Goal: Task Accomplishment & Management: Manage account settings

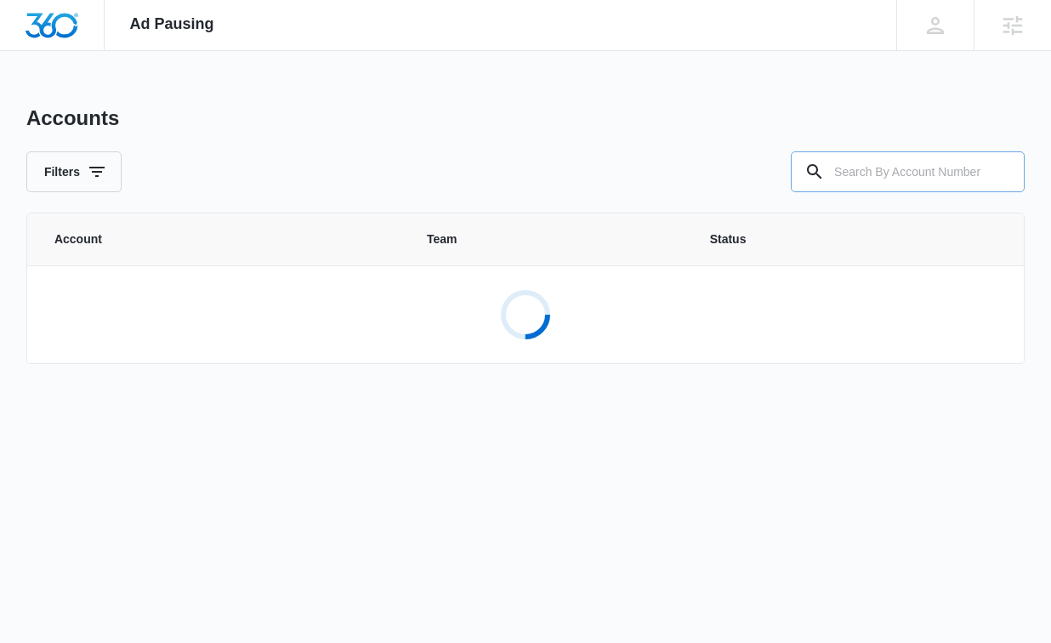
click at [868, 165] on input "text" at bounding box center [907, 171] width 234 height 41
paste input "M329499"
type input "M329499"
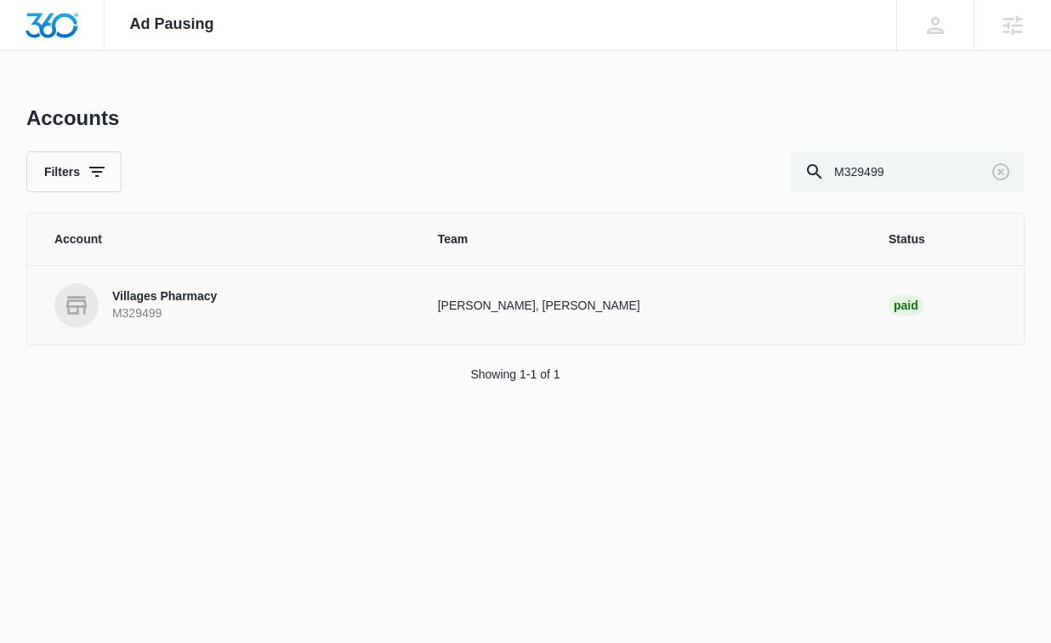
click at [167, 294] on p "Villages Pharmacy" at bounding box center [164, 296] width 105 height 17
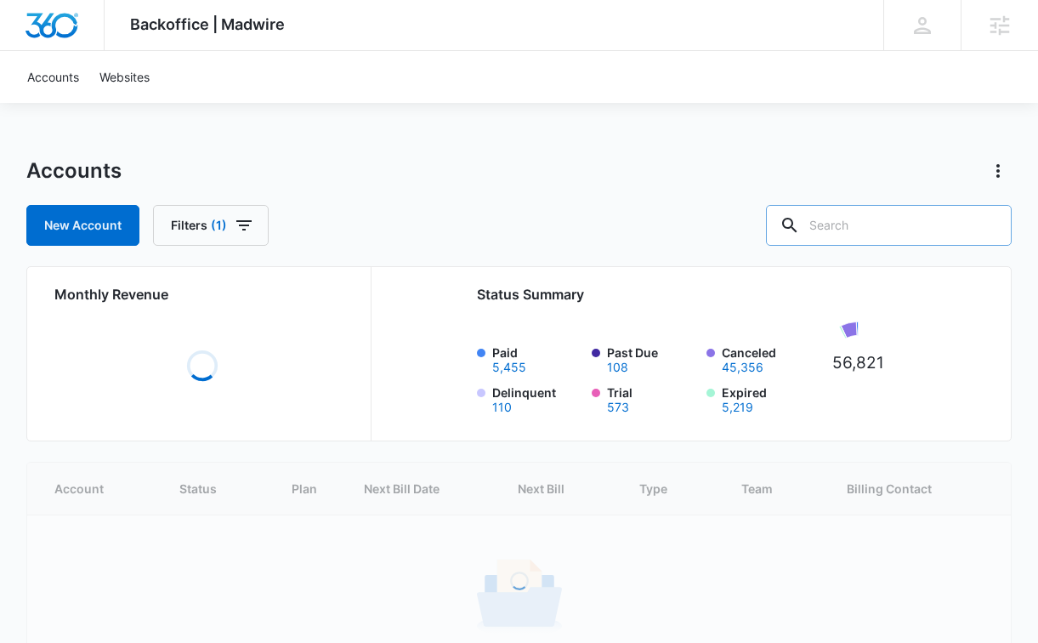
click at [900, 226] on input "text" at bounding box center [889, 225] width 246 height 41
paste input "M329499"
type input "M329499"
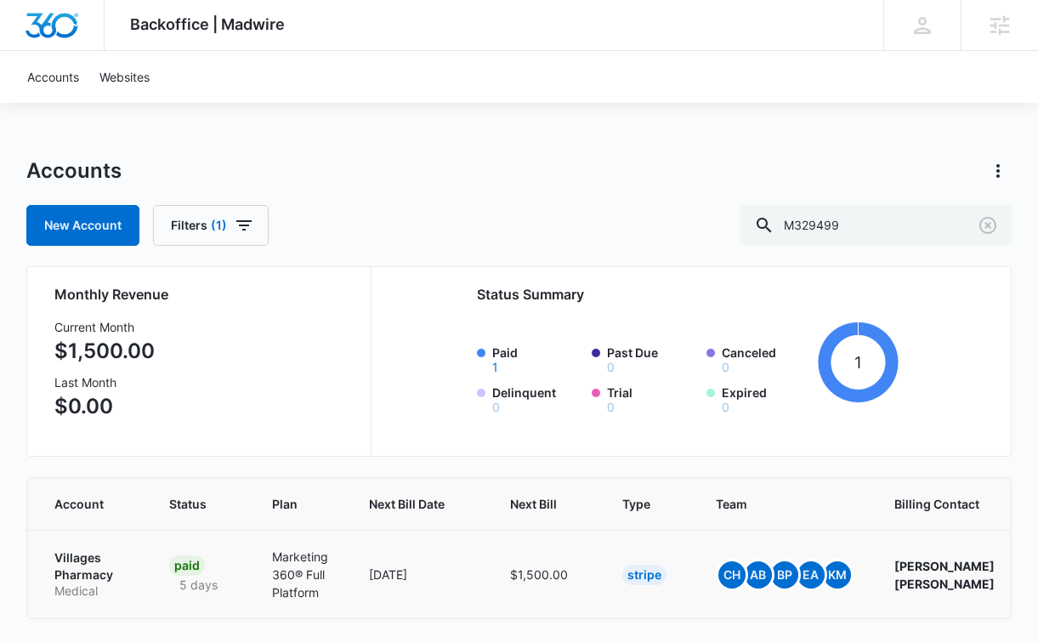
click at [97, 555] on p "Villages Pharmacy" at bounding box center [91, 565] width 74 height 33
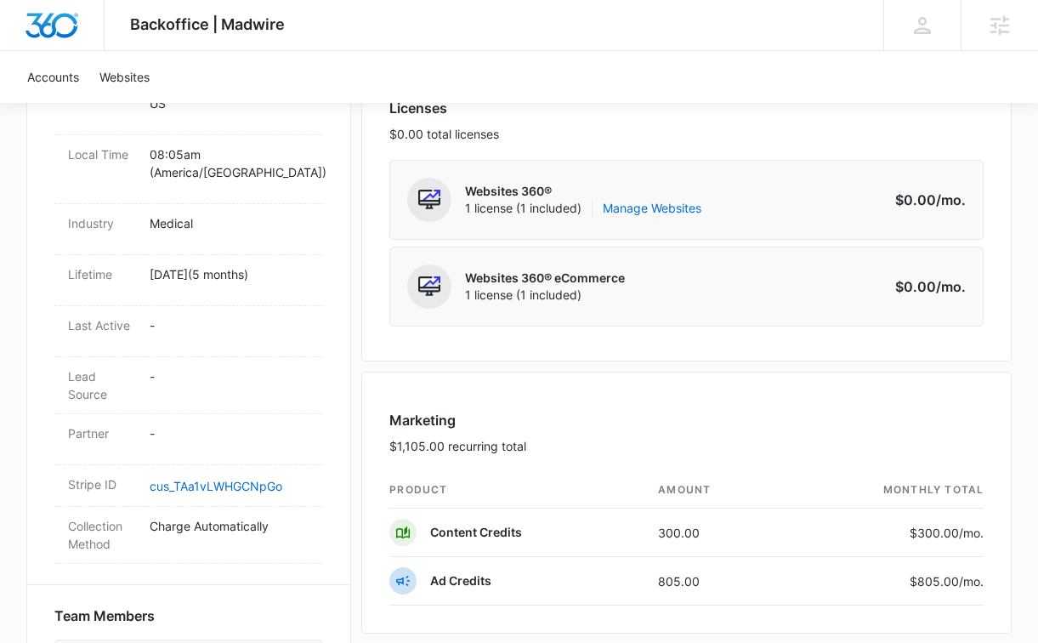
scroll to position [707, 0]
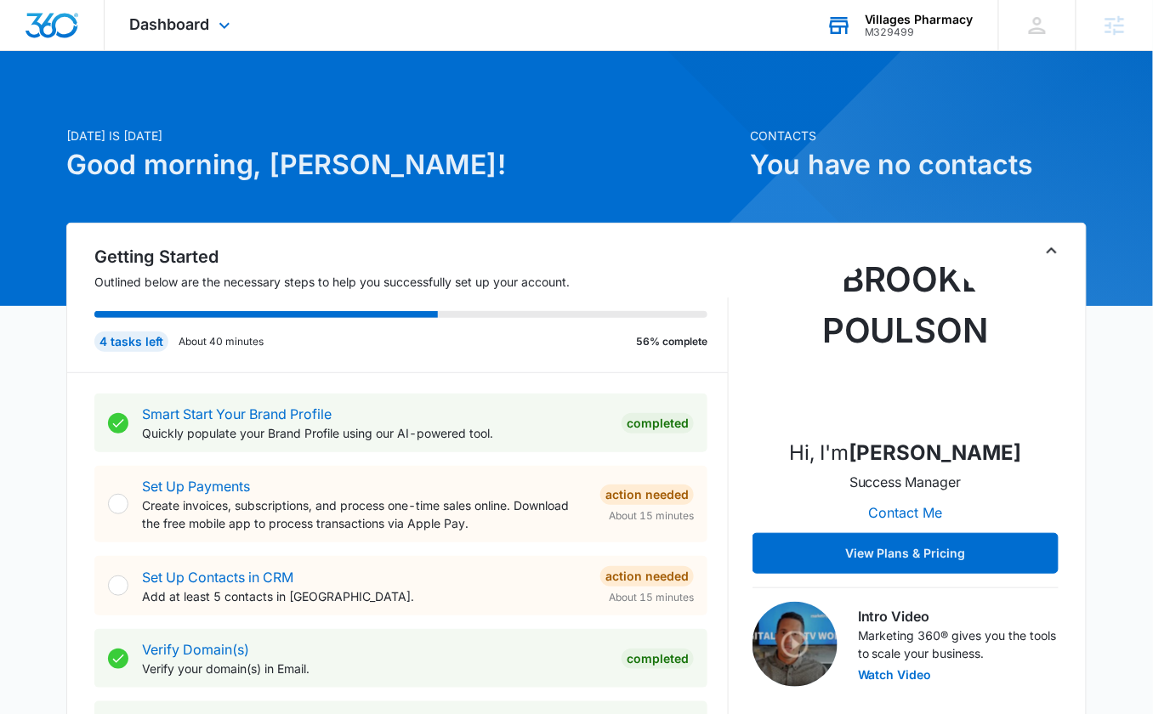
click at [932, 33] on div "M329499" at bounding box center [918, 32] width 109 height 12
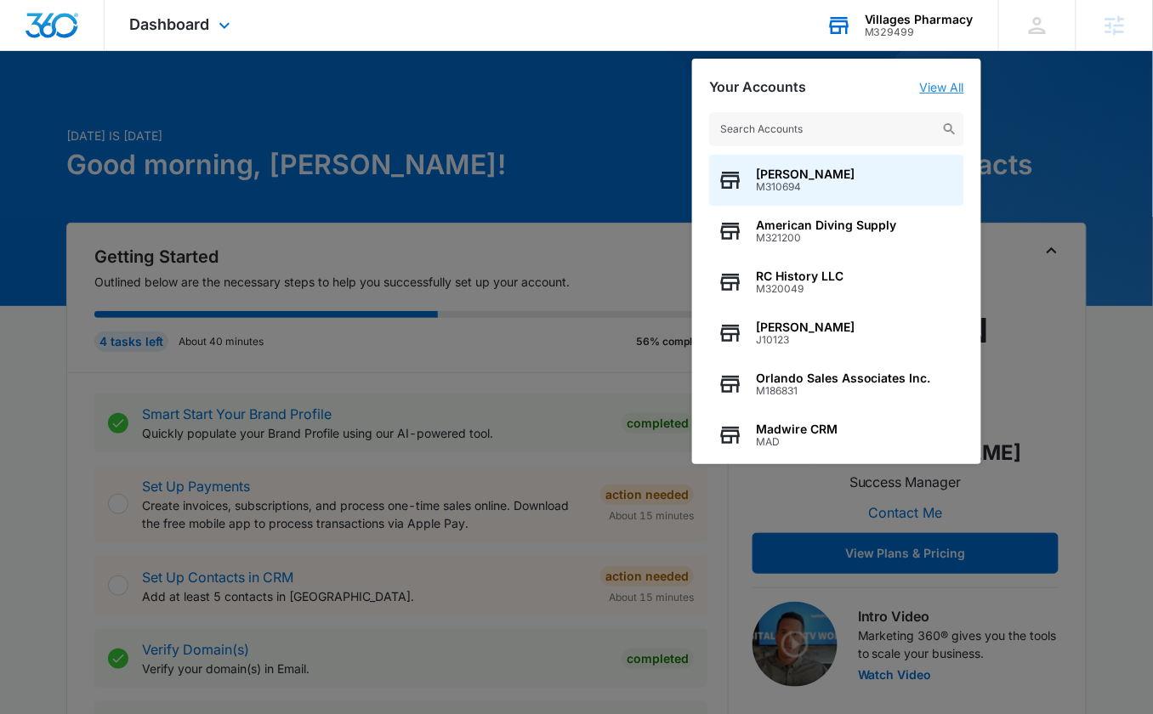
click at [945, 88] on link "View All" at bounding box center [942, 87] width 44 height 14
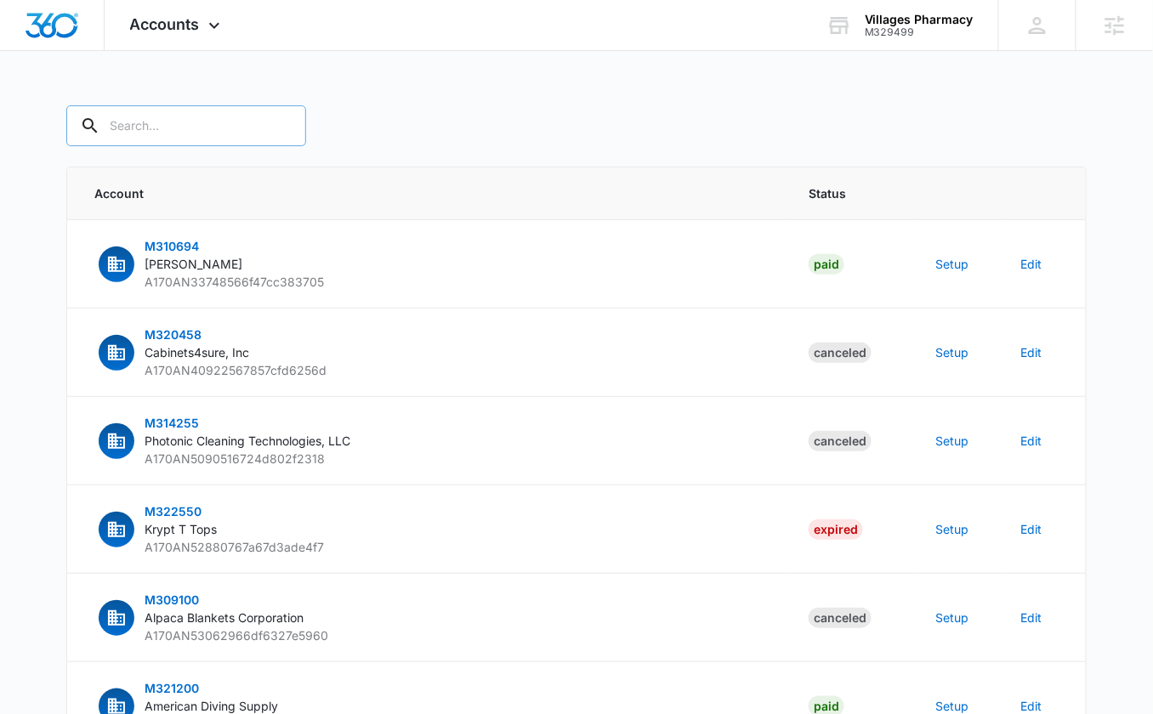
click at [183, 133] on input "text" at bounding box center [186, 125] width 240 height 41
paste input "M329499"
type input "M329499"
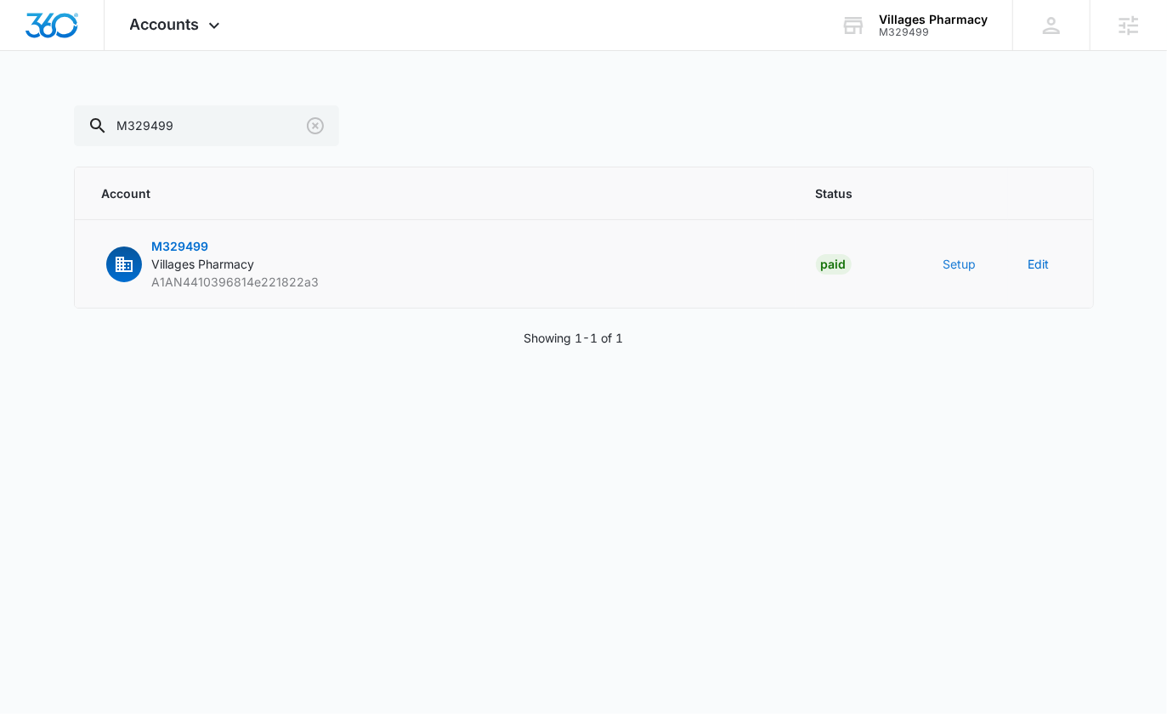
click at [958, 264] on button "Setup" at bounding box center [959, 264] width 33 height 18
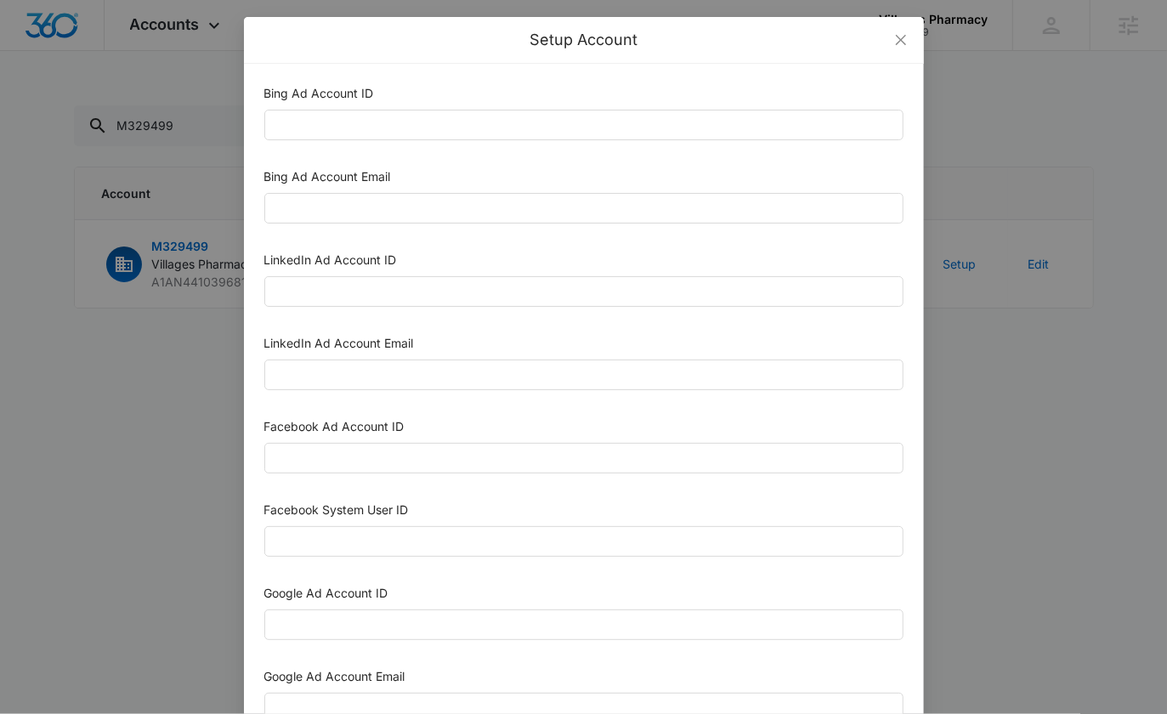
scroll to position [788, 0]
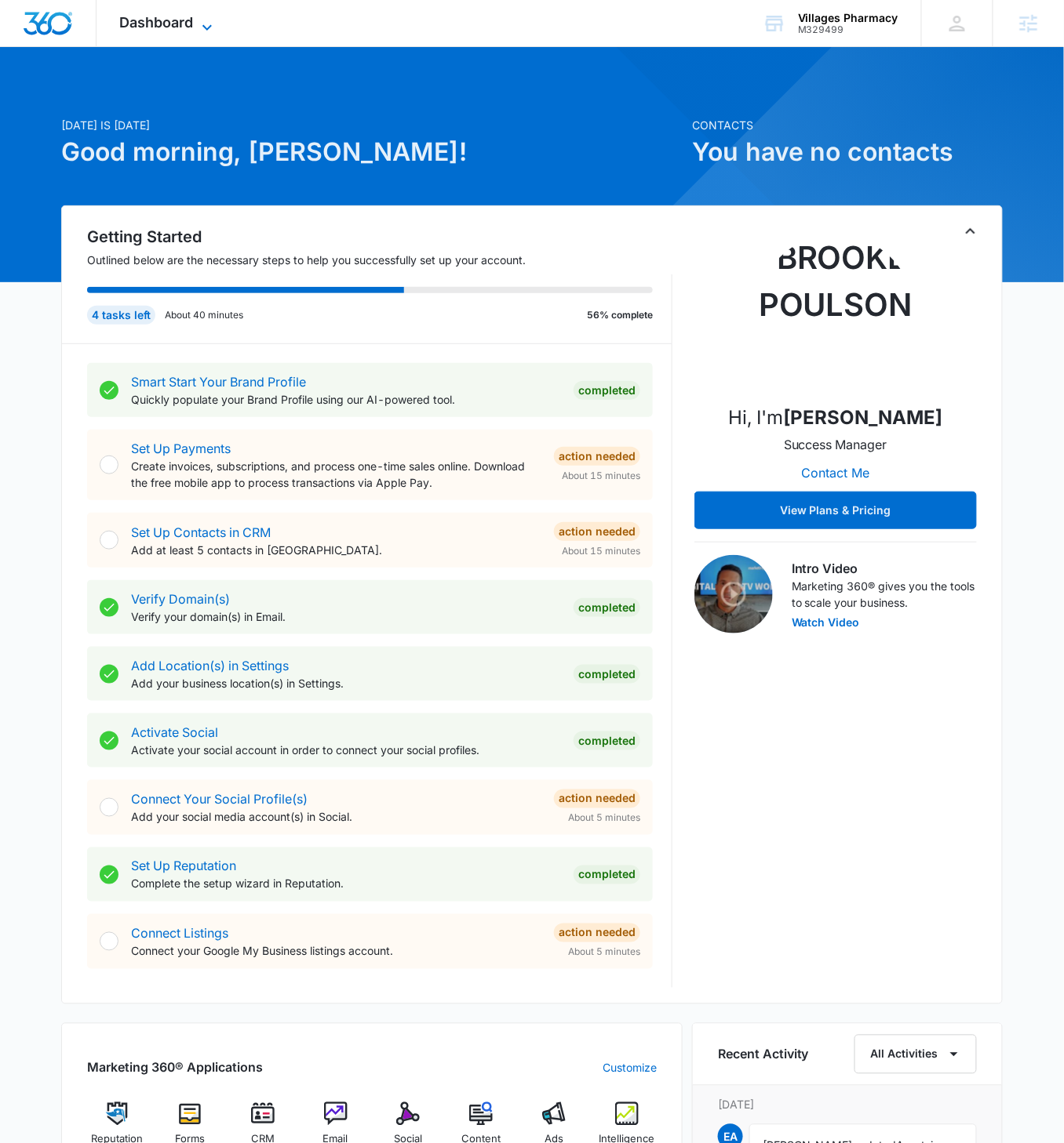
click at [211, 25] on icon at bounding box center [207, 27] width 9 height 6
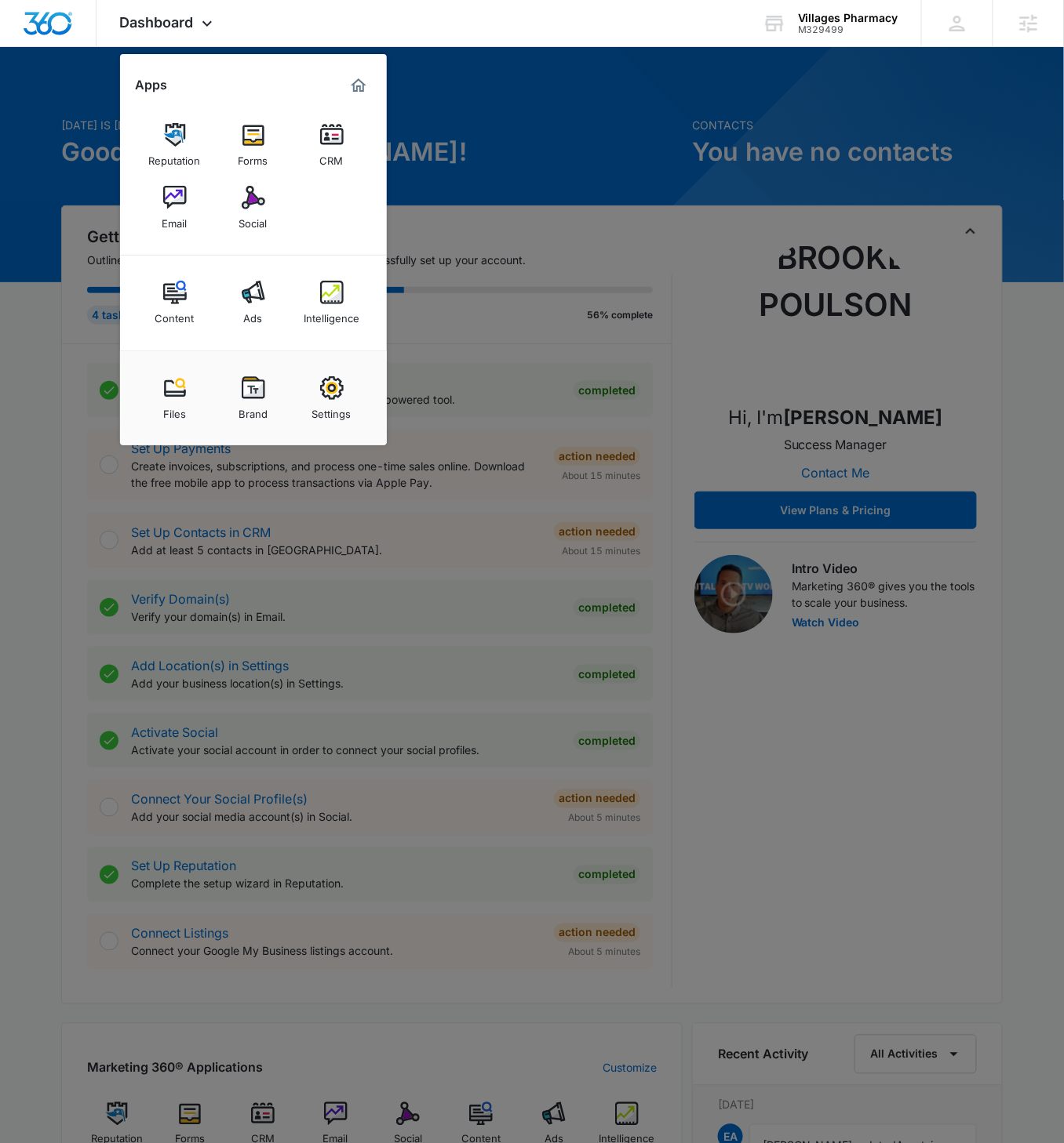
drag, startPoint x: 322, startPoint y: 295, endPoint x: 396, endPoint y: 320, distance: 78.1
click at [322, 296] on img at bounding box center [331, 292] width 23 height 23
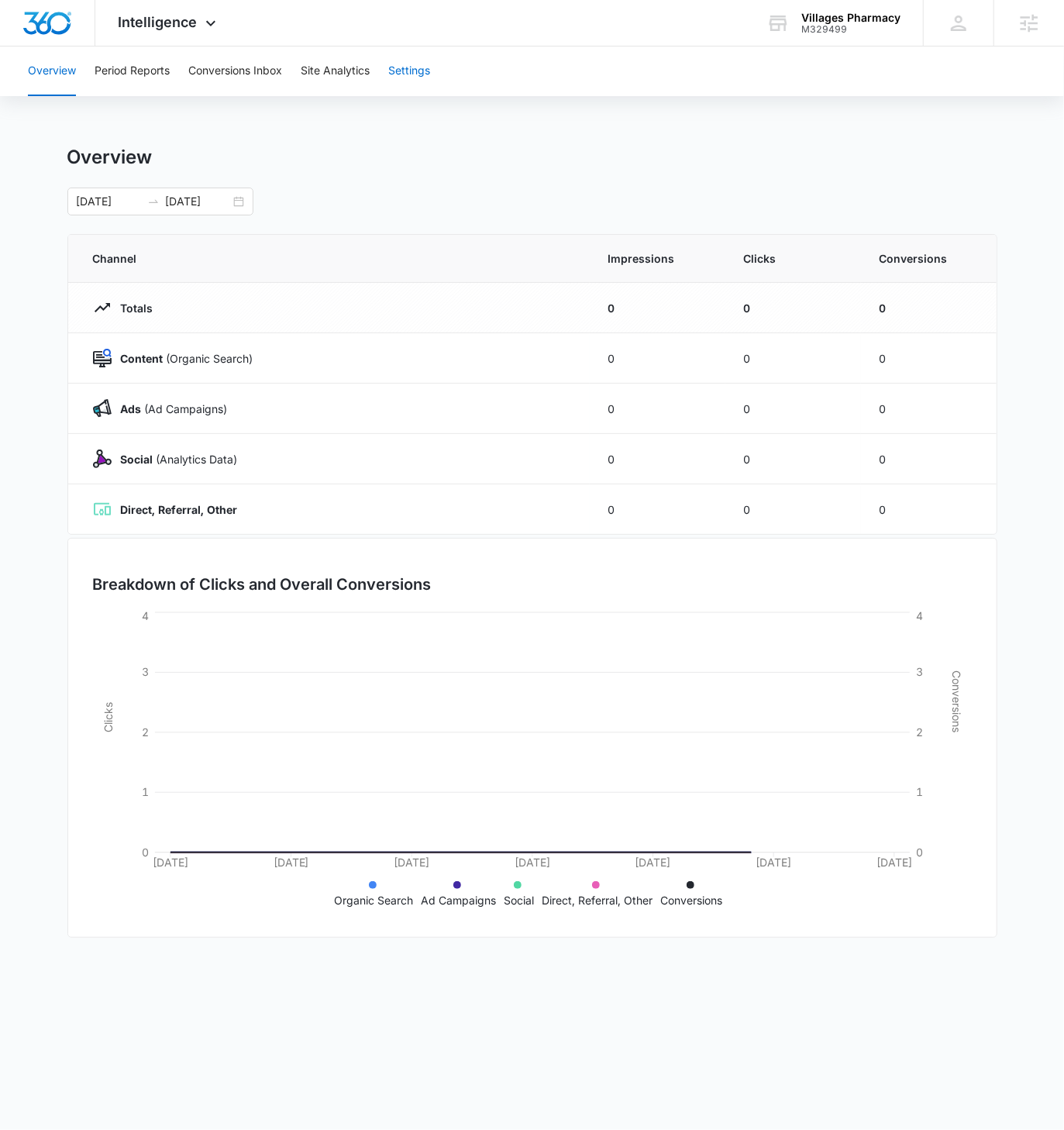
click at [421, 67] on button "Settings" at bounding box center [409, 71] width 42 height 49
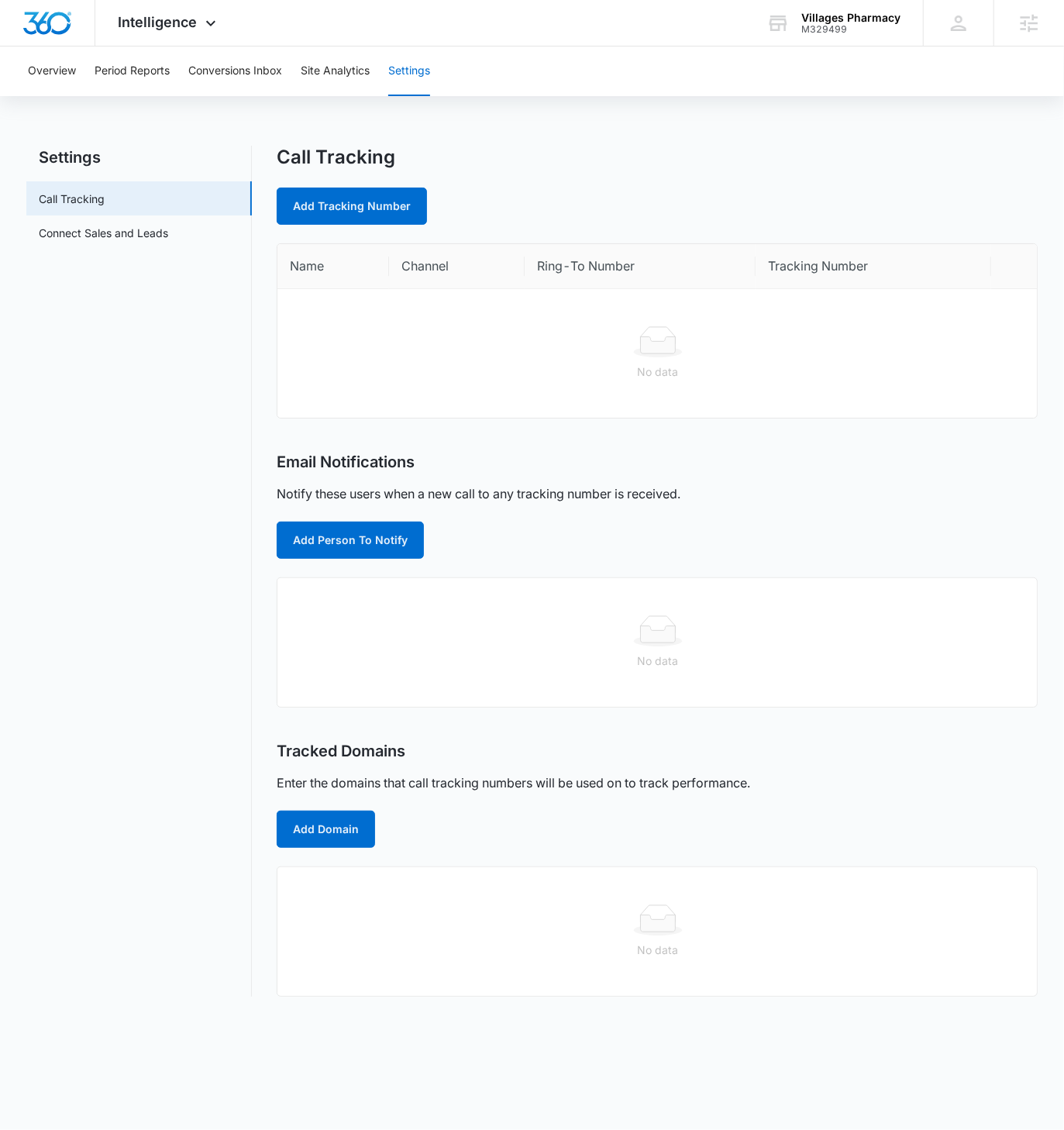
click at [136, 398] on nav "Settings Call Tracking Connect Sales and Leads" at bounding box center [139, 571] width 225 height 851
click at [354, 211] on link "Add Tracking Number" at bounding box center [351, 206] width 150 height 37
select select "by_area_code"
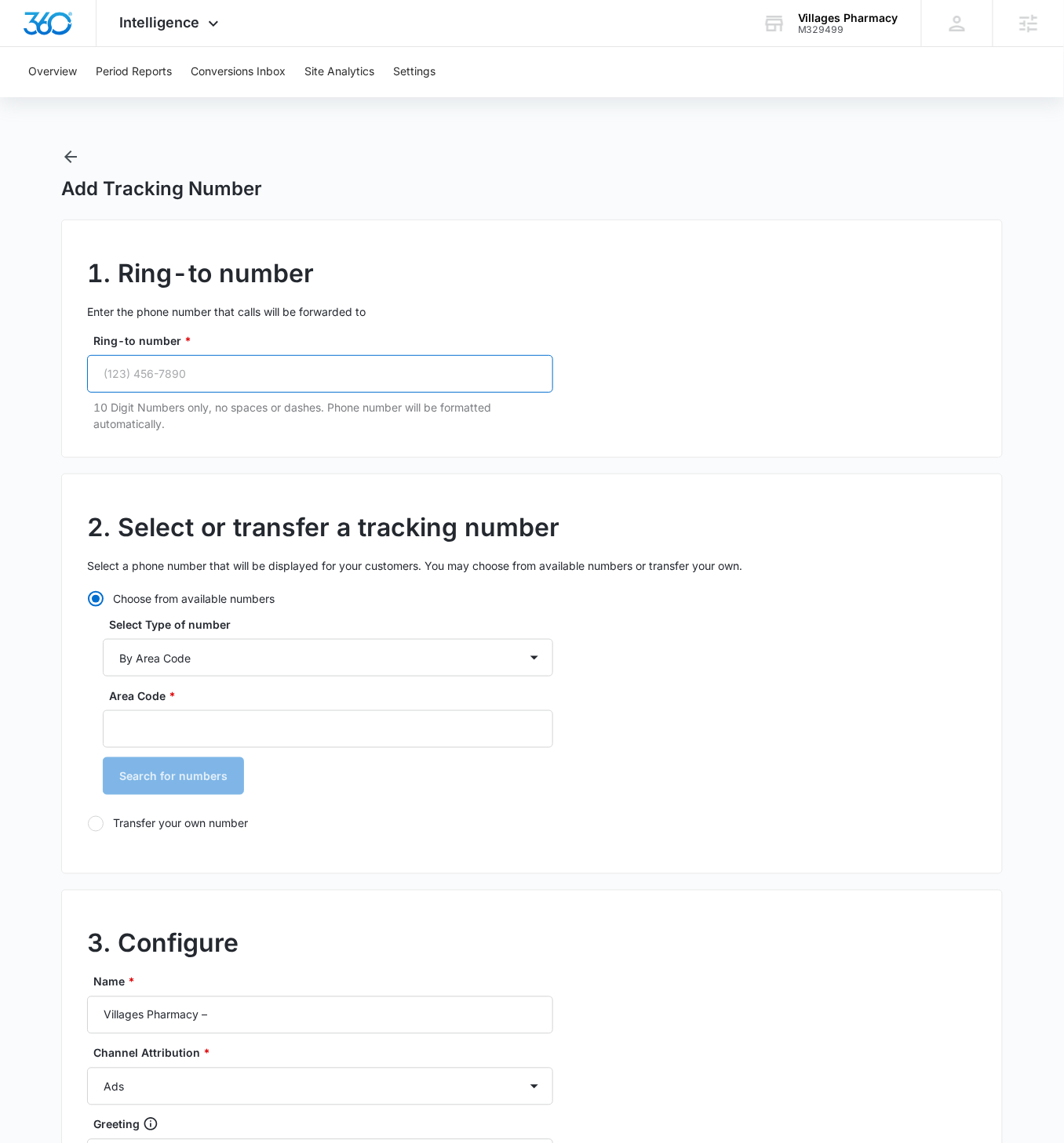
click at [155, 370] on input "Ring-to number *" at bounding box center [319, 374] width 466 height 38
paste input "(772) 413-0638"
type input "(772) 413-0638"
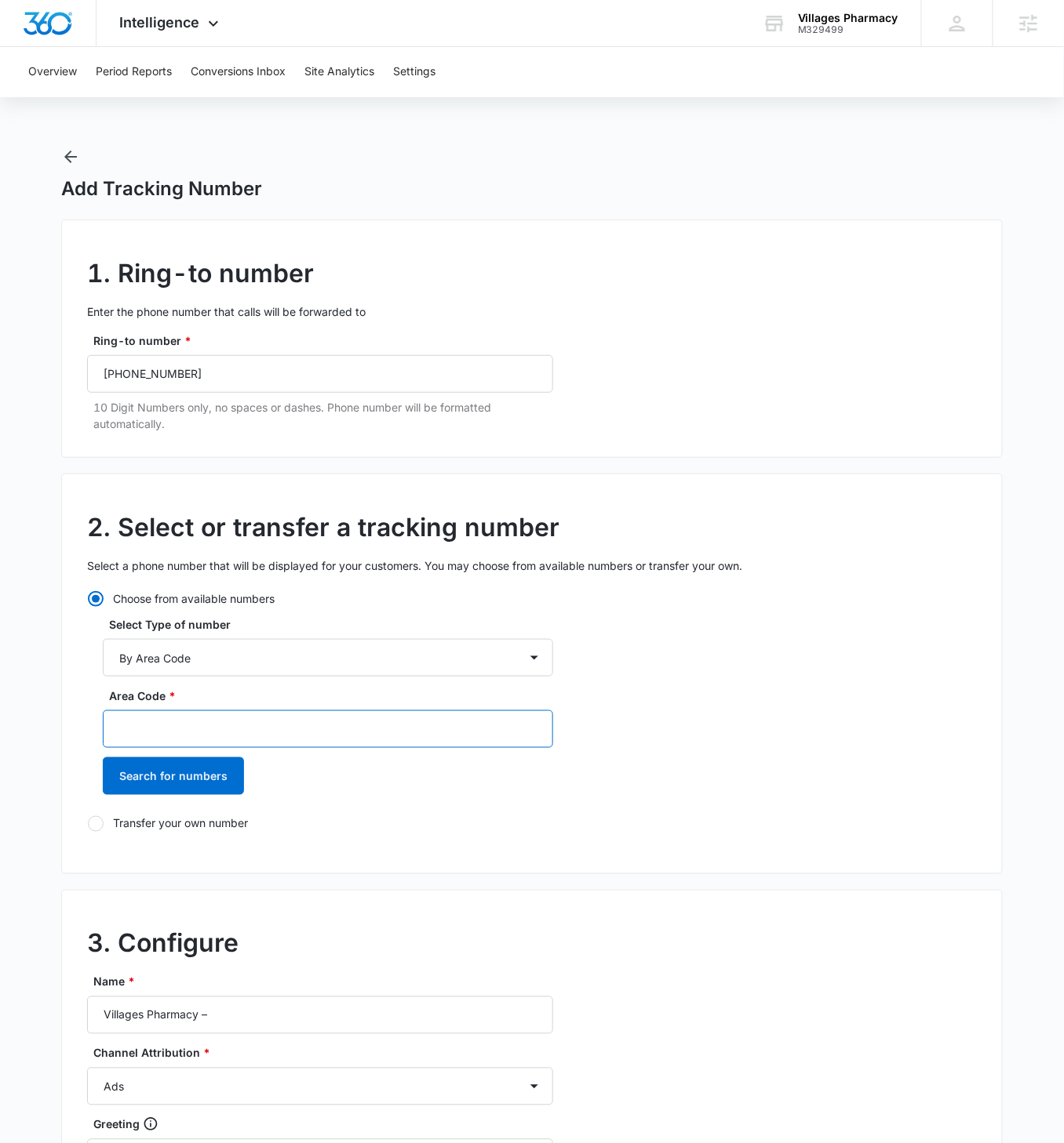
click at [291, 658] on input "Area Code *" at bounding box center [328, 729] width 450 height 38
type input "772"
click at [102, 658] on button "Search for numbers" at bounding box center [173, 776] width 141 height 38
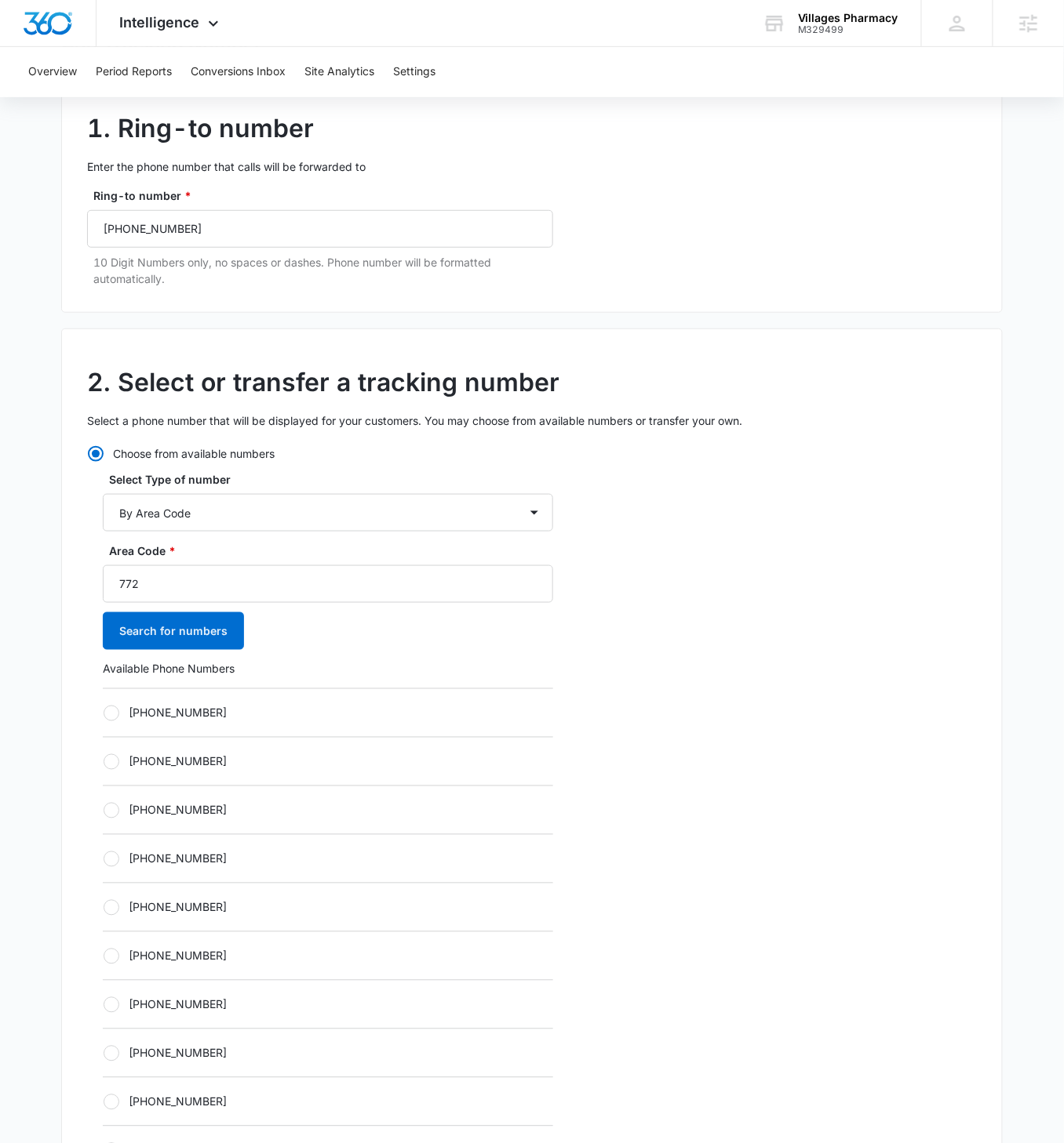
scroll to position [184, 0]
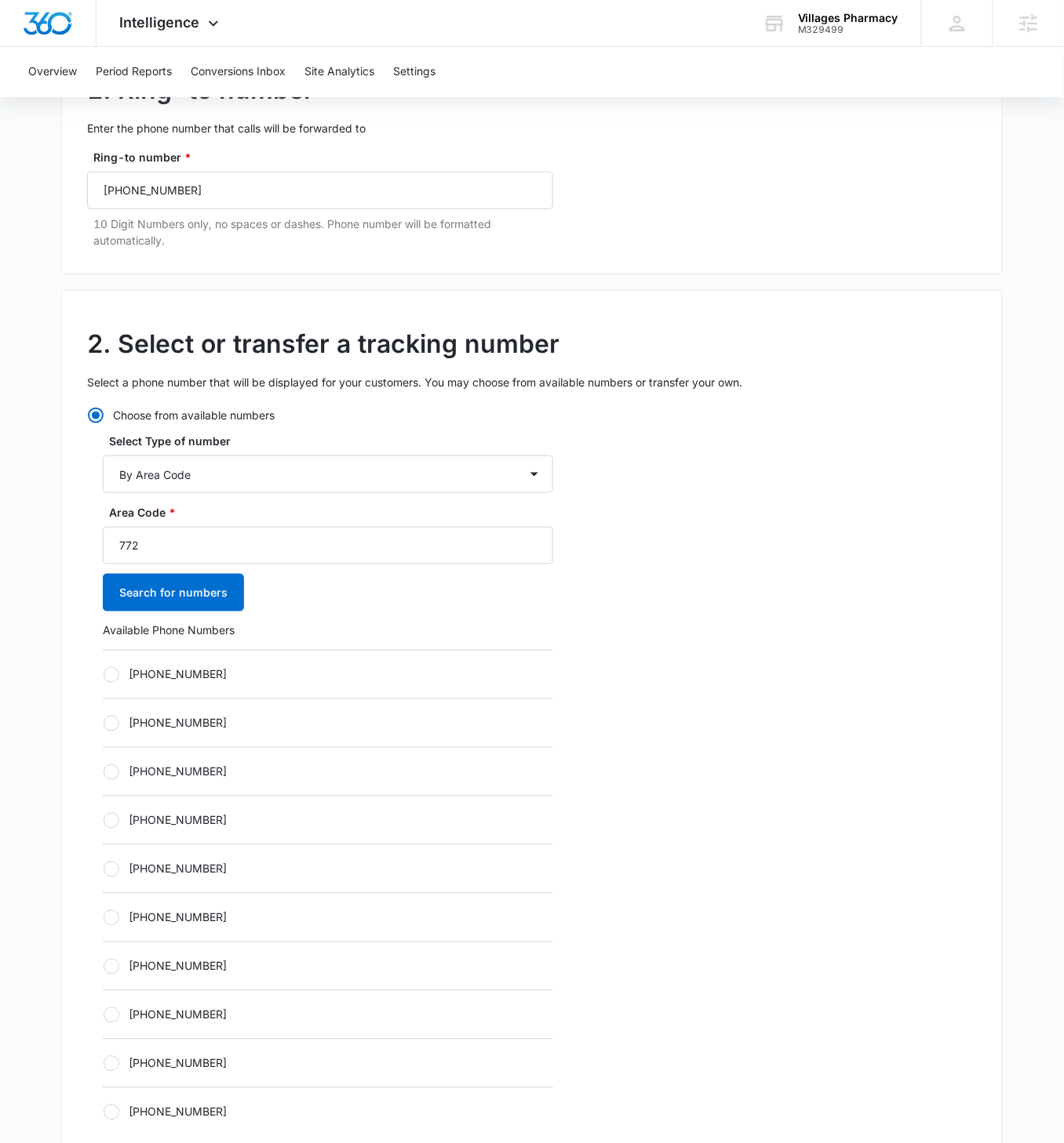
click at [117, 658] on label "[PHONE_NUMBER]" at bounding box center [328, 674] width 450 height 17
click at [103, 658] on input "[PHONE_NUMBER]" at bounding box center [102, 674] width 1 height 1
radio input "true"
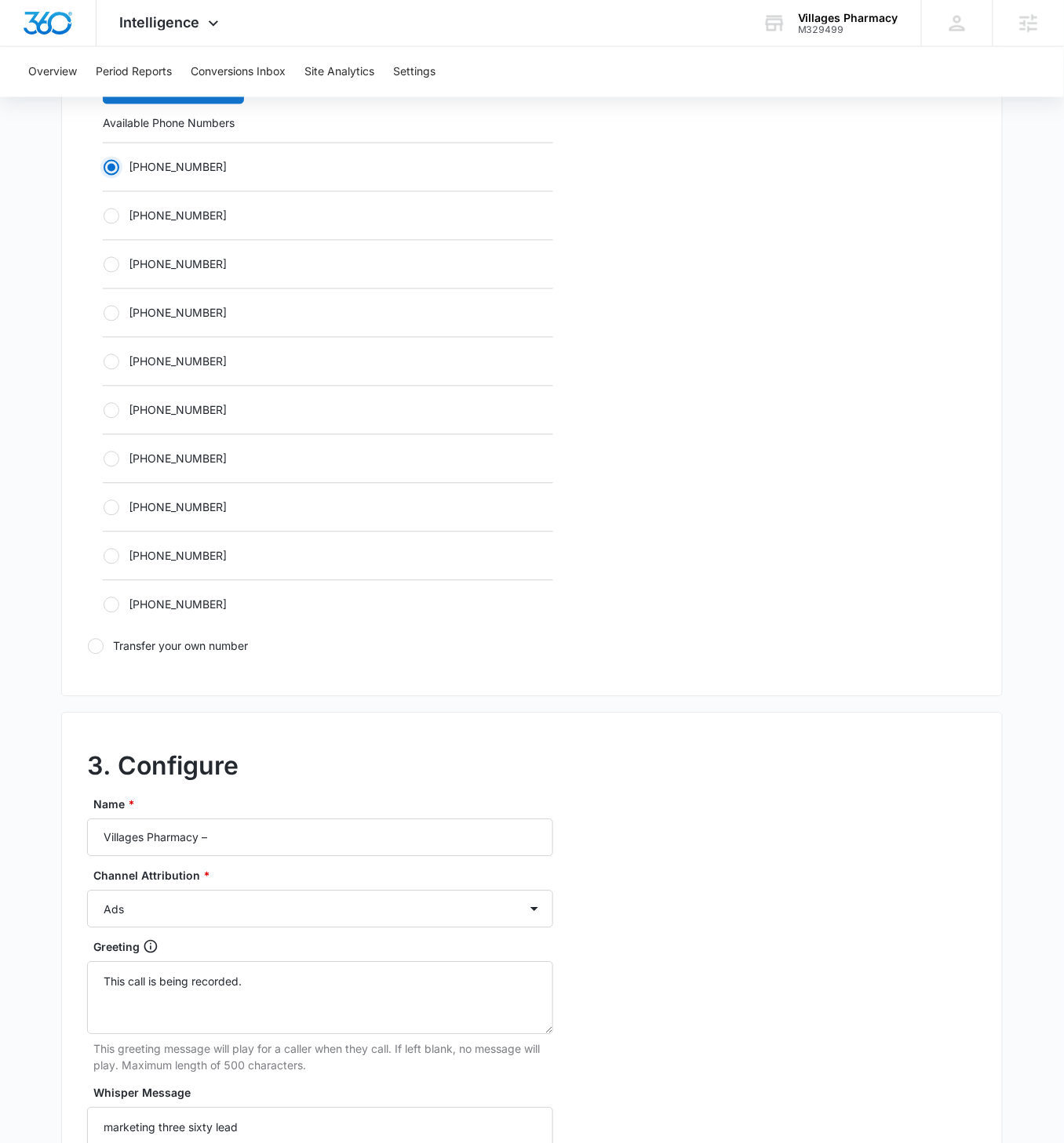
scroll to position [737, 0]
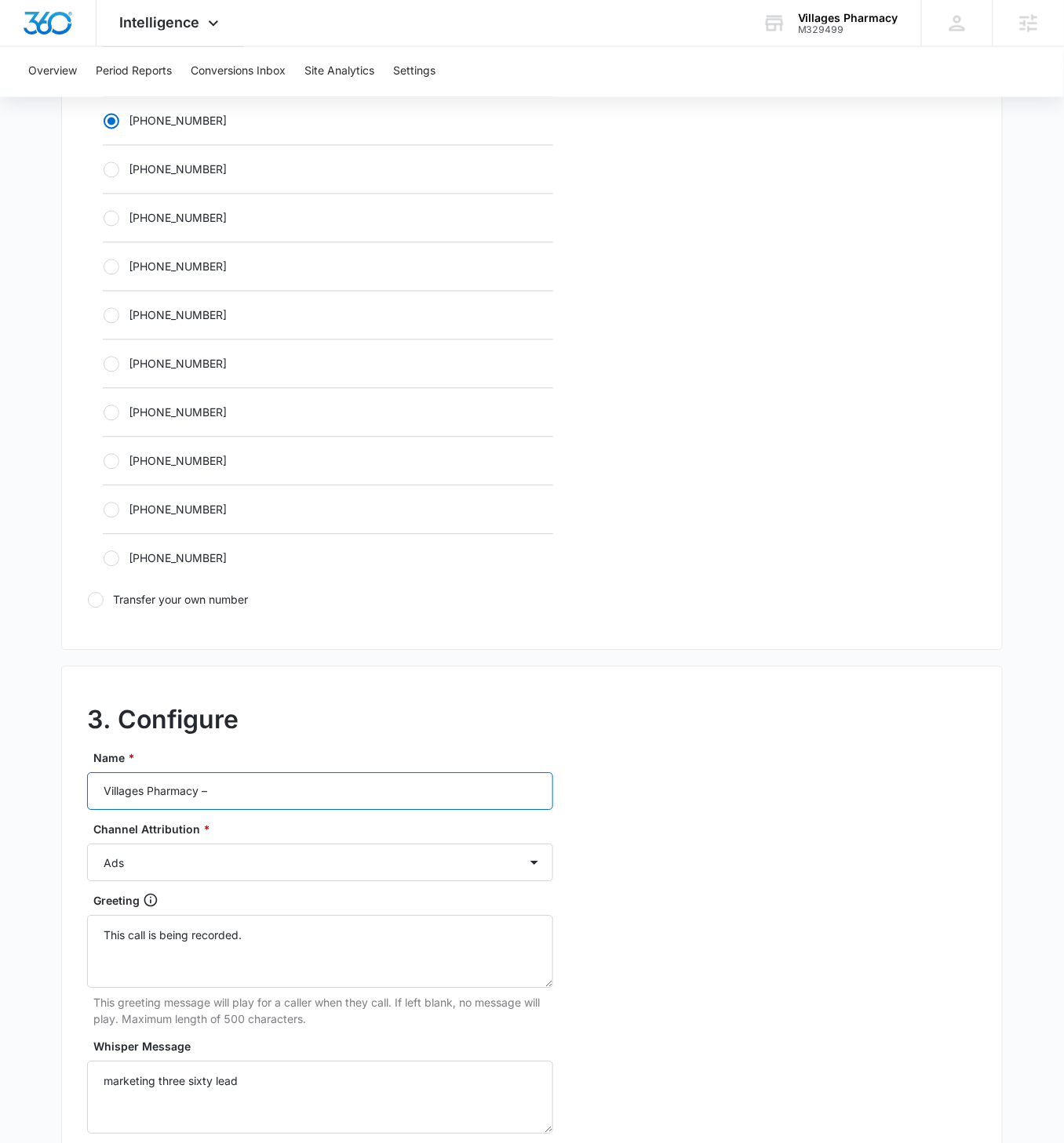
click at [327, 658] on input "Villages Pharmacy –" at bounding box center [319, 792] width 466 height 38
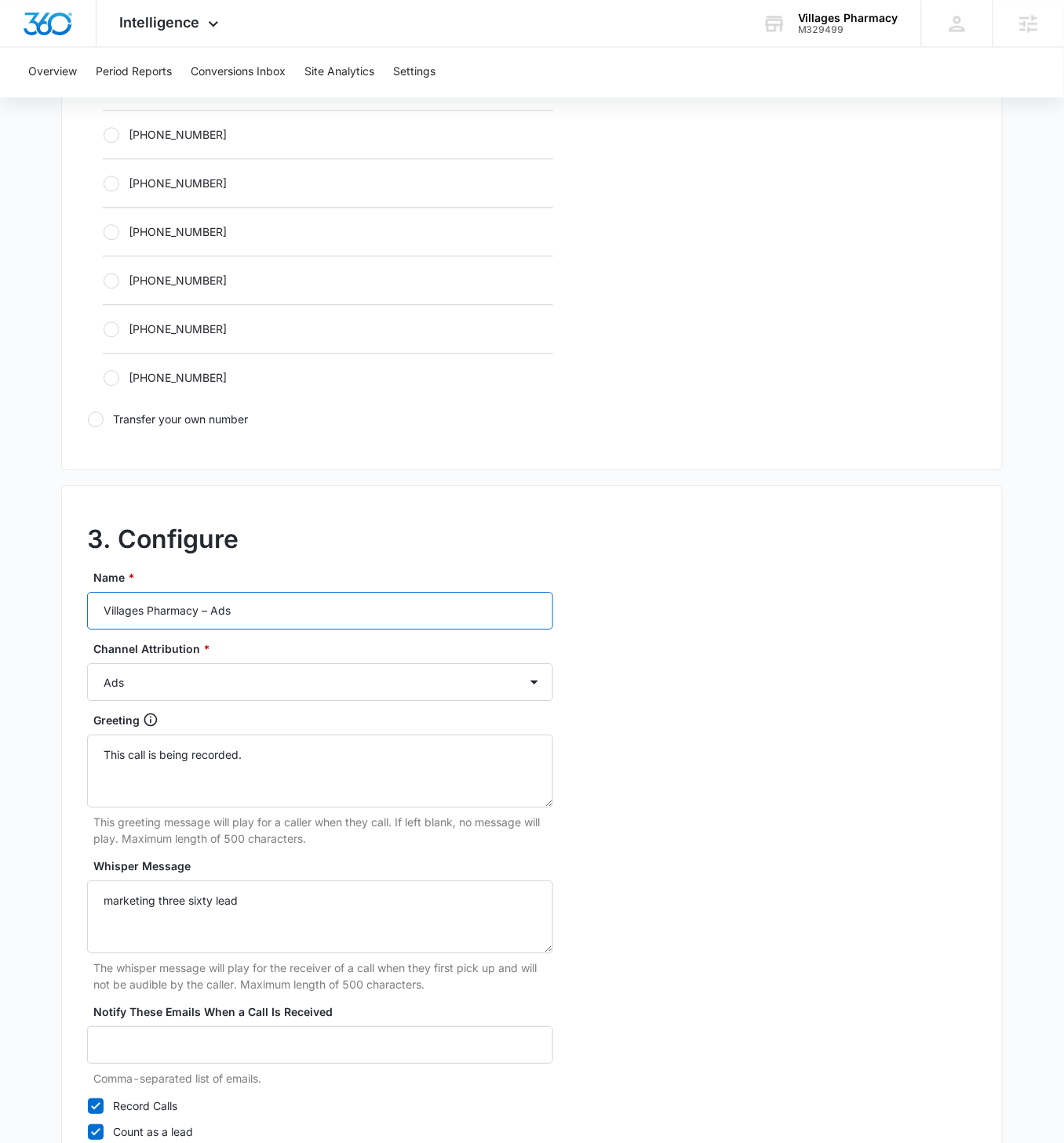
scroll to position [1032, 0]
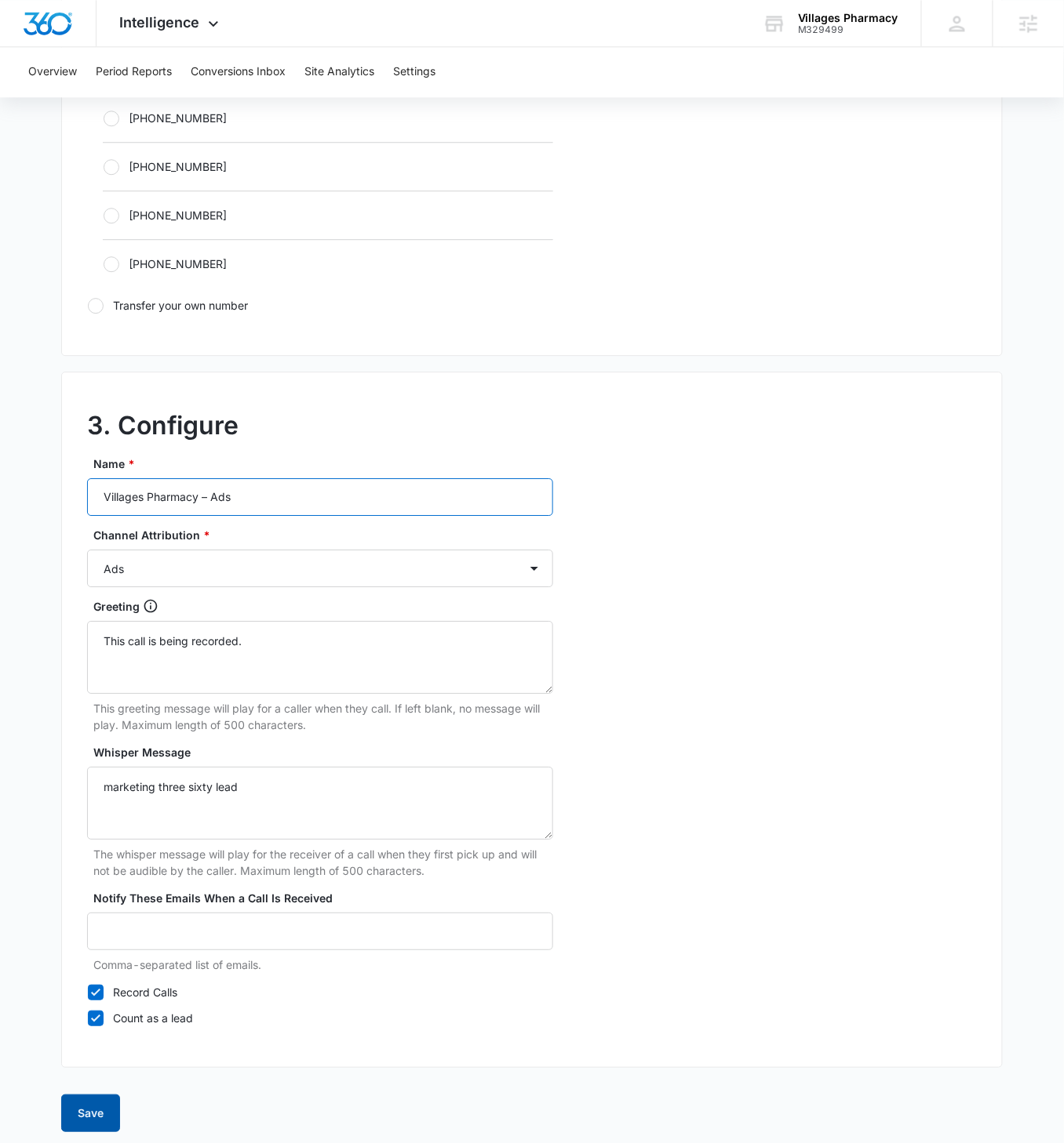
type input "Villages Pharmacy – Ads"
click at [81, 658] on button "Save" at bounding box center [90, 1113] width 59 height 38
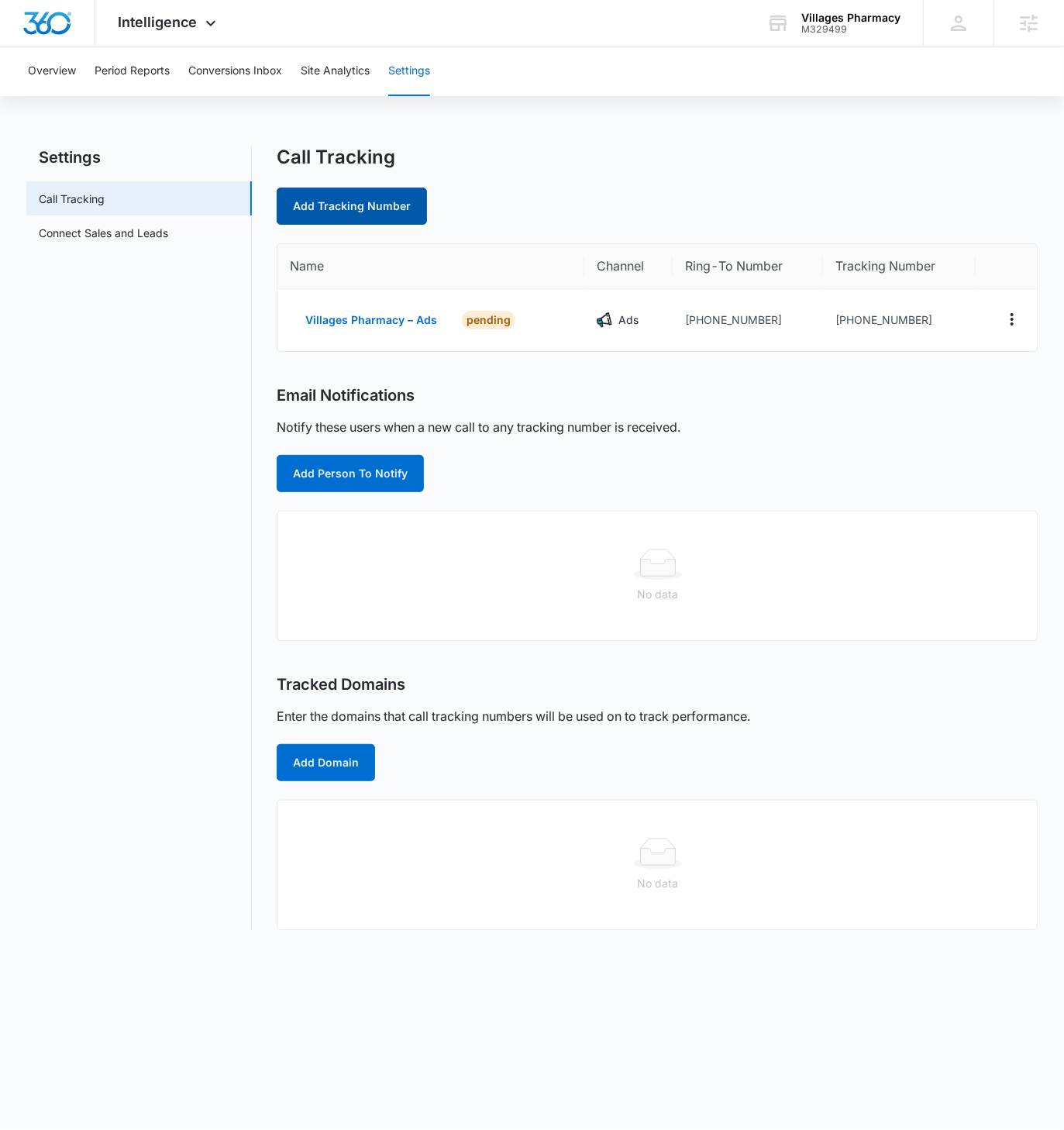
click at [372, 220] on link "Add Tracking Number" at bounding box center [351, 206] width 150 height 37
select select "by_area_code"
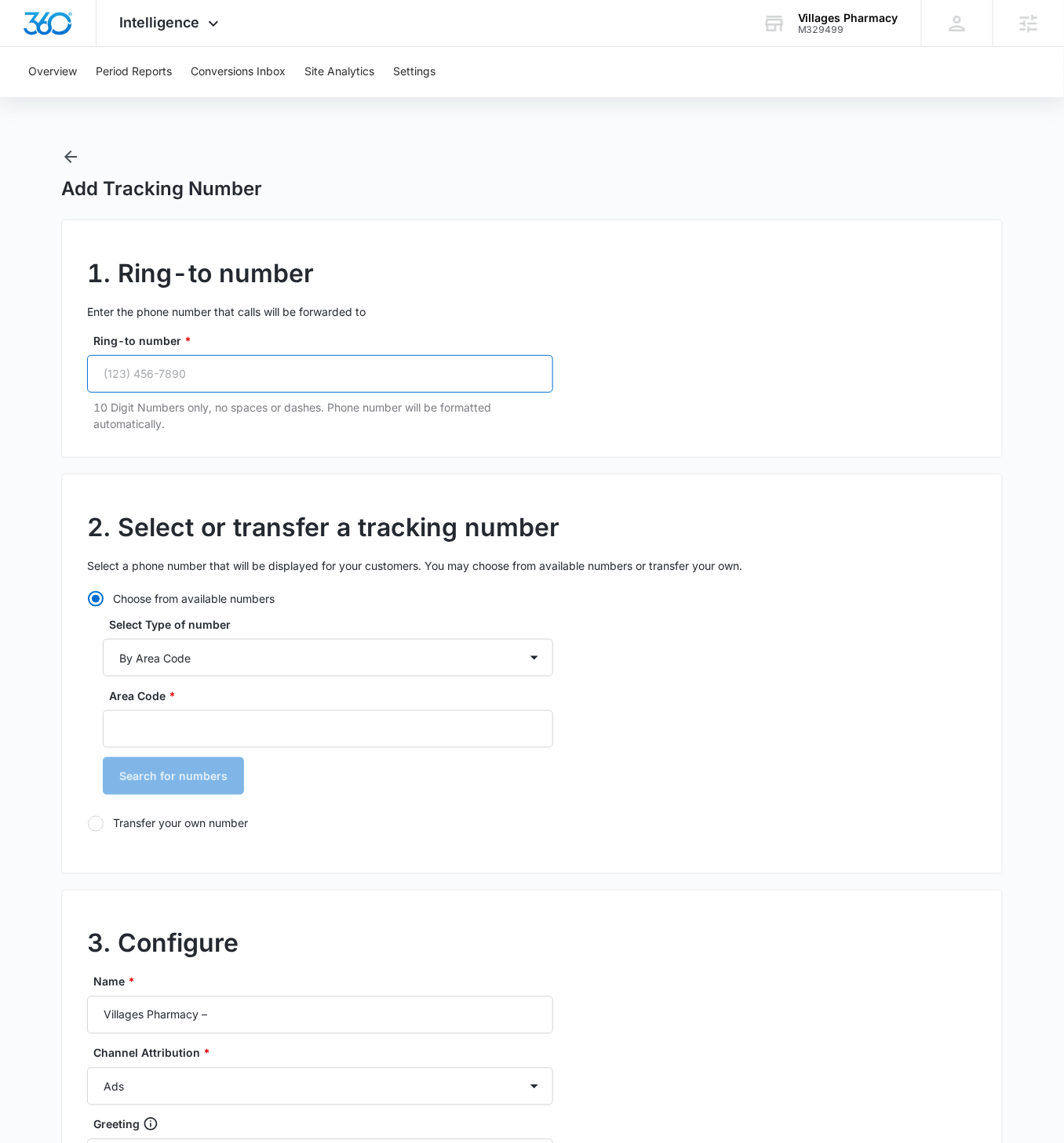
click at [218, 379] on input "Ring-to number *" at bounding box center [319, 374] width 466 height 38
paste input "(772) 413-0638"
type input "(772) 413-0638"
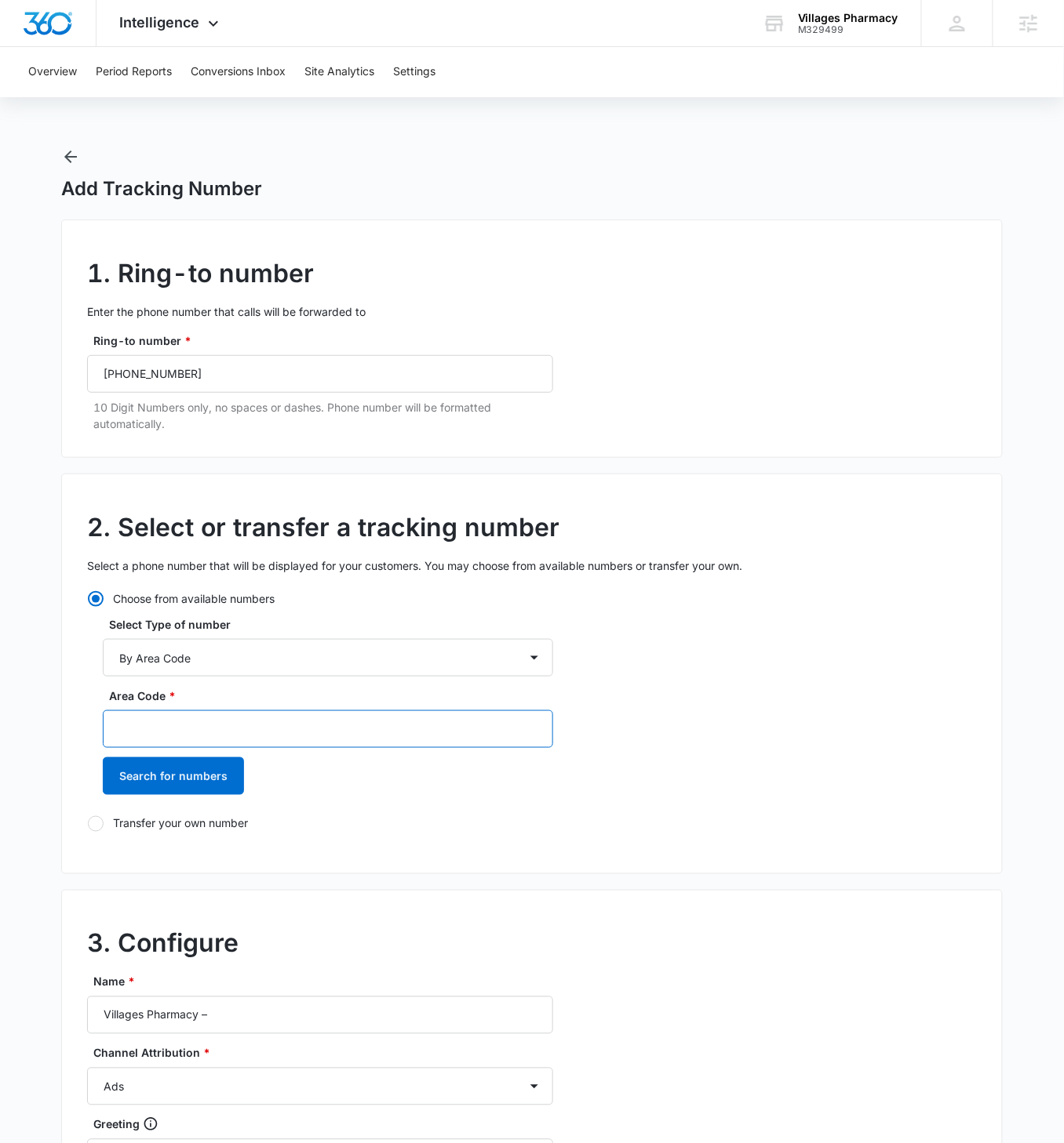
click at [189, 658] on input "Area Code *" at bounding box center [328, 729] width 450 height 38
type input "772"
click at [102, 658] on button "Search for numbers" at bounding box center [173, 776] width 141 height 38
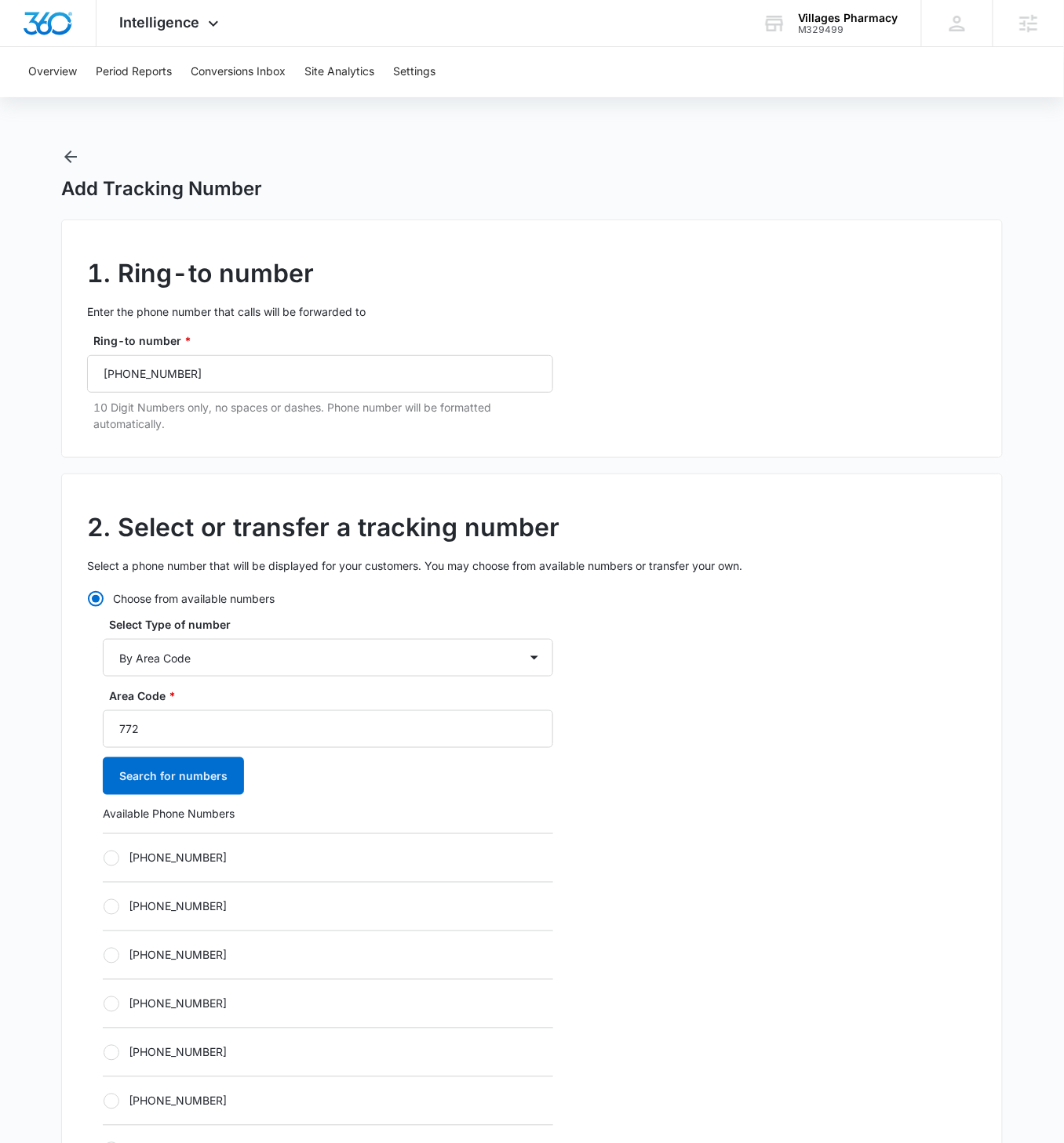
scroll to position [176, 0]
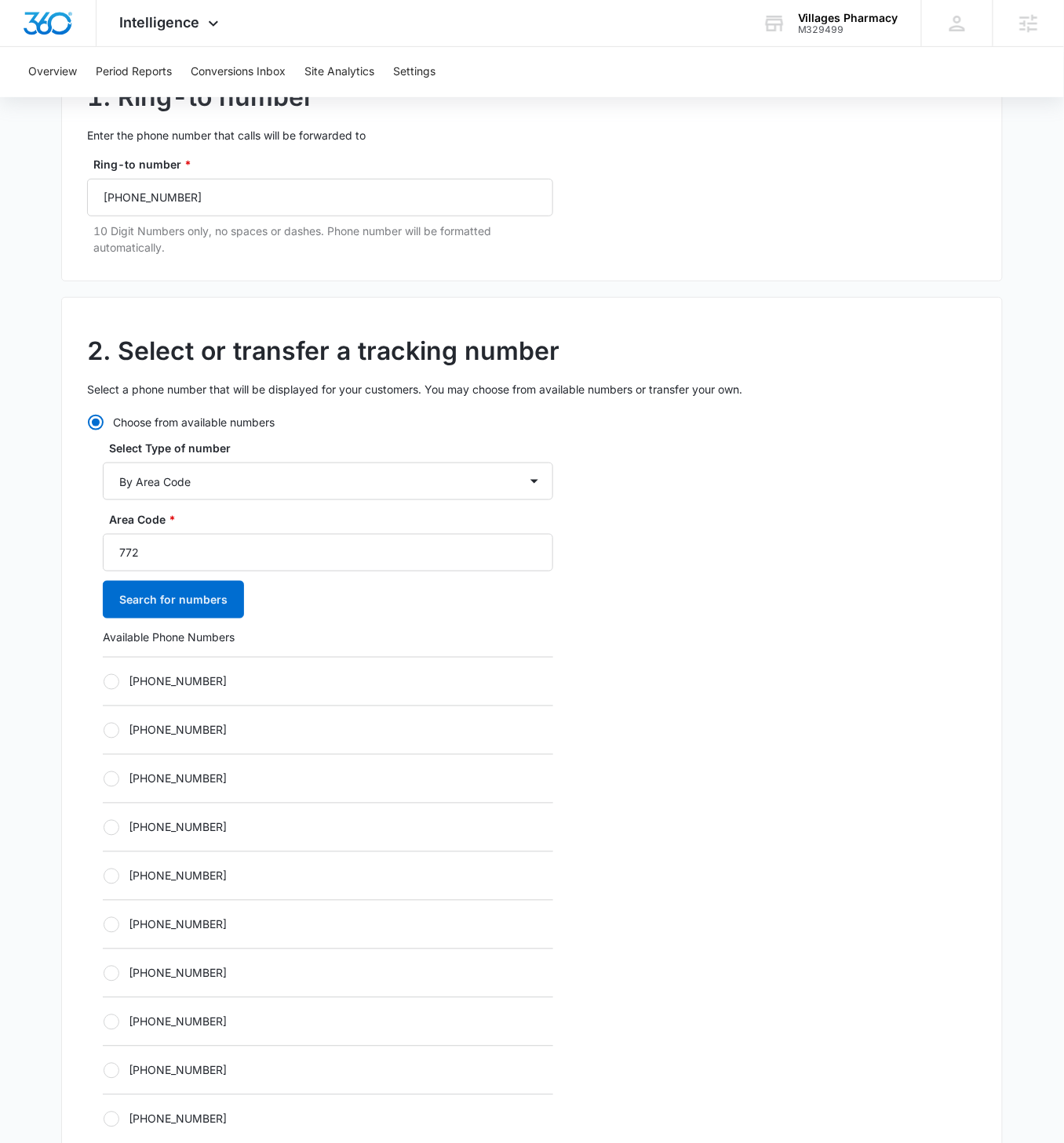
click at [121, 658] on label "[PHONE_NUMBER]" at bounding box center [328, 682] width 450 height 17
click at [103, 658] on input "[PHONE_NUMBER]" at bounding box center [102, 682] width 1 height 1
radio input "true"
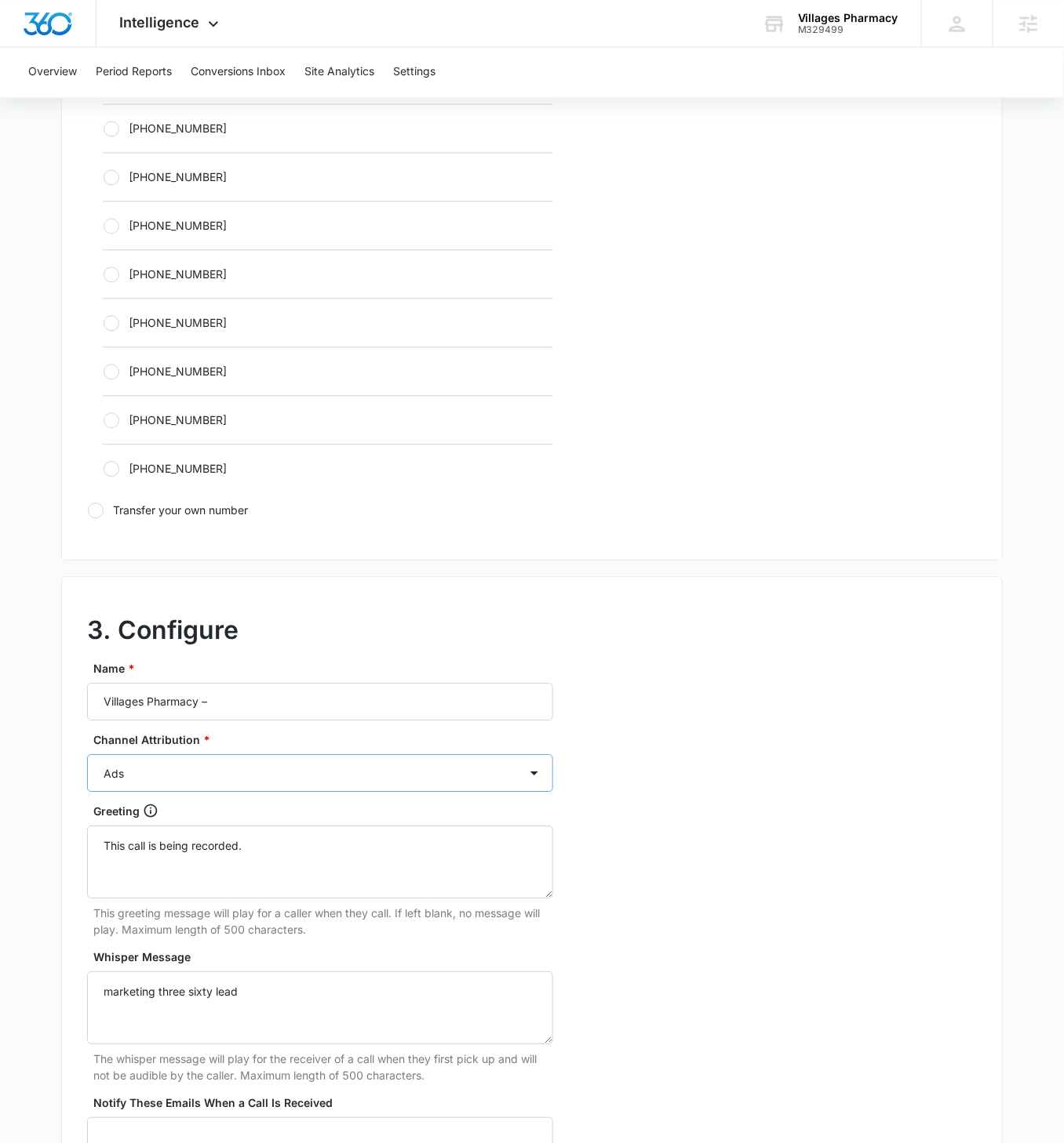
scroll to position [859, 0]
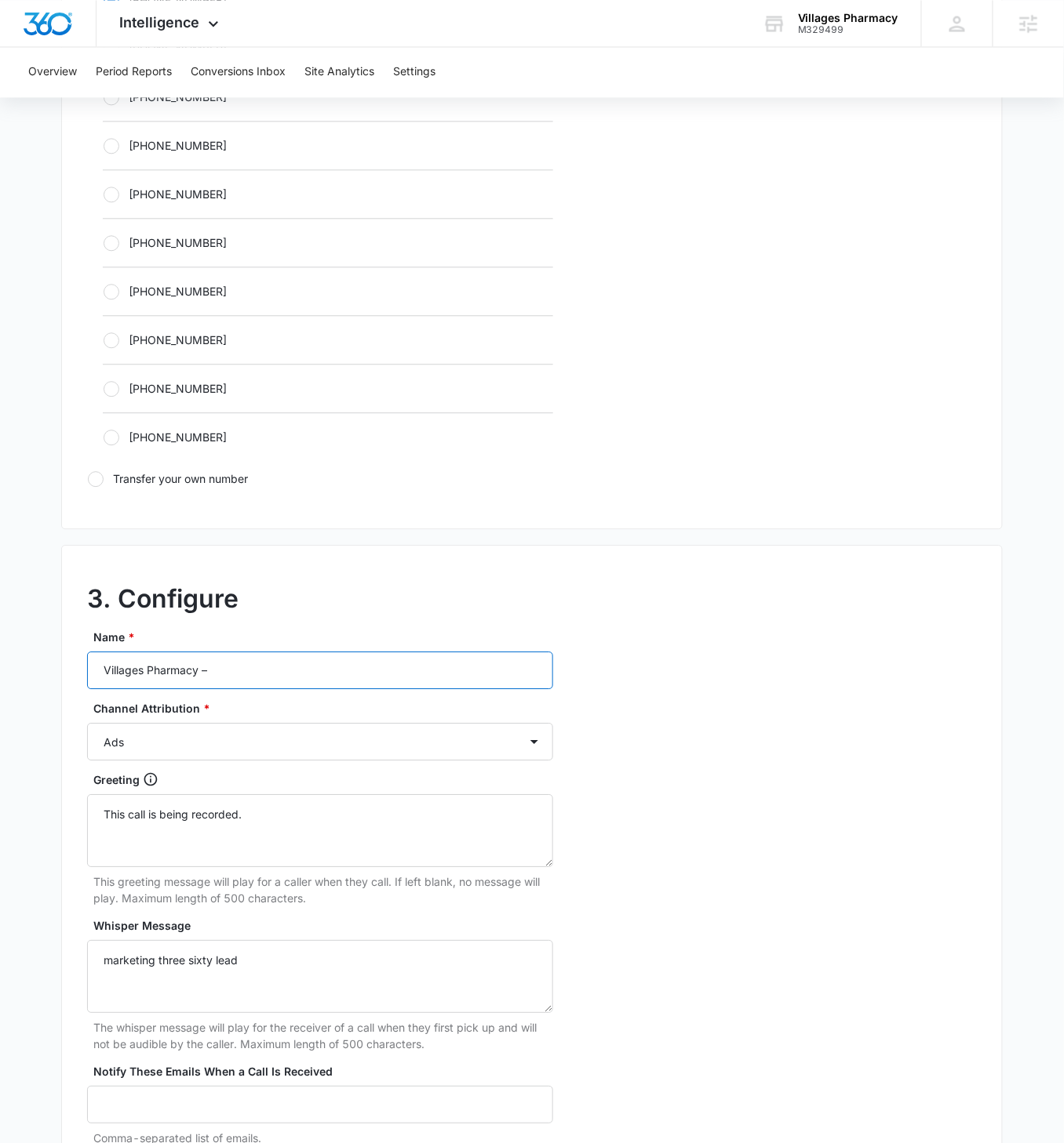
click at [323, 658] on input "Villages Pharmacy –" at bounding box center [319, 670] width 466 height 38
type input "Villages Pharmacy – Content"
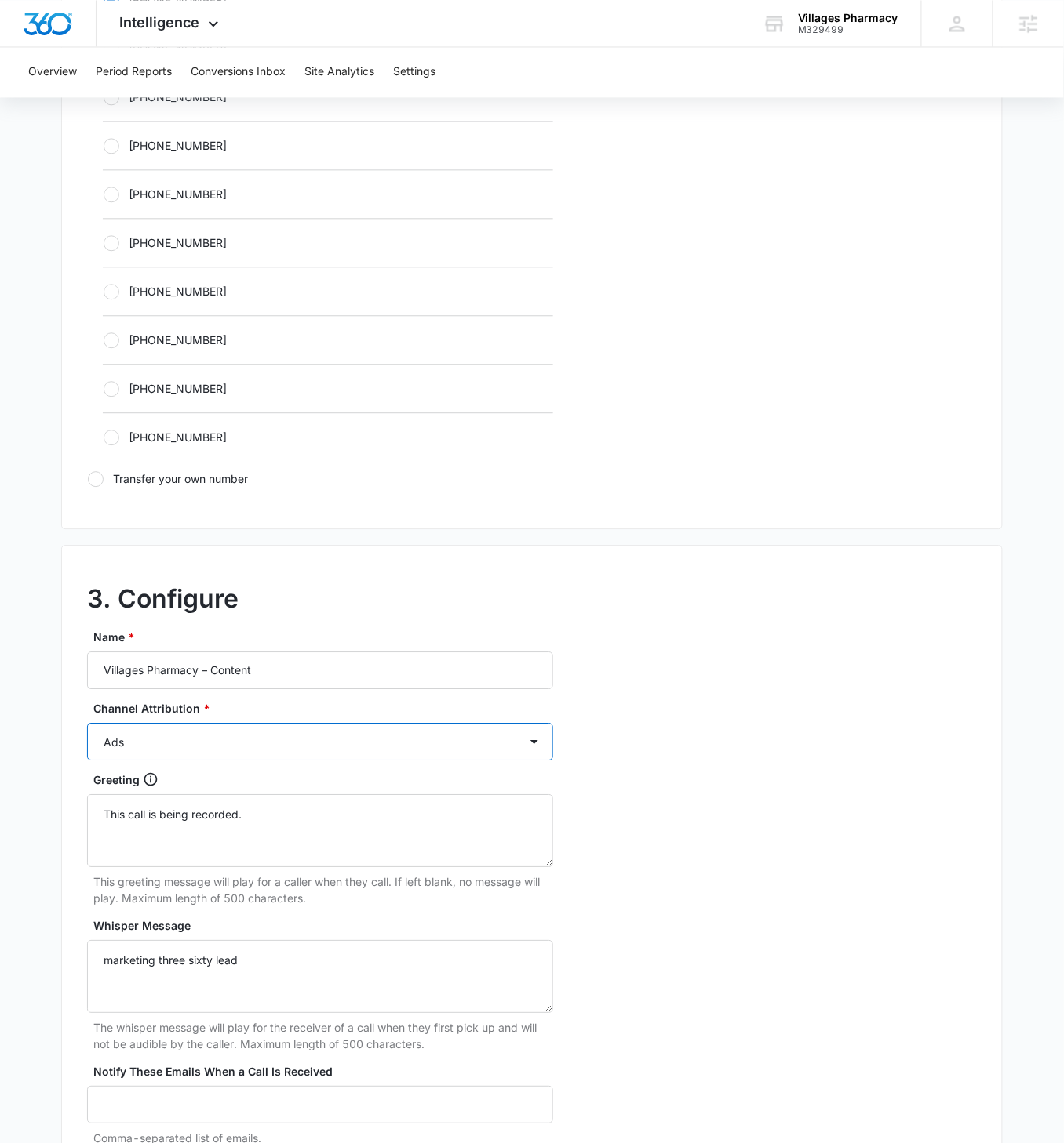
click at [408, 658] on select "Ads Local Service Ads Content Social Other" at bounding box center [319, 742] width 466 height 38
select select "CONTENT"
click at [87, 658] on select "Ads Local Service Ads Content Social Other" at bounding box center [319, 742] width 466 height 38
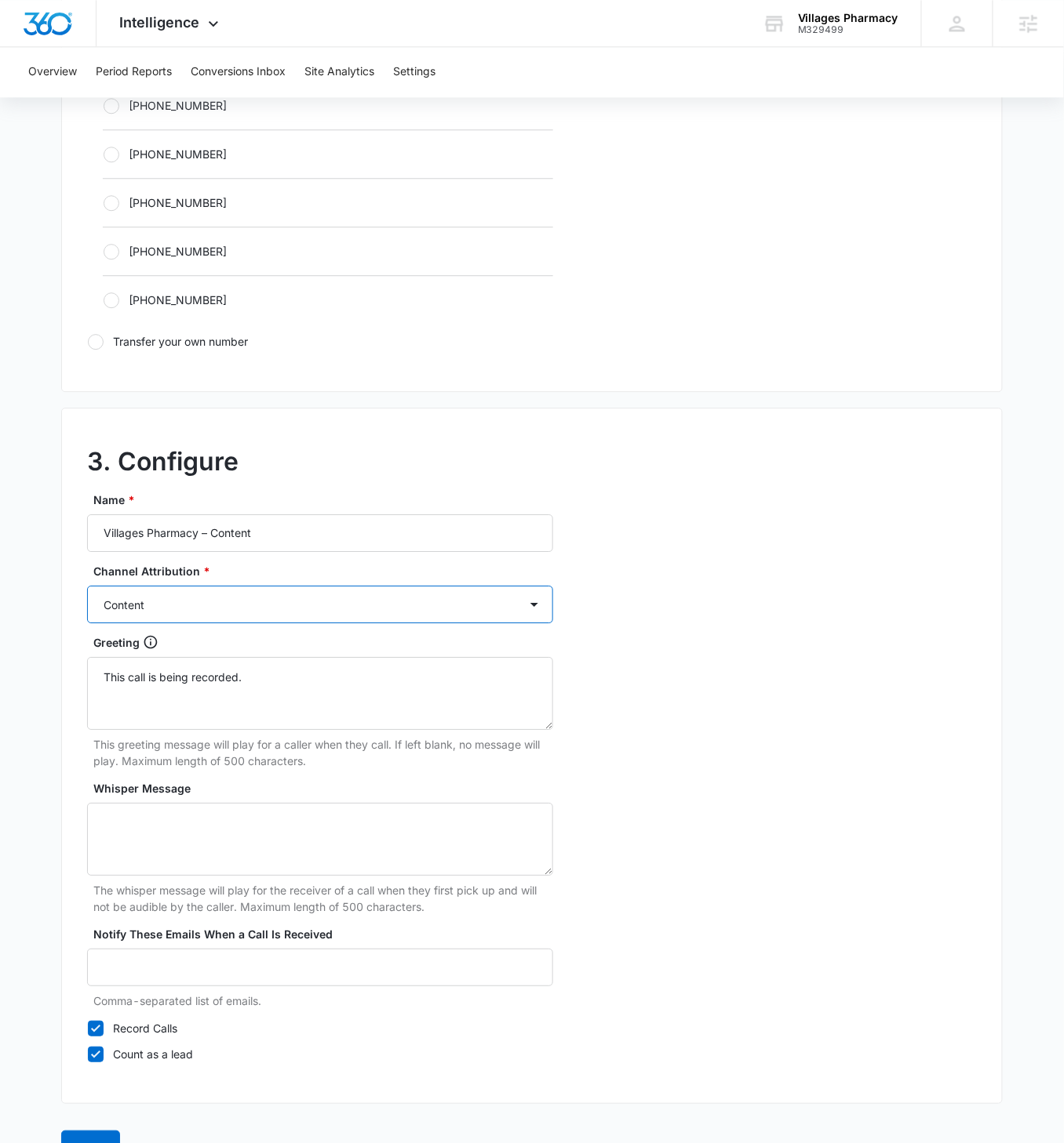
scroll to position [1032, 0]
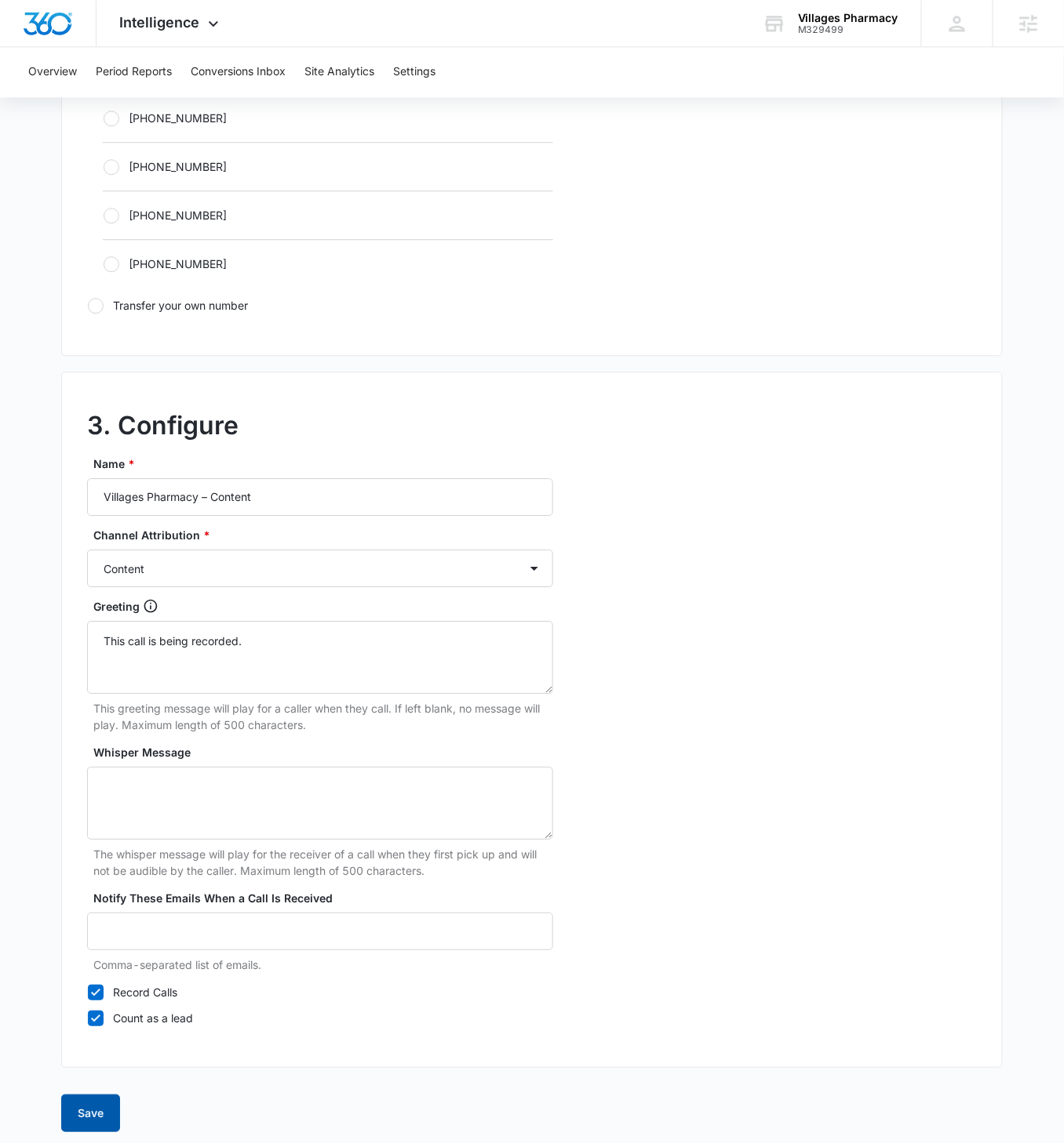
drag, startPoint x: 83, startPoint y: 1112, endPoint x: 110, endPoint y: 1100, distance: 29.5
click at [84, 658] on button "Save" at bounding box center [90, 1113] width 59 height 38
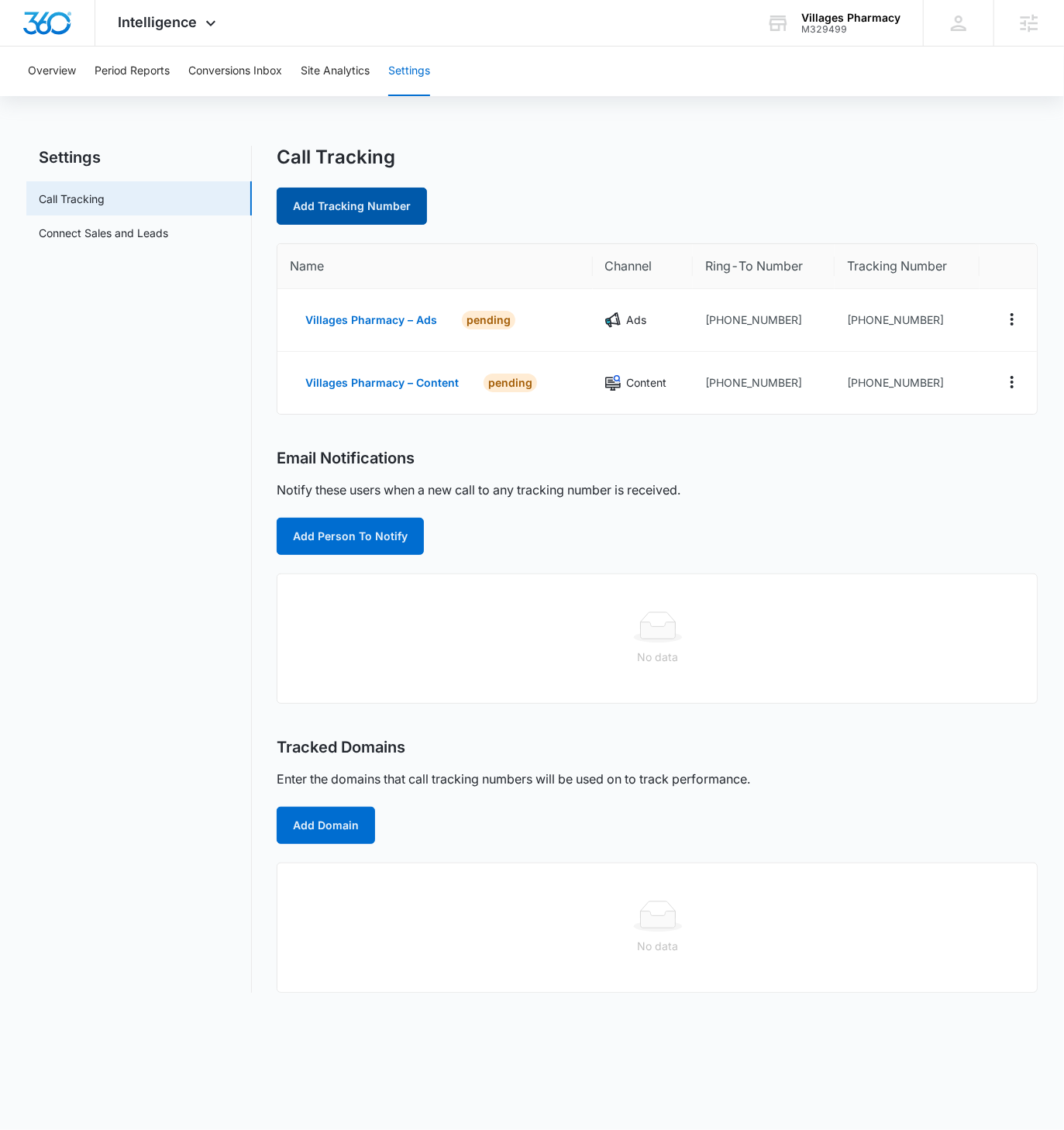
click at [395, 204] on link "Add Tracking Number" at bounding box center [351, 206] width 150 height 37
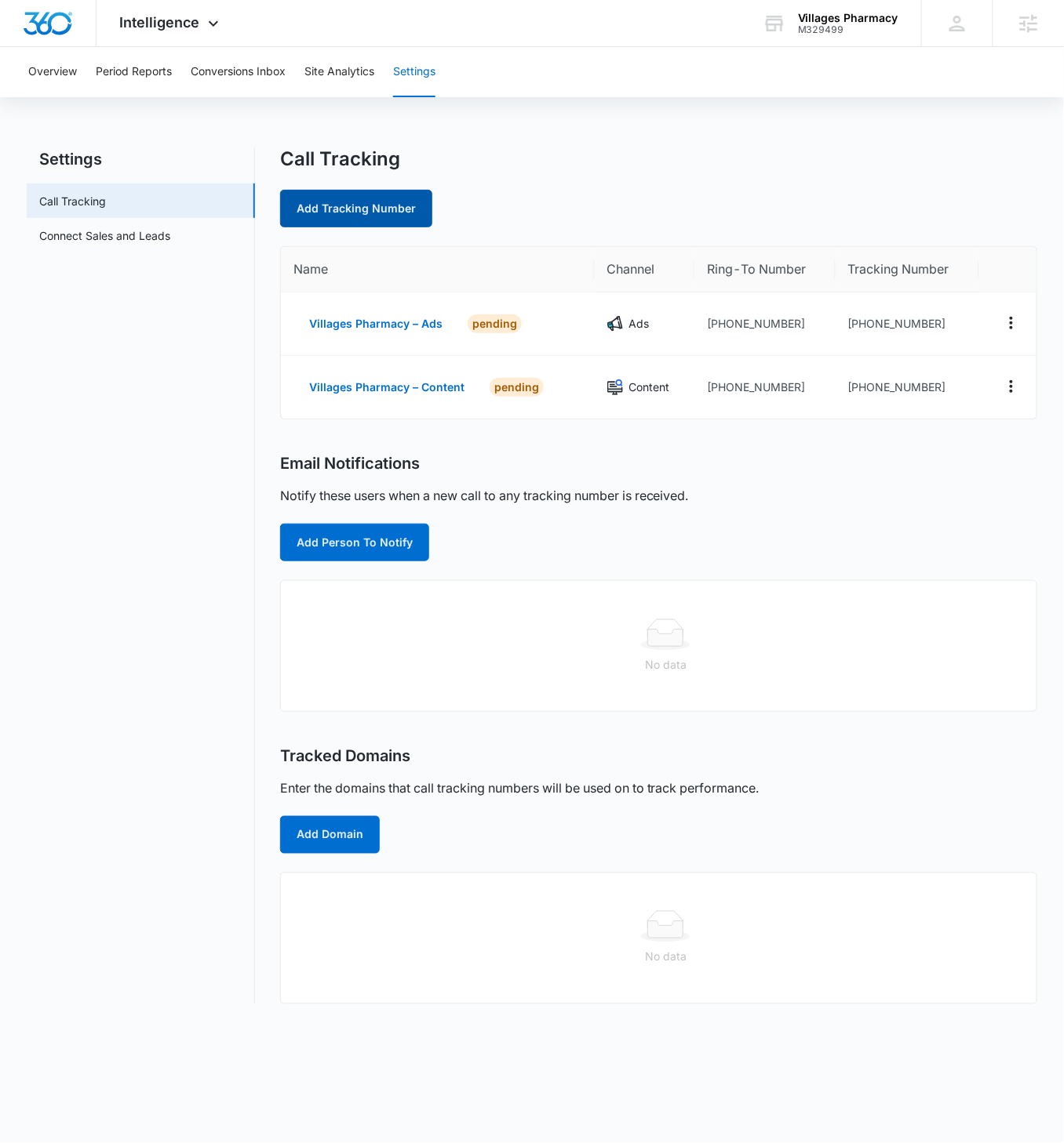
select select "by_area_code"
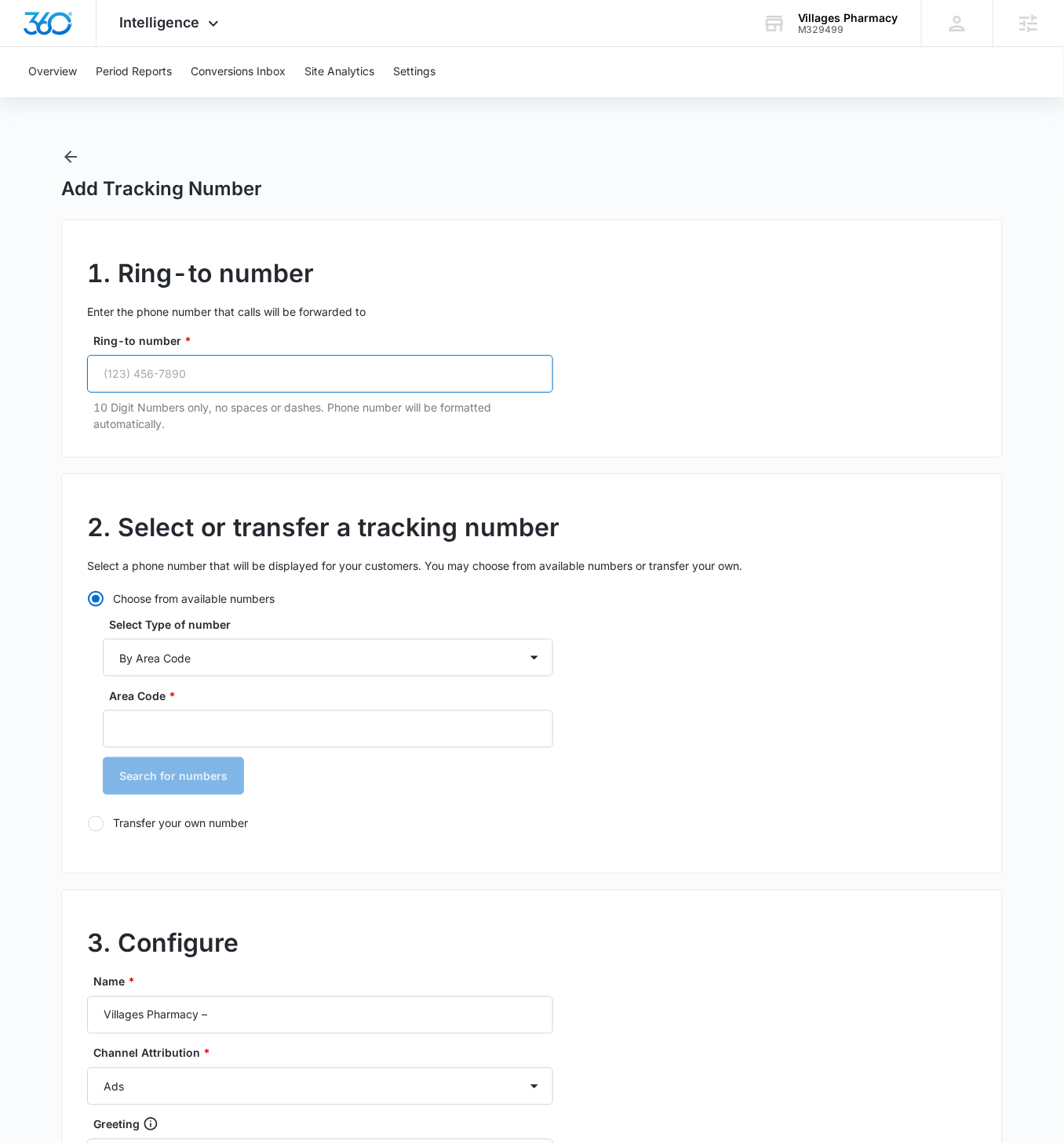
click at [184, 372] on input "Ring-to number *" at bounding box center [319, 374] width 466 height 38
paste input "(772) 413-0638"
type input "(772) 413-0638"
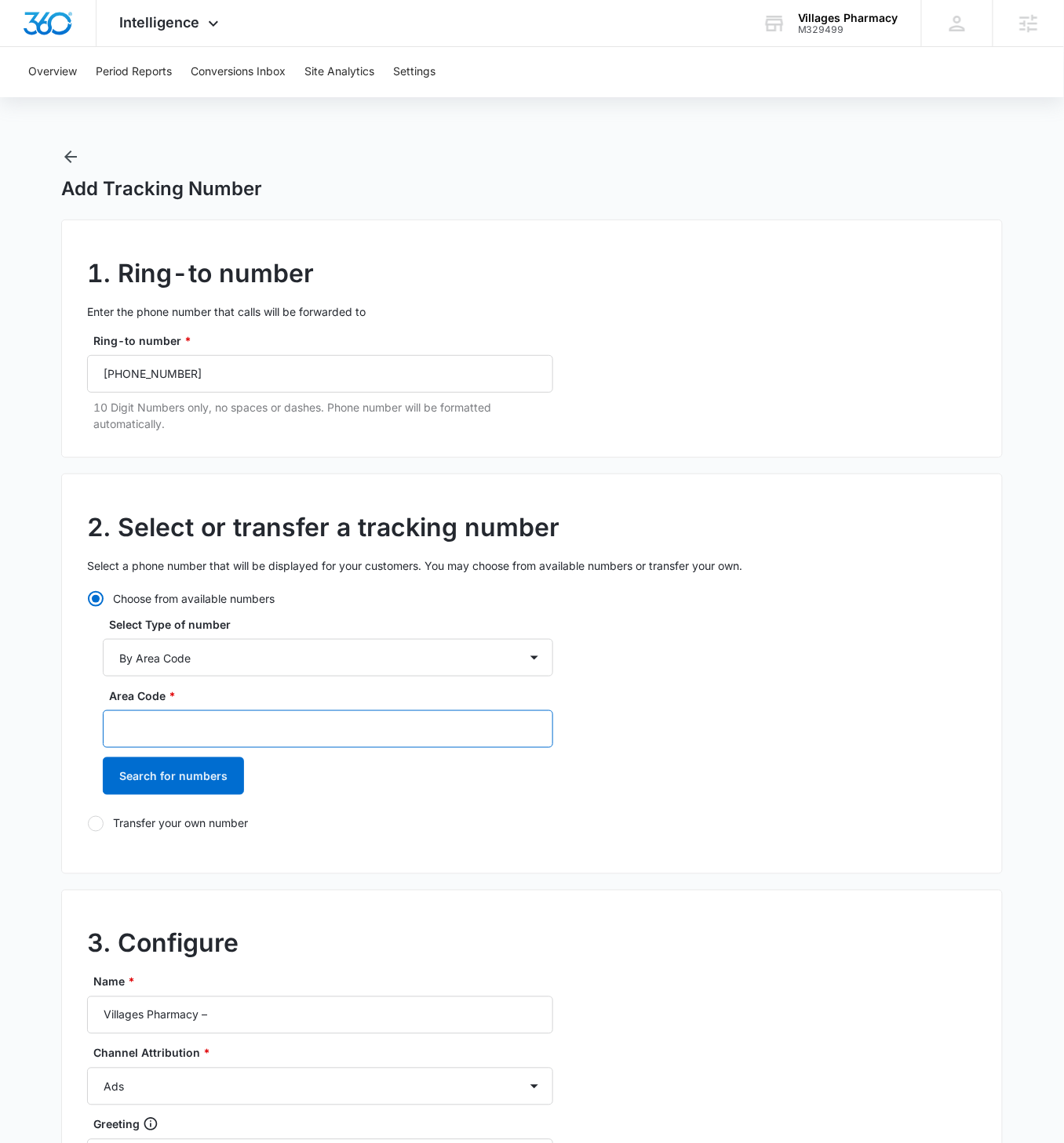
click at [194, 658] on input "Area Code *" at bounding box center [328, 729] width 450 height 38
type input "772"
click at [102, 658] on button "Search for numbers" at bounding box center [173, 776] width 141 height 38
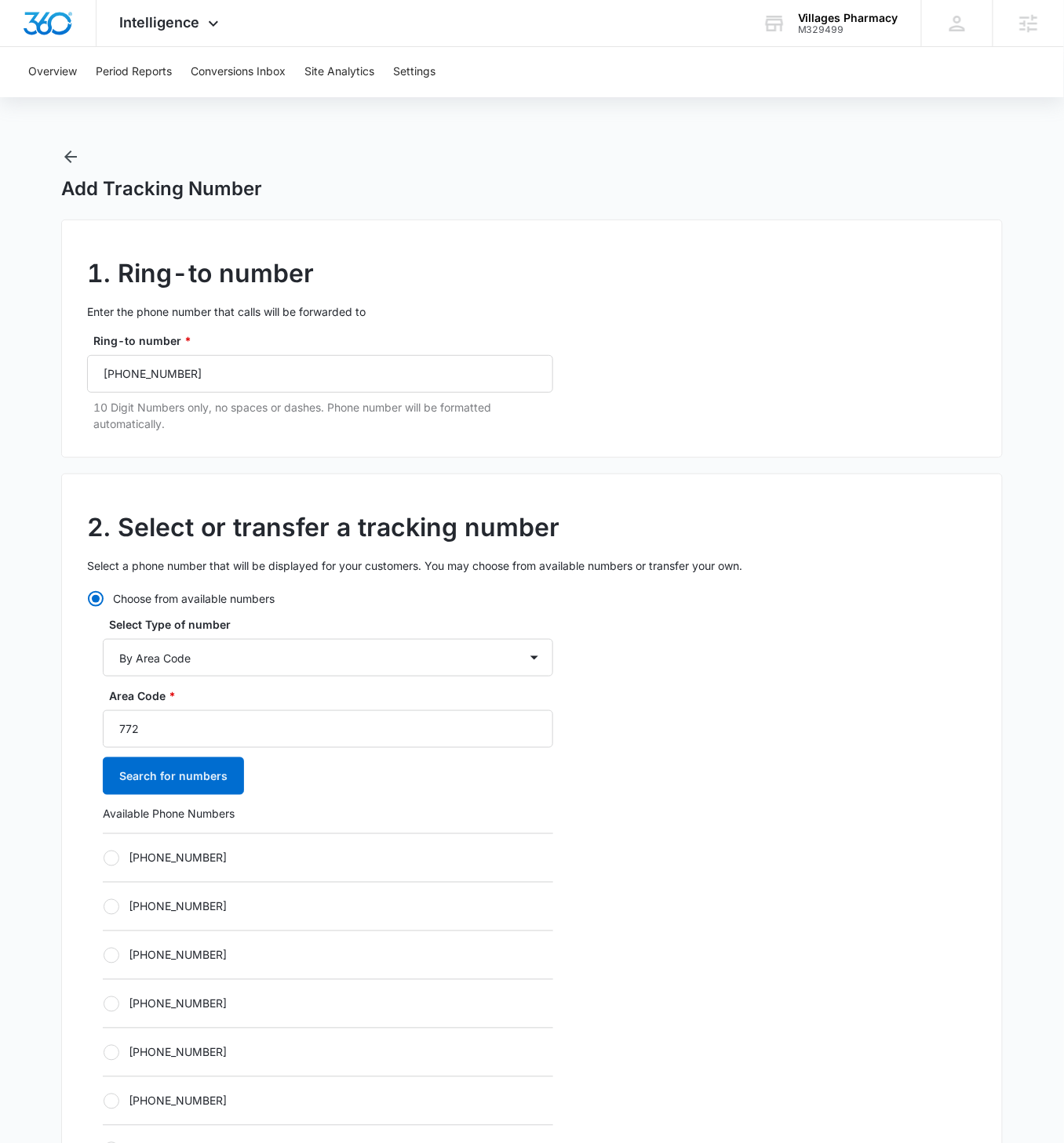
click at [108, 658] on div at bounding box center [111, 858] width 16 height 16
click at [103, 658] on input "[PHONE_NUMBER]" at bounding box center [102, 858] width 1 height 1
radio input "true"
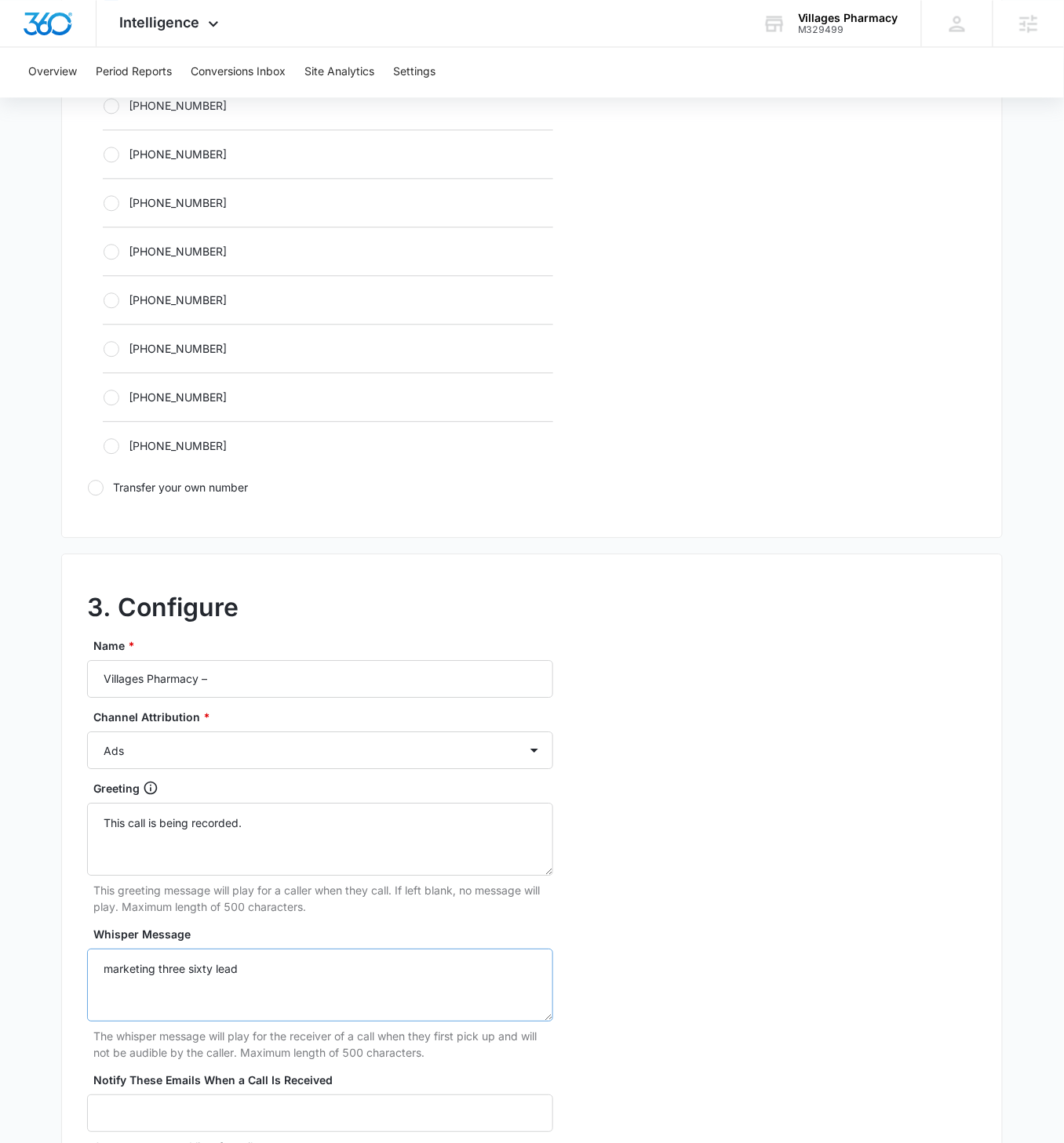
scroll to position [951, 0]
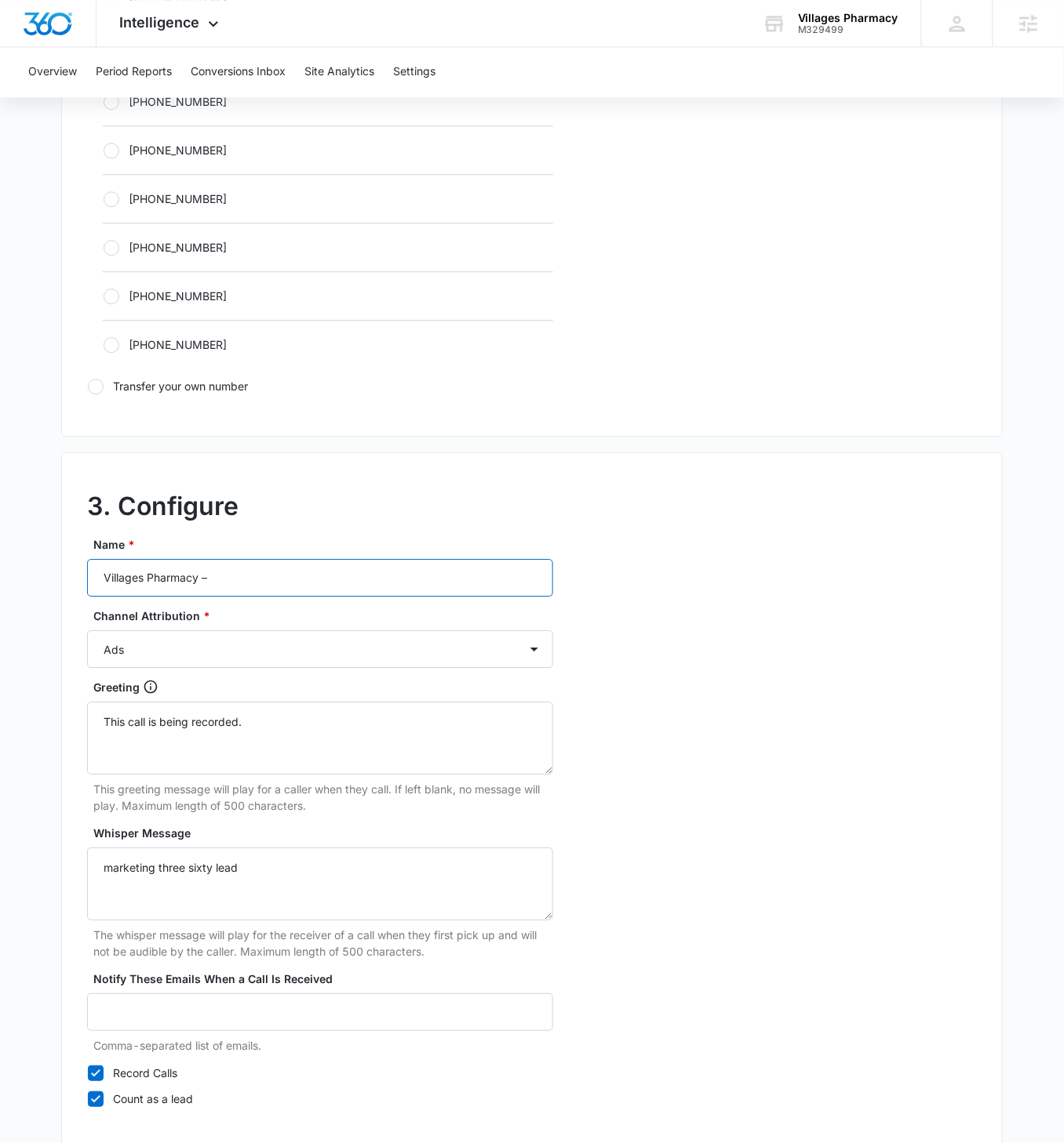
click at [278, 569] on input "Villages Pharmacy –" at bounding box center [319, 577] width 466 height 38
type input "Villages Pharmacy – Social"
click at [505, 652] on select "Ads Local Service Ads Content Social Other" at bounding box center [319, 649] width 466 height 38
select select "SOCIAL"
click at [87, 630] on select "Ads Local Service Ads Content Social Other" at bounding box center [319, 649] width 466 height 38
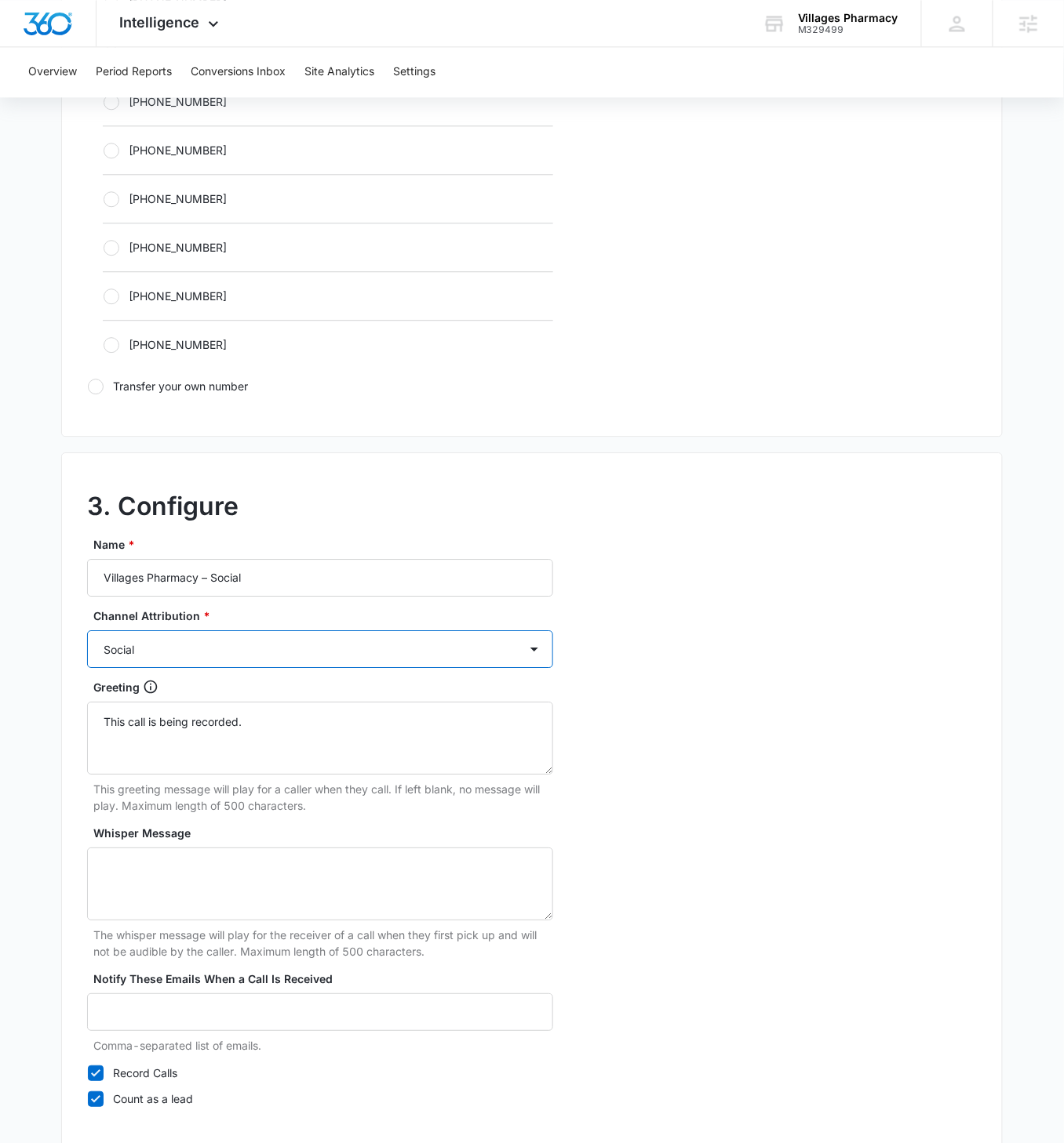
scroll to position [1032, 0]
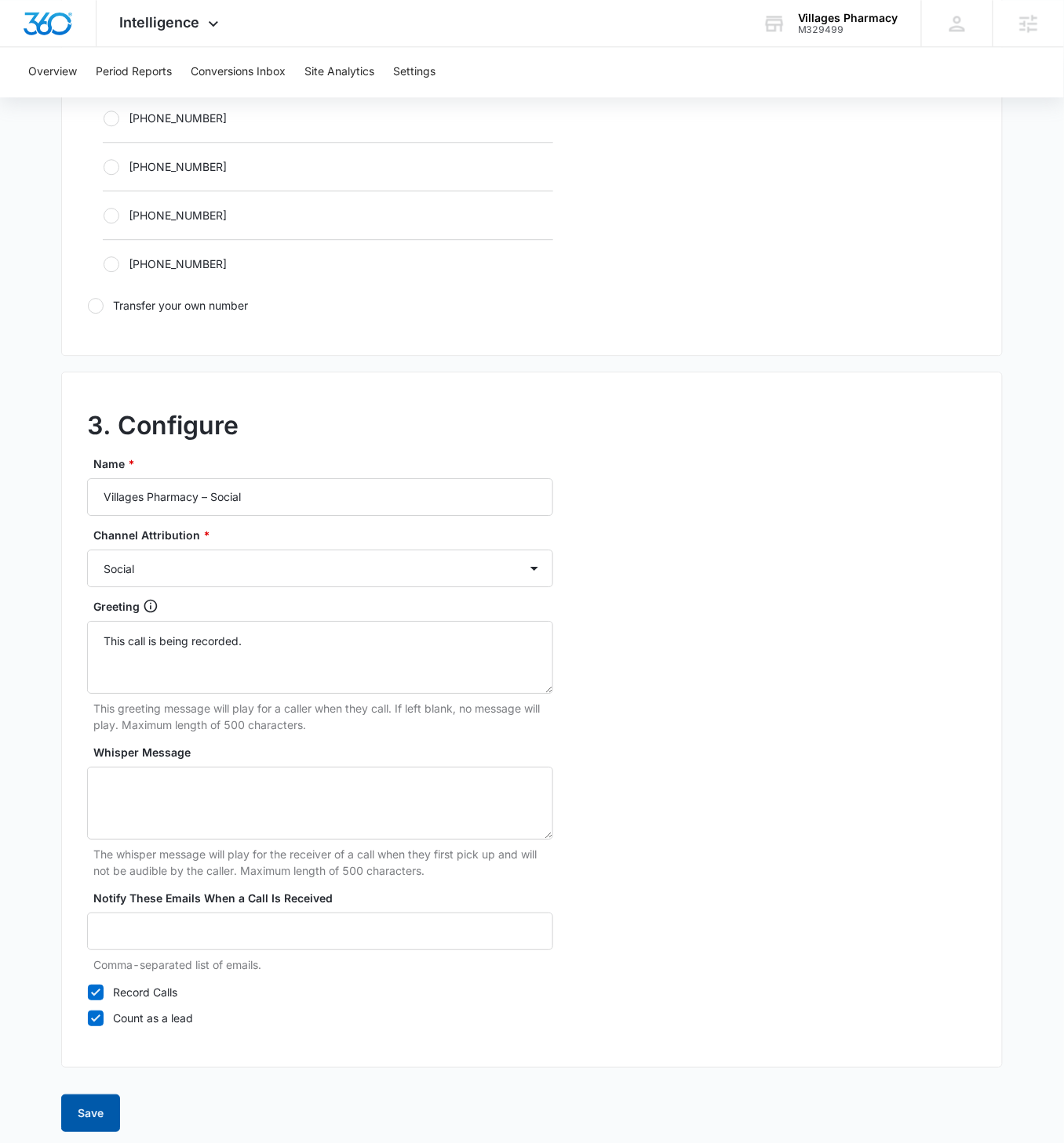
click at [99, 658] on button "Save" at bounding box center [90, 1113] width 59 height 38
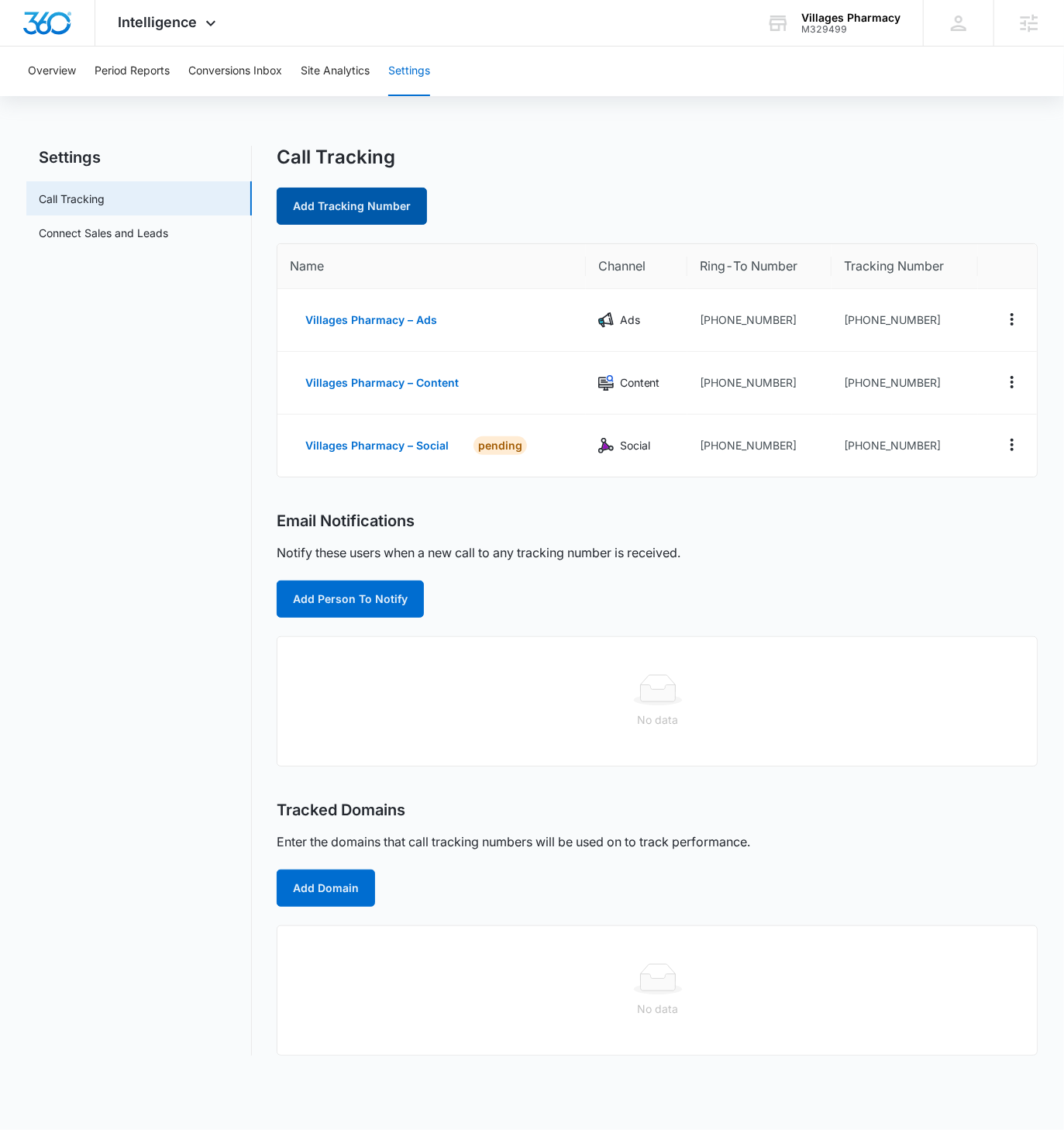
click at [378, 203] on link "Add Tracking Number" at bounding box center [351, 206] width 150 height 37
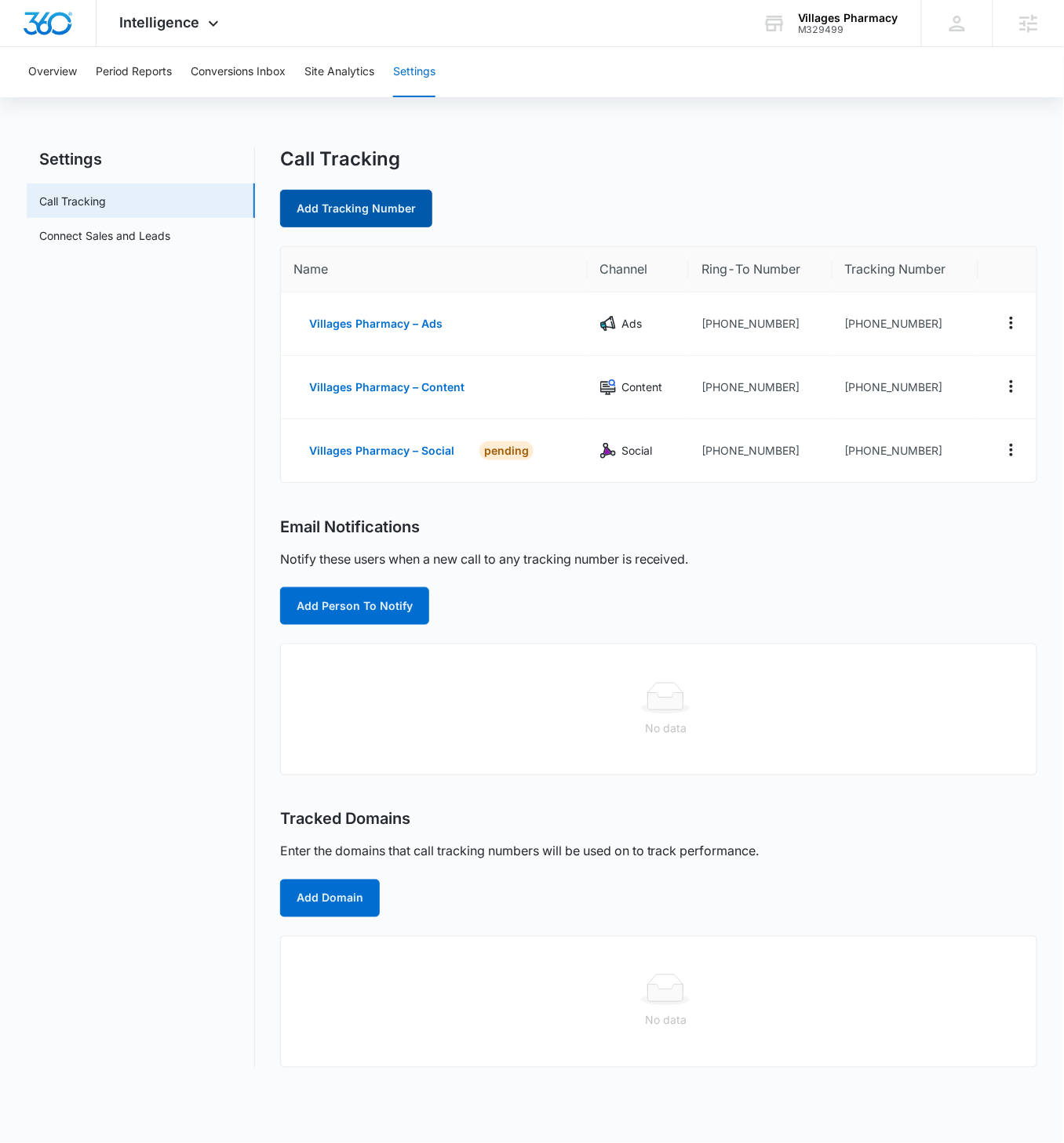
select select "by_area_code"
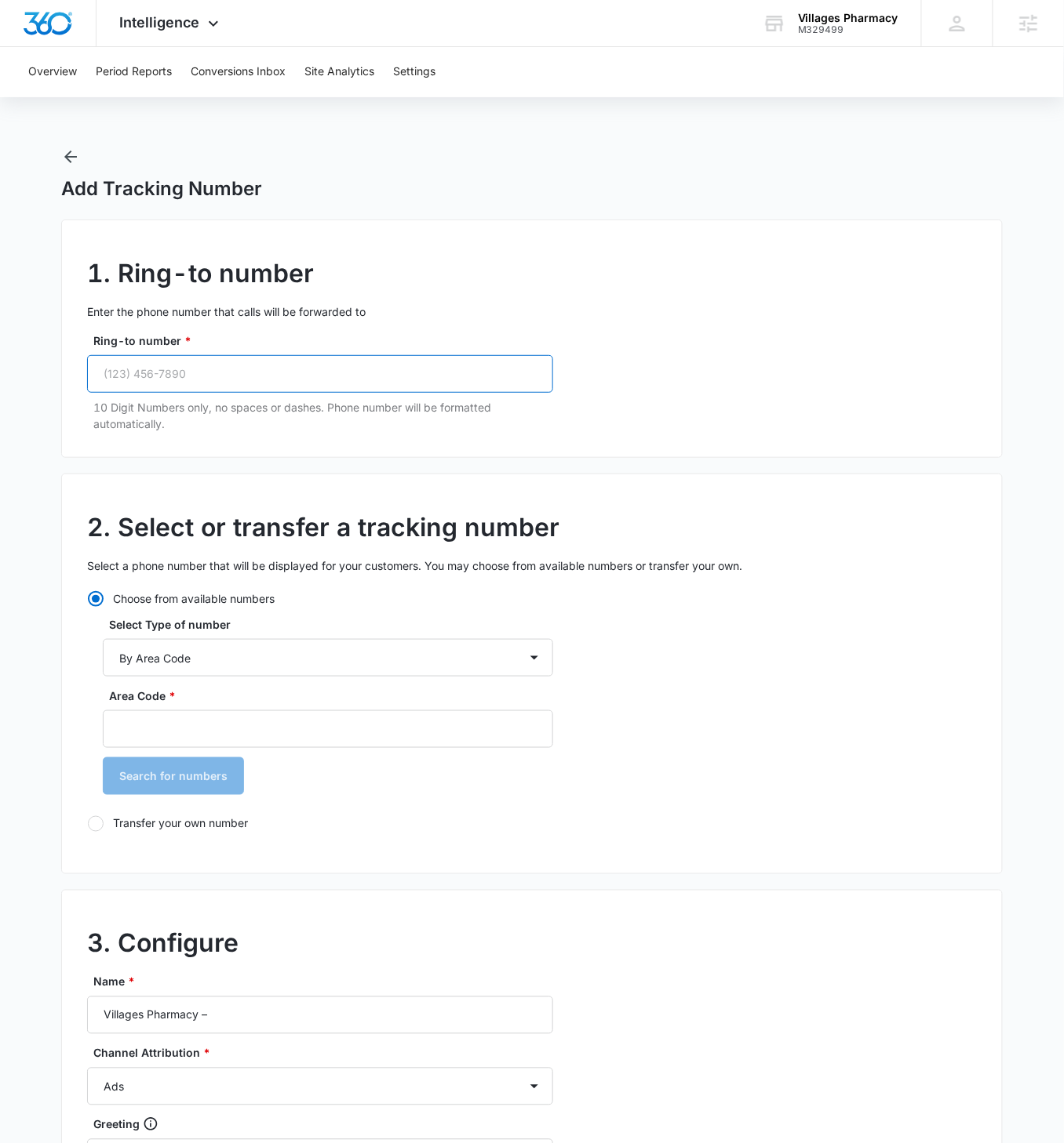
click at [246, 381] on input "Ring-to number *" at bounding box center [319, 374] width 466 height 38
paste input "(772) 413-0638"
type input "(772) 413-0638"
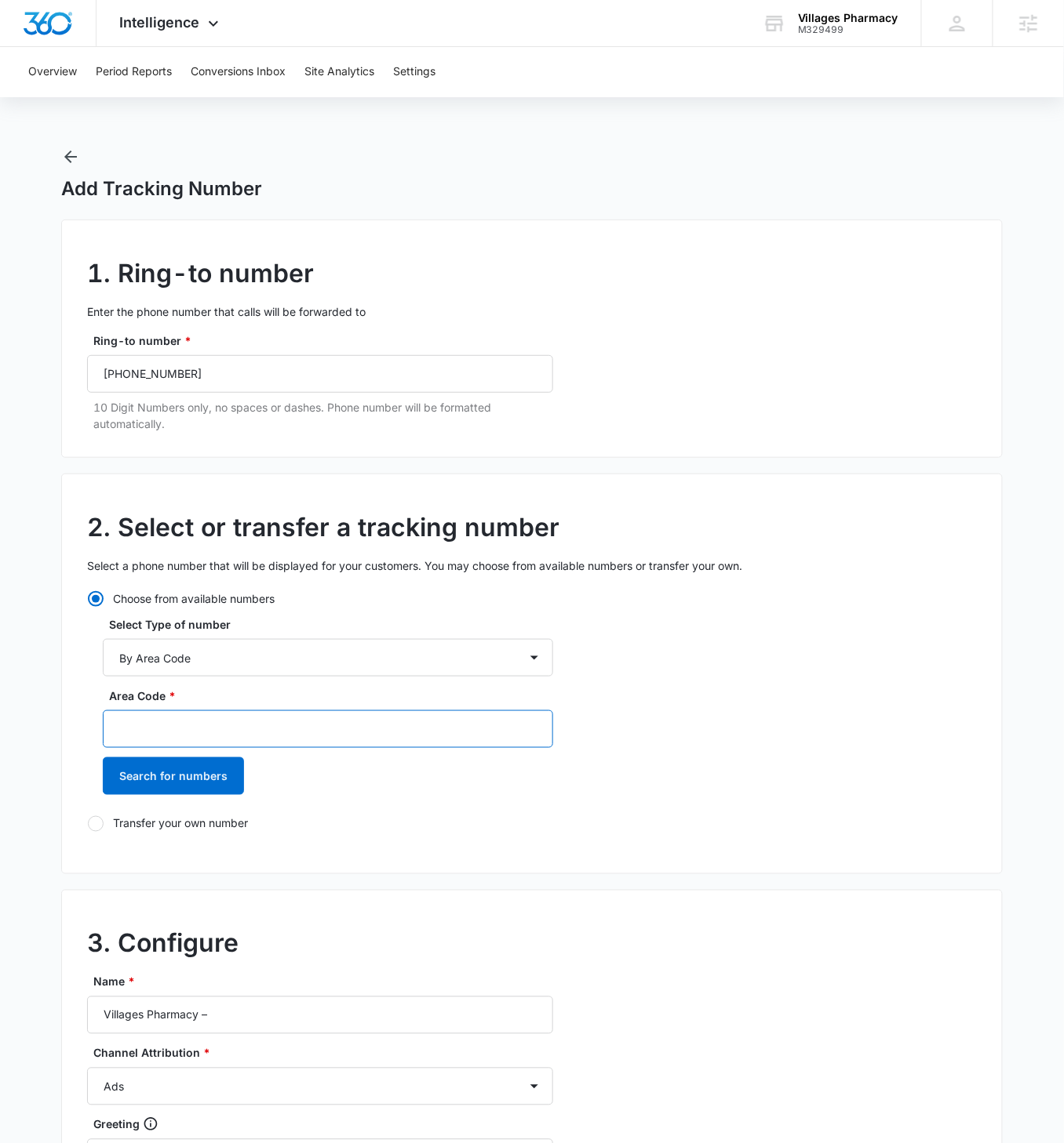
click at [259, 658] on input "Area Code *" at bounding box center [328, 729] width 450 height 38
type input "772"
click at [102, 658] on button "Search for numbers" at bounding box center [173, 776] width 141 height 38
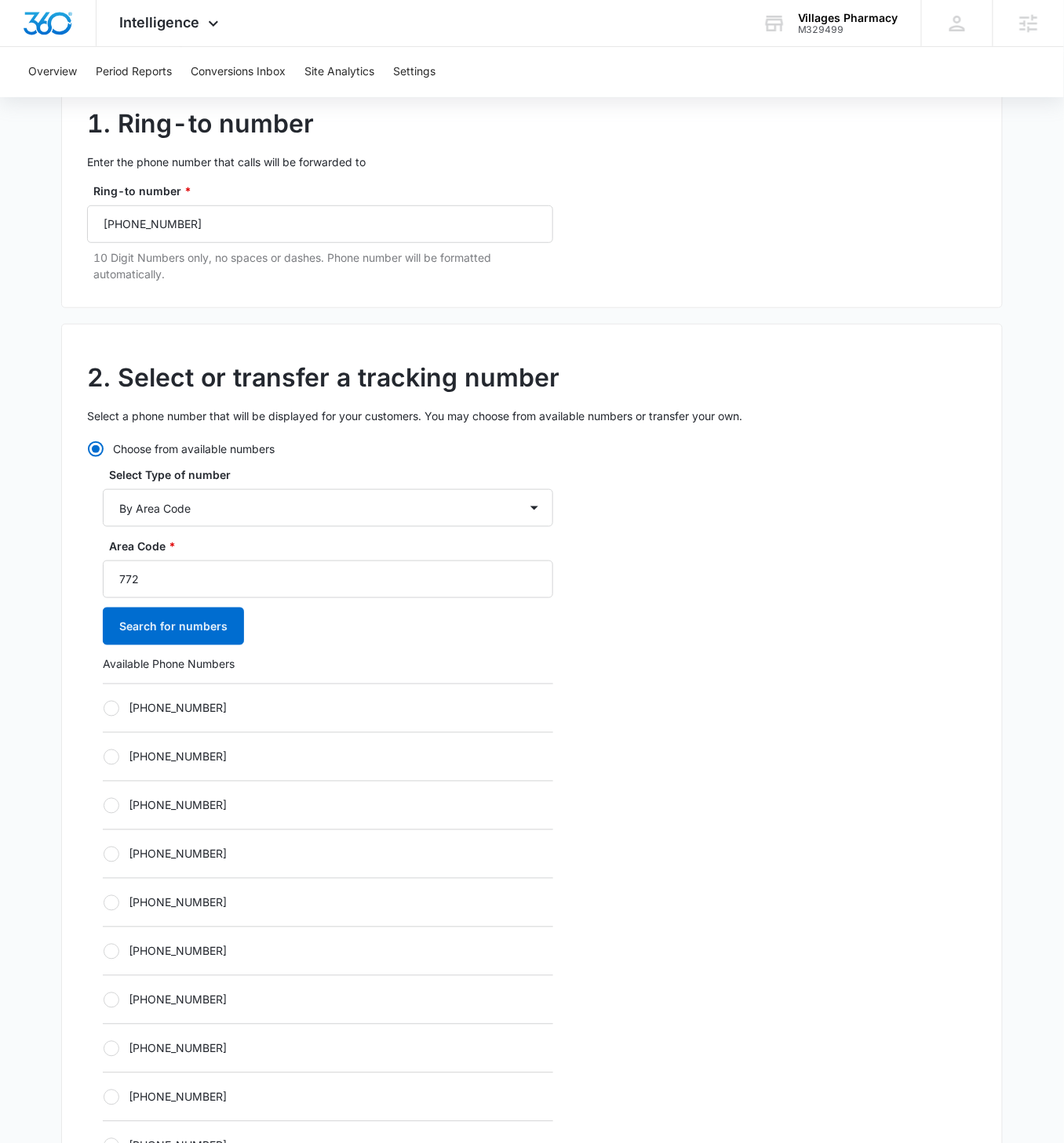
scroll to position [158, 0]
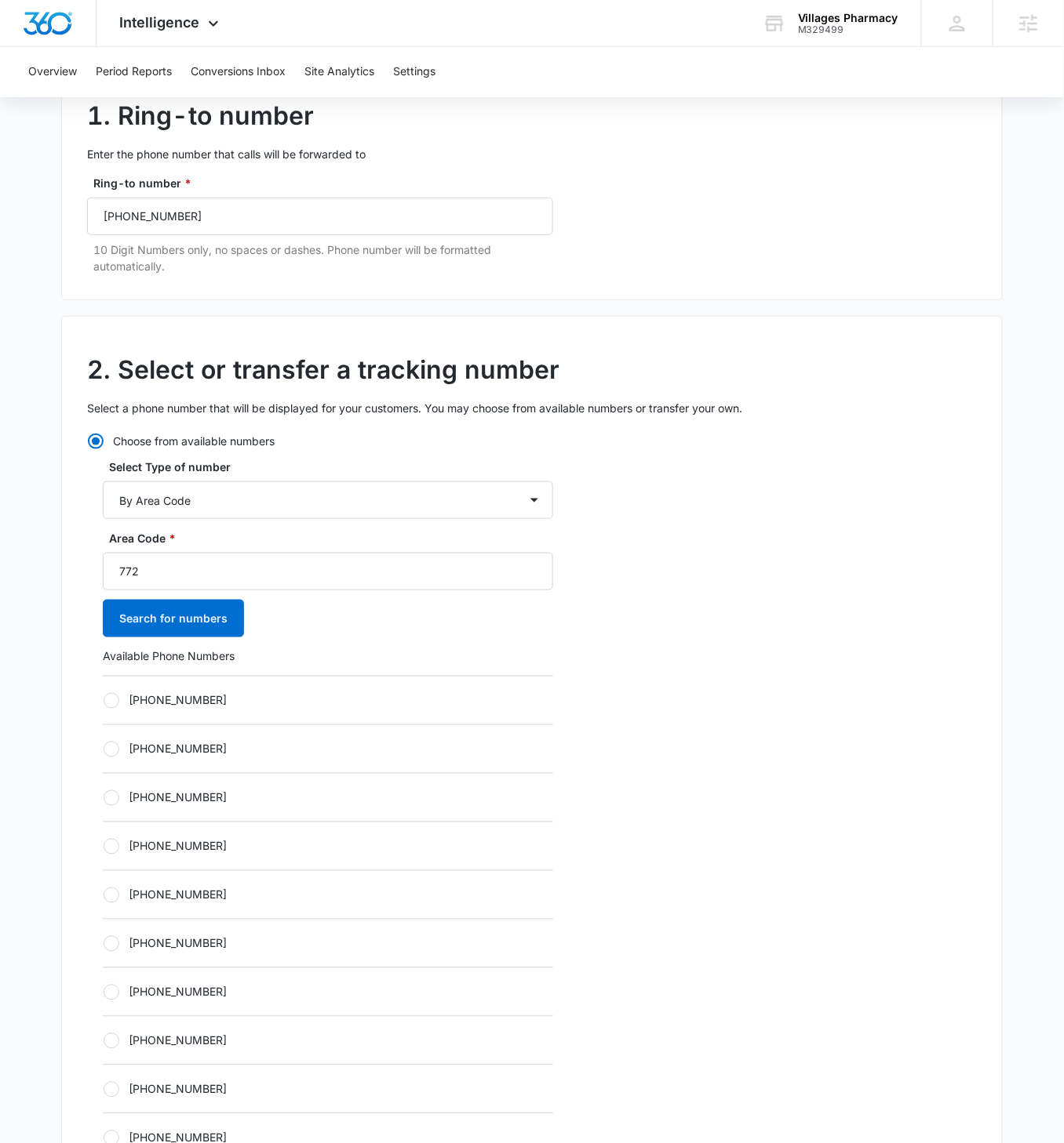
click at [109, 658] on div at bounding box center [111, 700] width 16 height 16
click at [103, 658] on input "[PHONE_NUMBER]" at bounding box center [102, 700] width 1 height 1
radio input "true"
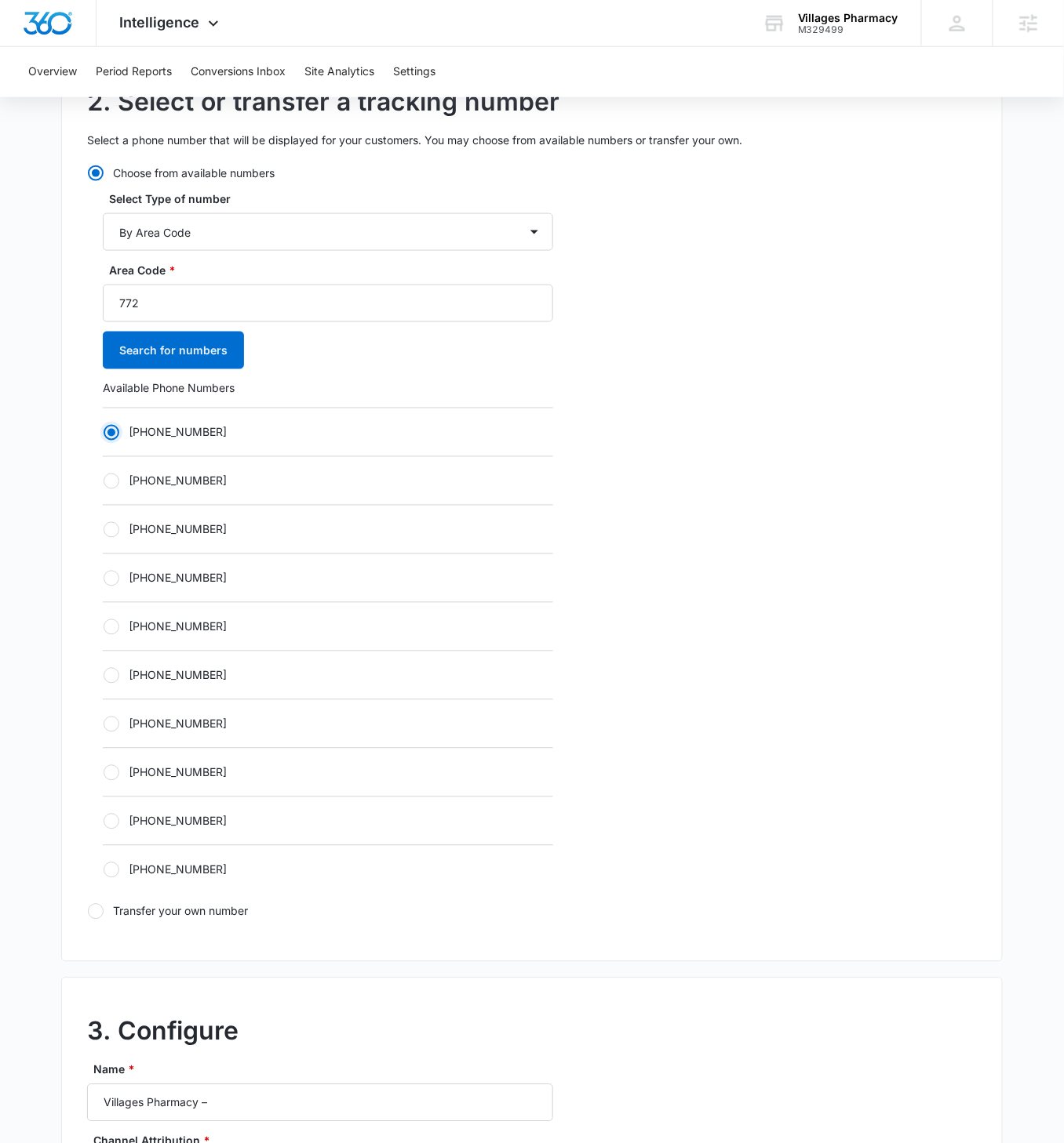
scroll to position [1032, 0]
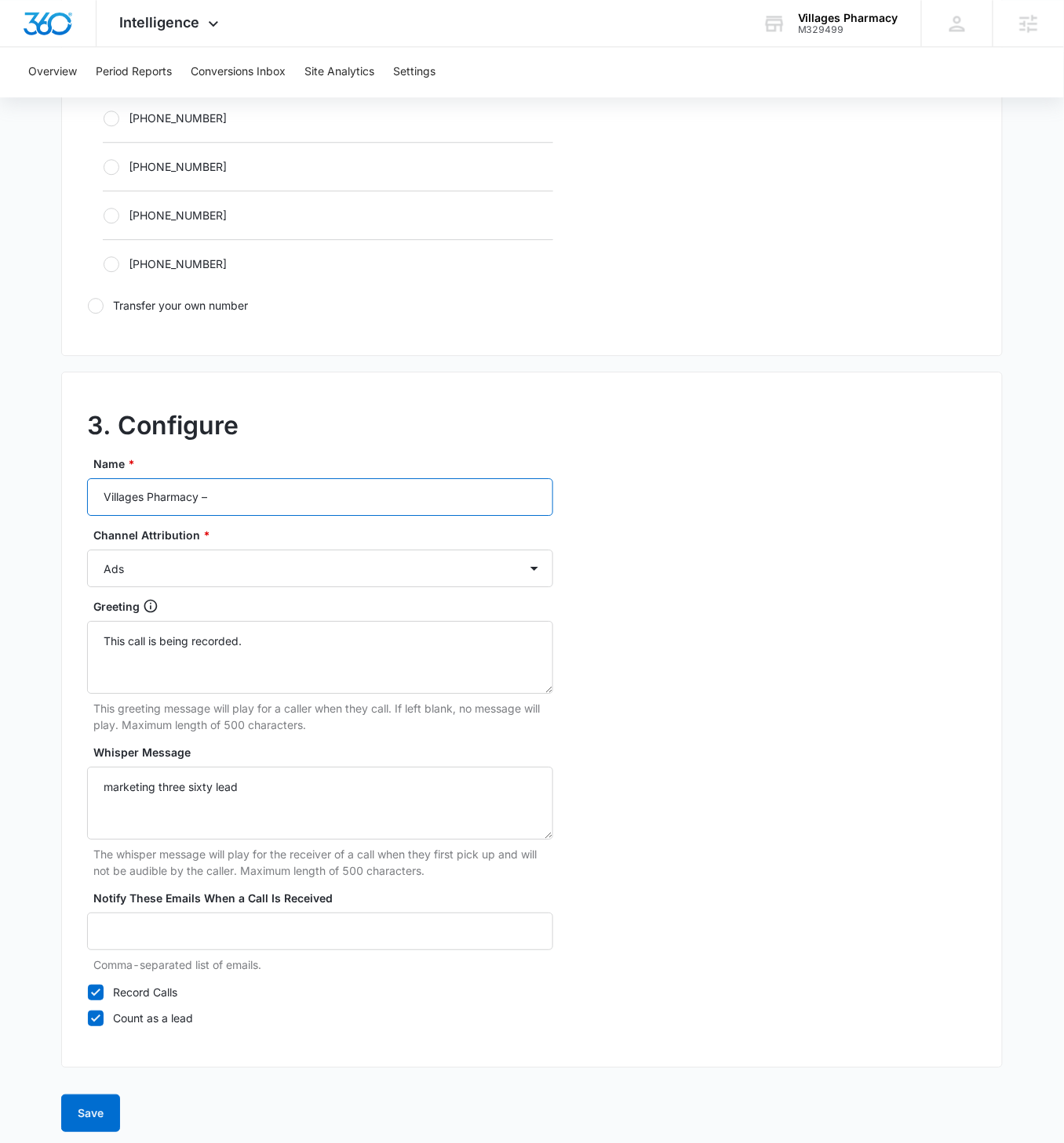
click at [290, 488] on input "Villages Pharmacy –" at bounding box center [319, 496] width 466 height 38
type input "Villages Pharmacy – Other"
click at [350, 550] on div "Ads Local Service Ads Content Social Other" at bounding box center [319, 568] width 466 height 38
click at [210, 556] on select "Ads Local Service Ads Content Social Other" at bounding box center [319, 568] width 466 height 38
select select "OTHER"
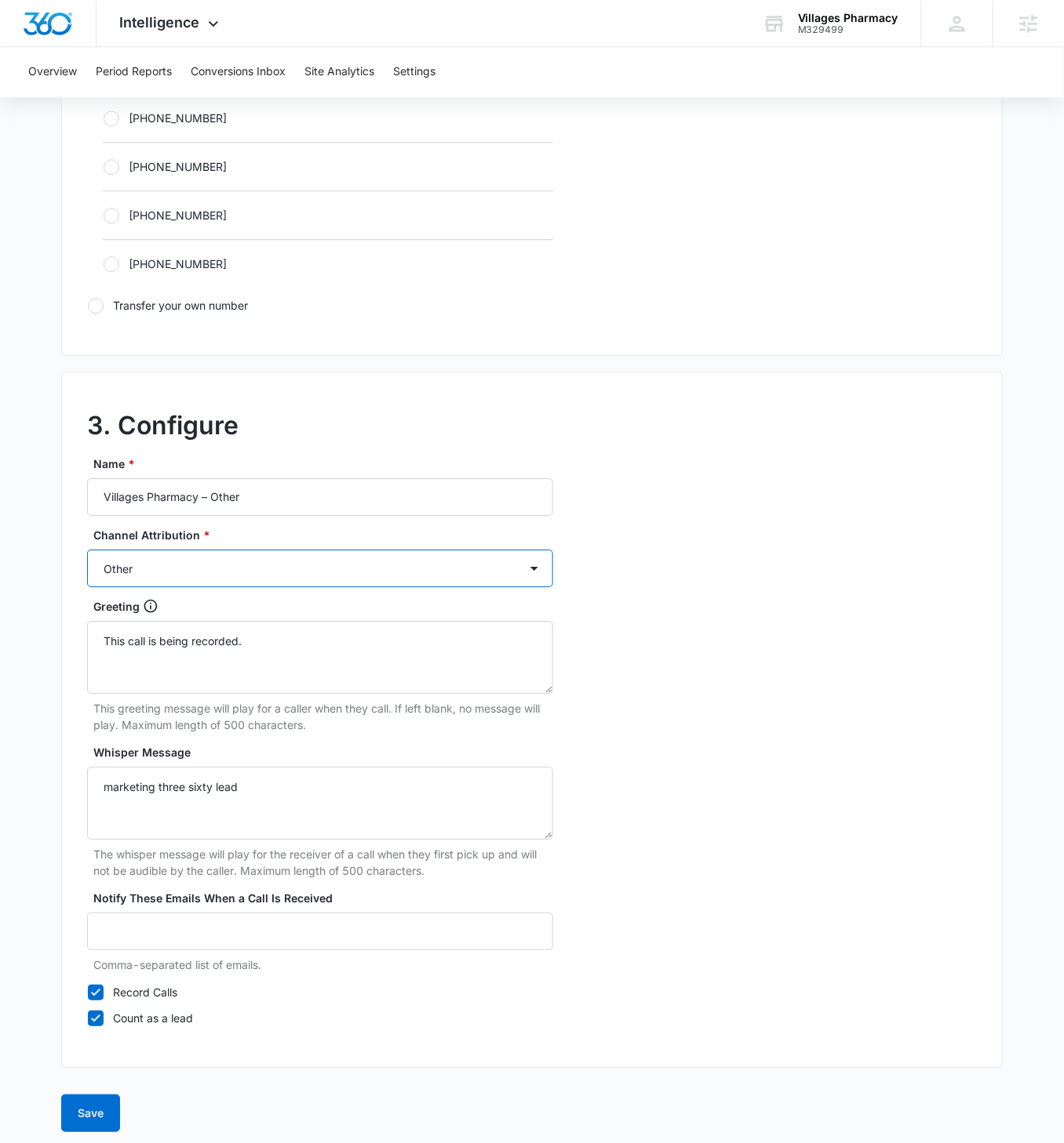
click at [87, 550] on select "Ads Local Service Ads Content Social Other" at bounding box center [319, 568] width 466 height 38
click at [91, 658] on button "Save" at bounding box center [90, 1113] width 59 height 38
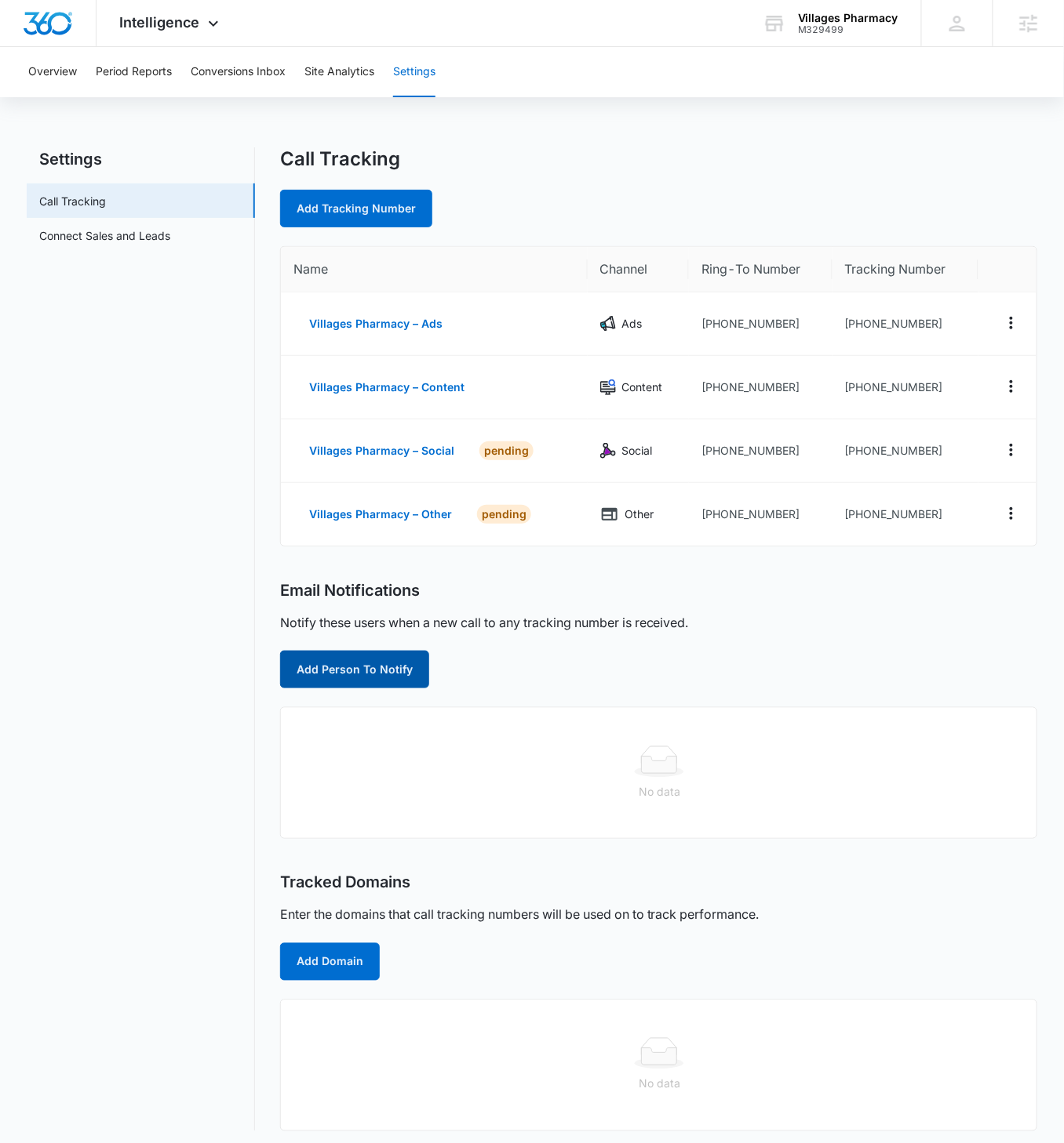
click at [389, 658] on button "Add Person To Notify" at bounding box center [353, 669] width 149 height 38
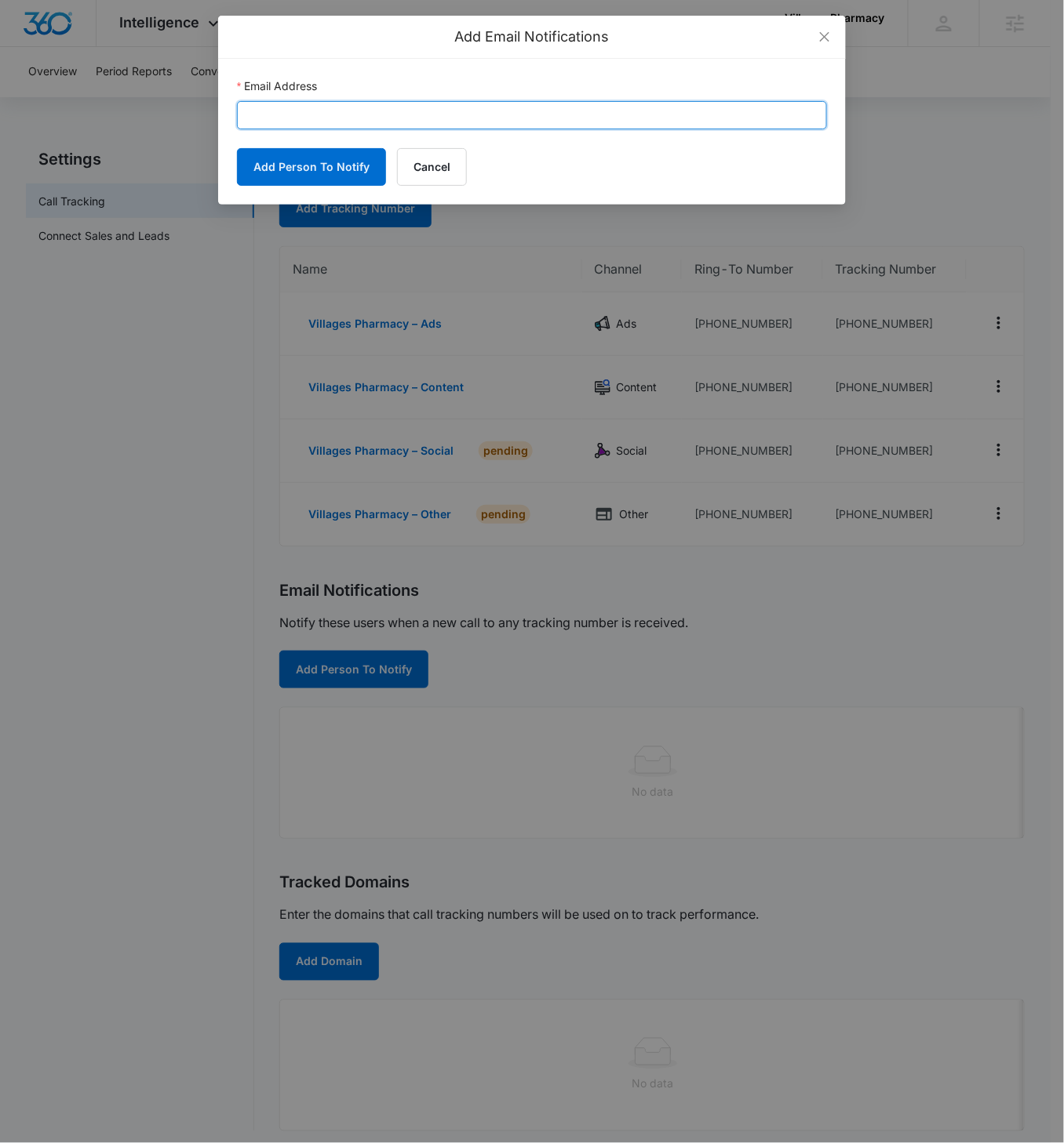
click at [323, 110] on input "Email Address" at bounding box center [532, 115] width 590 height 29
paste input "[PERSON_NAME][EMAIL_ADDRESS][PERSON_NAME][DOMAIN_NAME]"
type input "[PERSON_NAME][EMAIL_ADDRESS][PERSON_NAME][DOMAIN_NAME]"
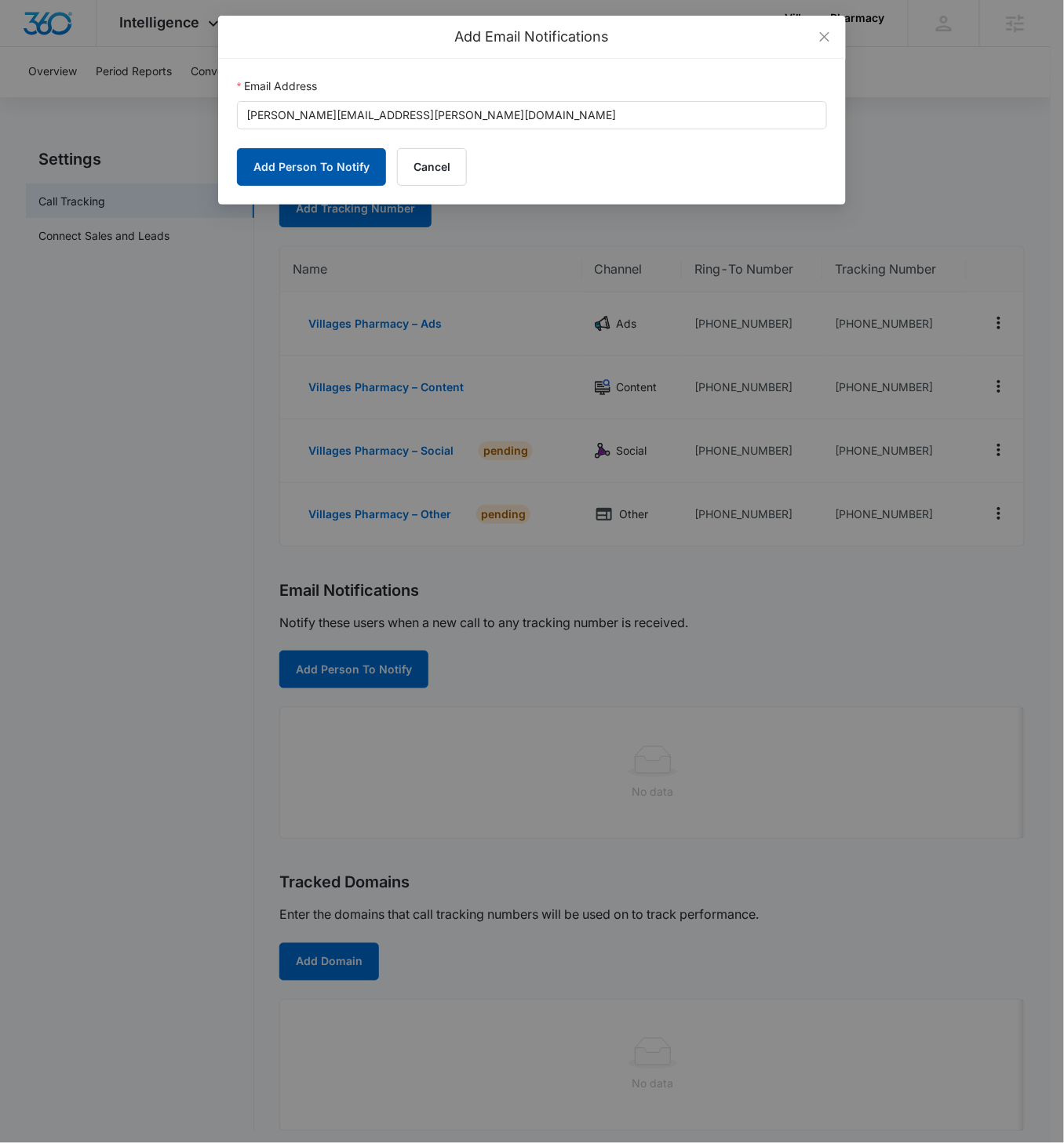
click at [305, 167] on button "Add Person To Notify" at bounding box center [311, 167] width 149 height 38
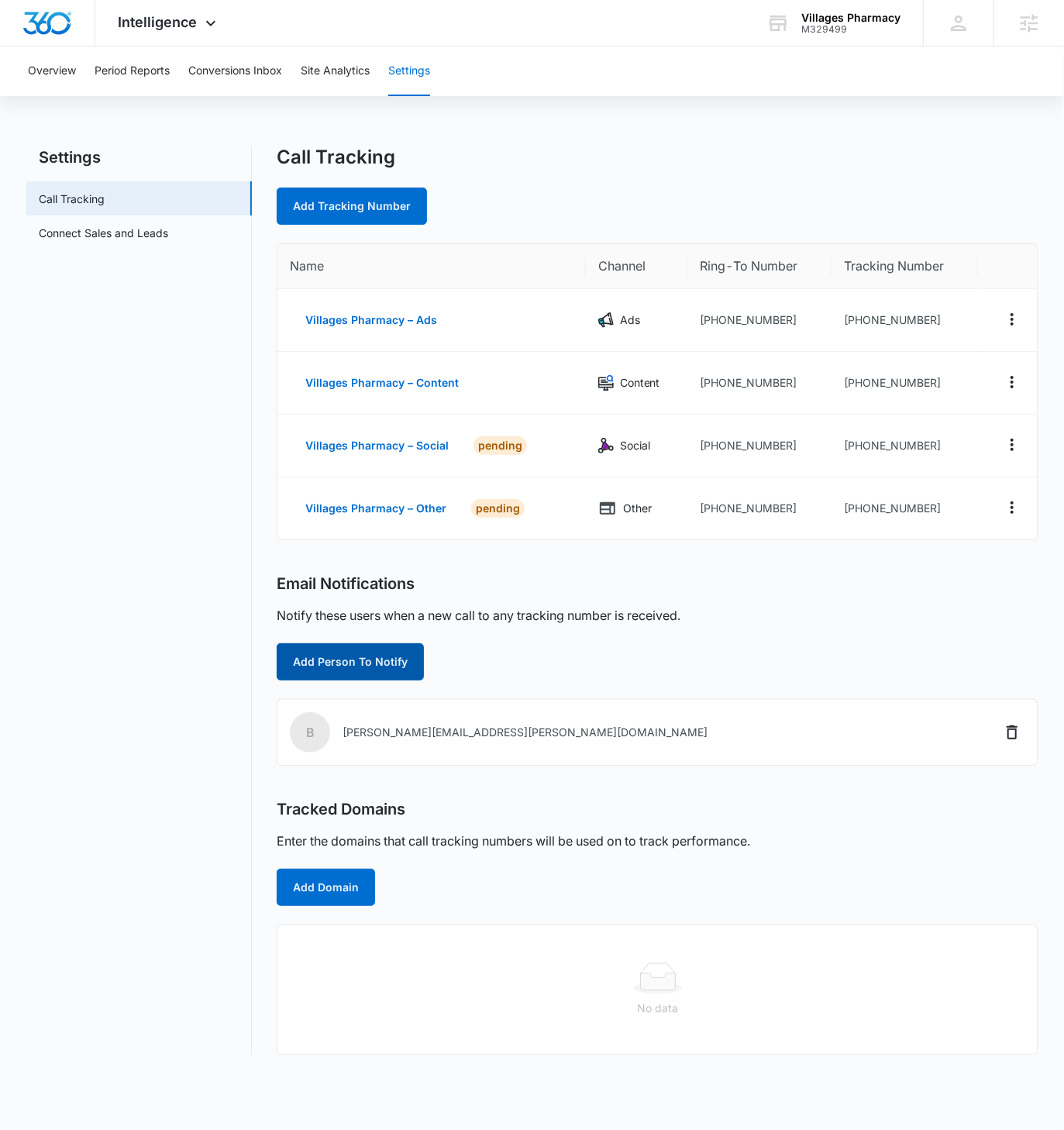
click at [385, 650] on button "Add Person To Notify" at bounding box center [349, 661] width 147 height 37
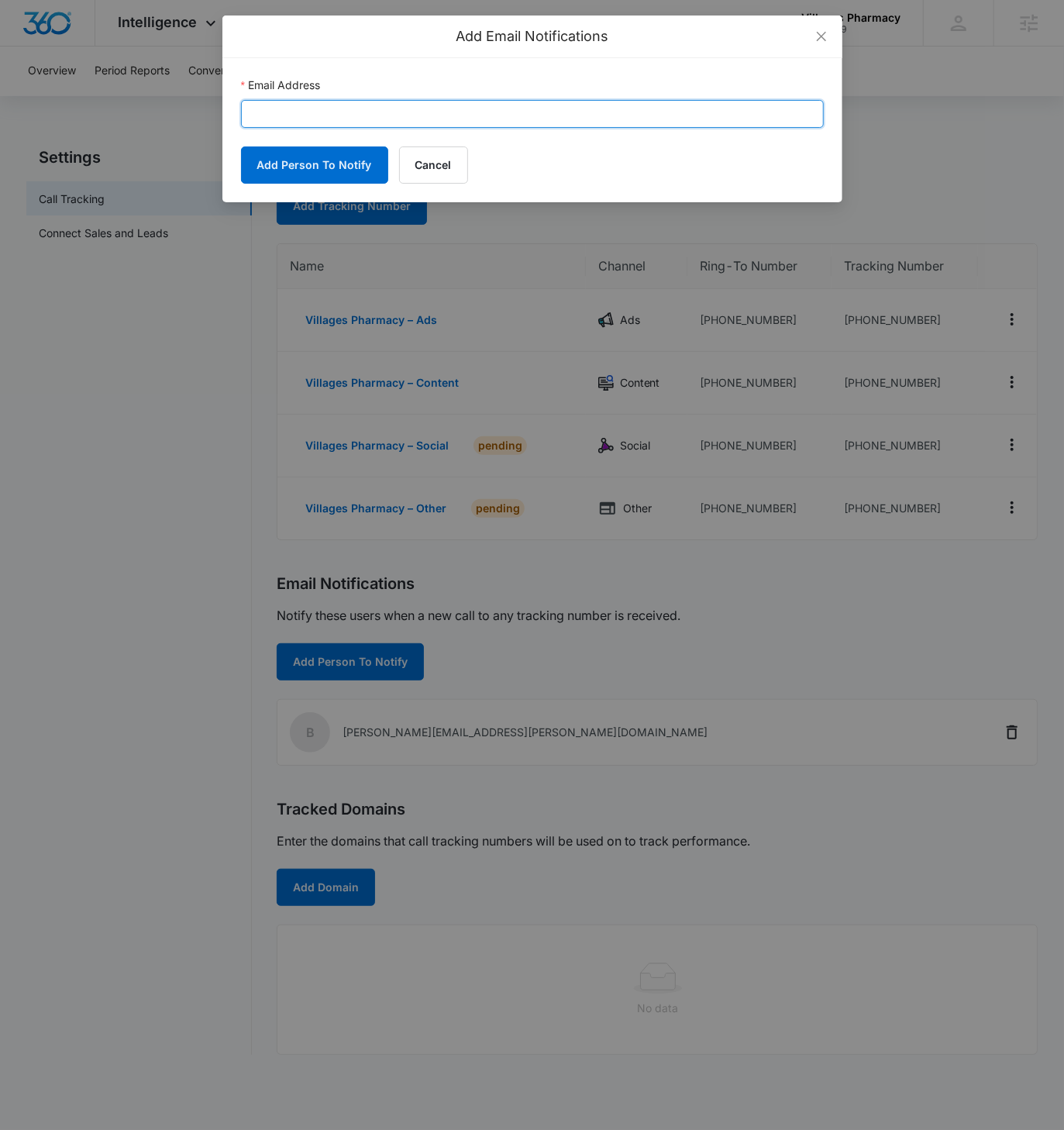
click at [377, 127] on input "Email Address" at bounding box center [532, 114] width 583 height 28
paste input "[EMAIL_ADDRESS][DOMAIN_NAME]"
type input "[EMAIL_ADDRESS][DOMAIN_NAME]"
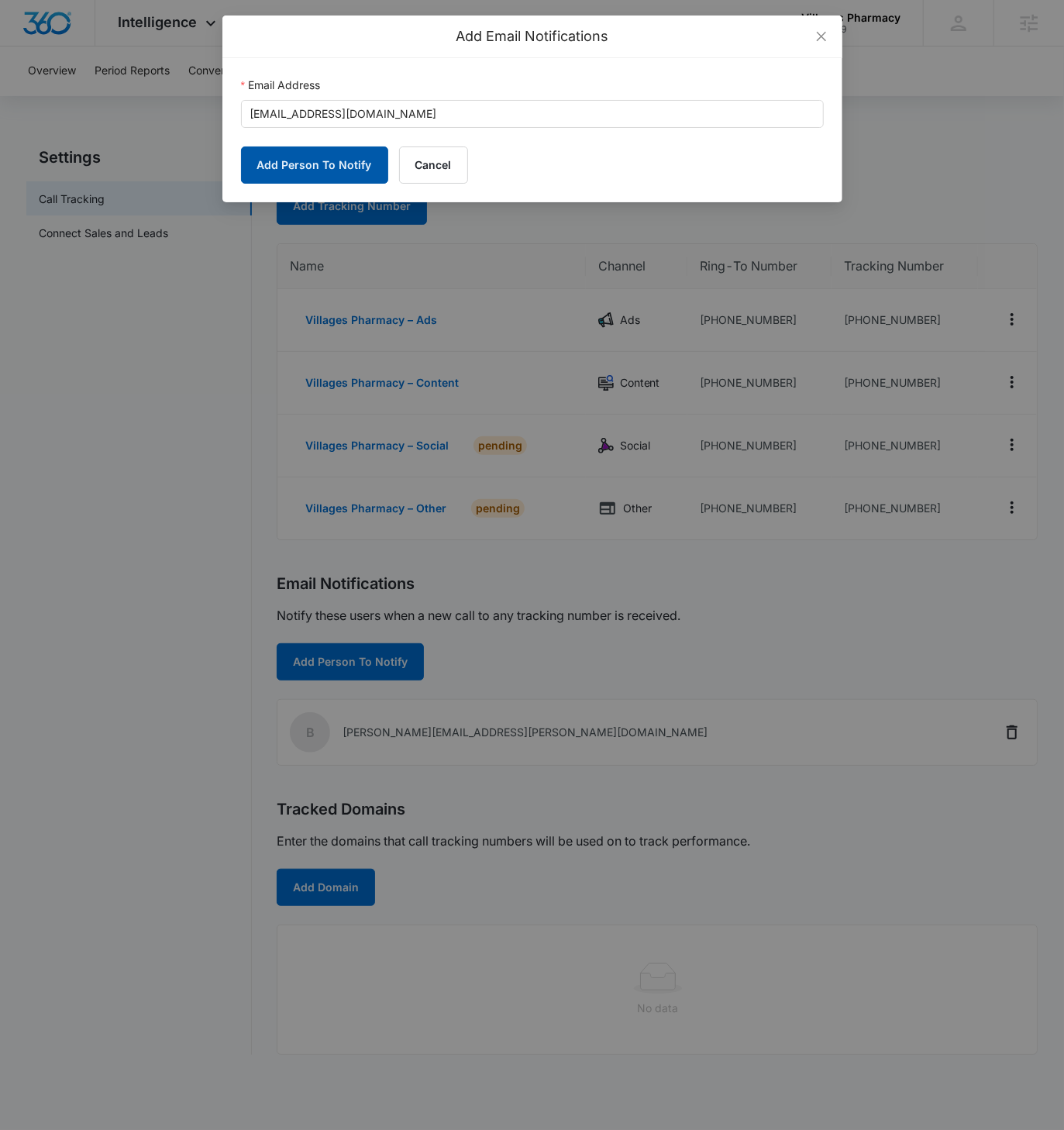
click at [313, 161] on button "Add Person To Notify" at bounding box center [314, 165] width 147 height 37
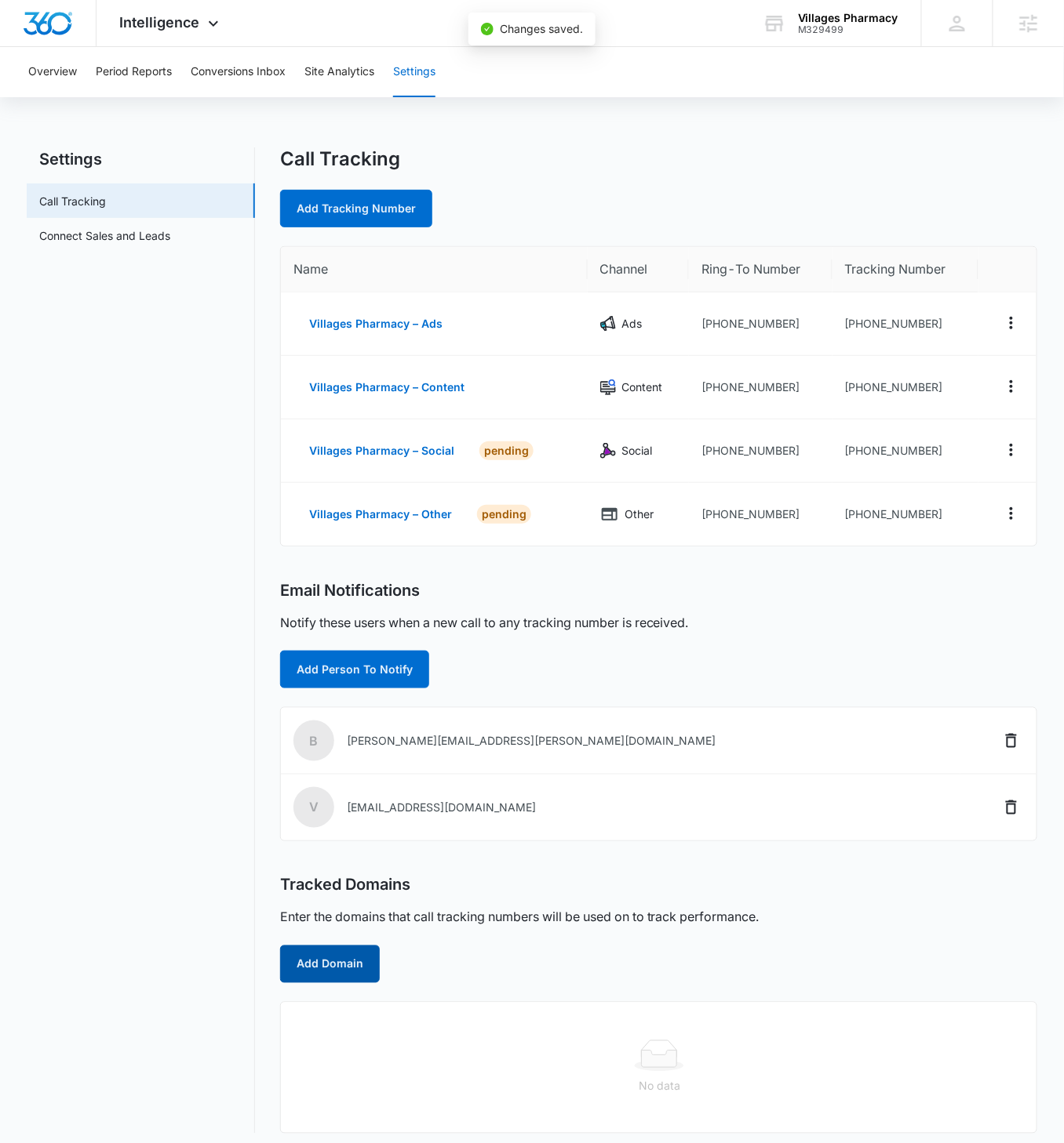
click at [327, 658] on button "Add Domain" at bounding box center [329, 964] width 100 height 38
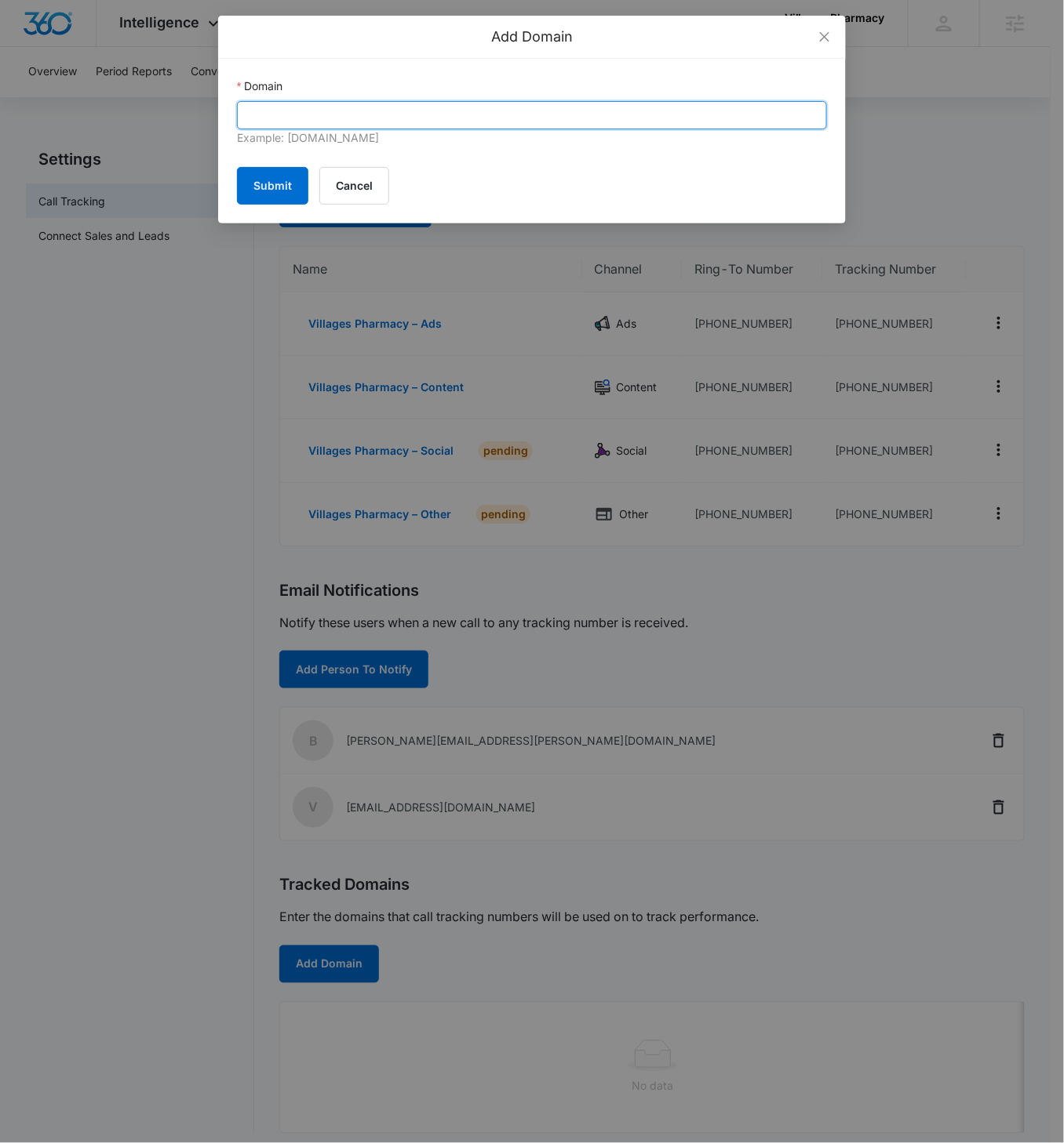
click at [400, 112] on input "Domain" at bounding box center [532, 115] width 590 height 29
paste input "[DOMAIN_NAME]"
type input "[DOMAIN_NAME]"
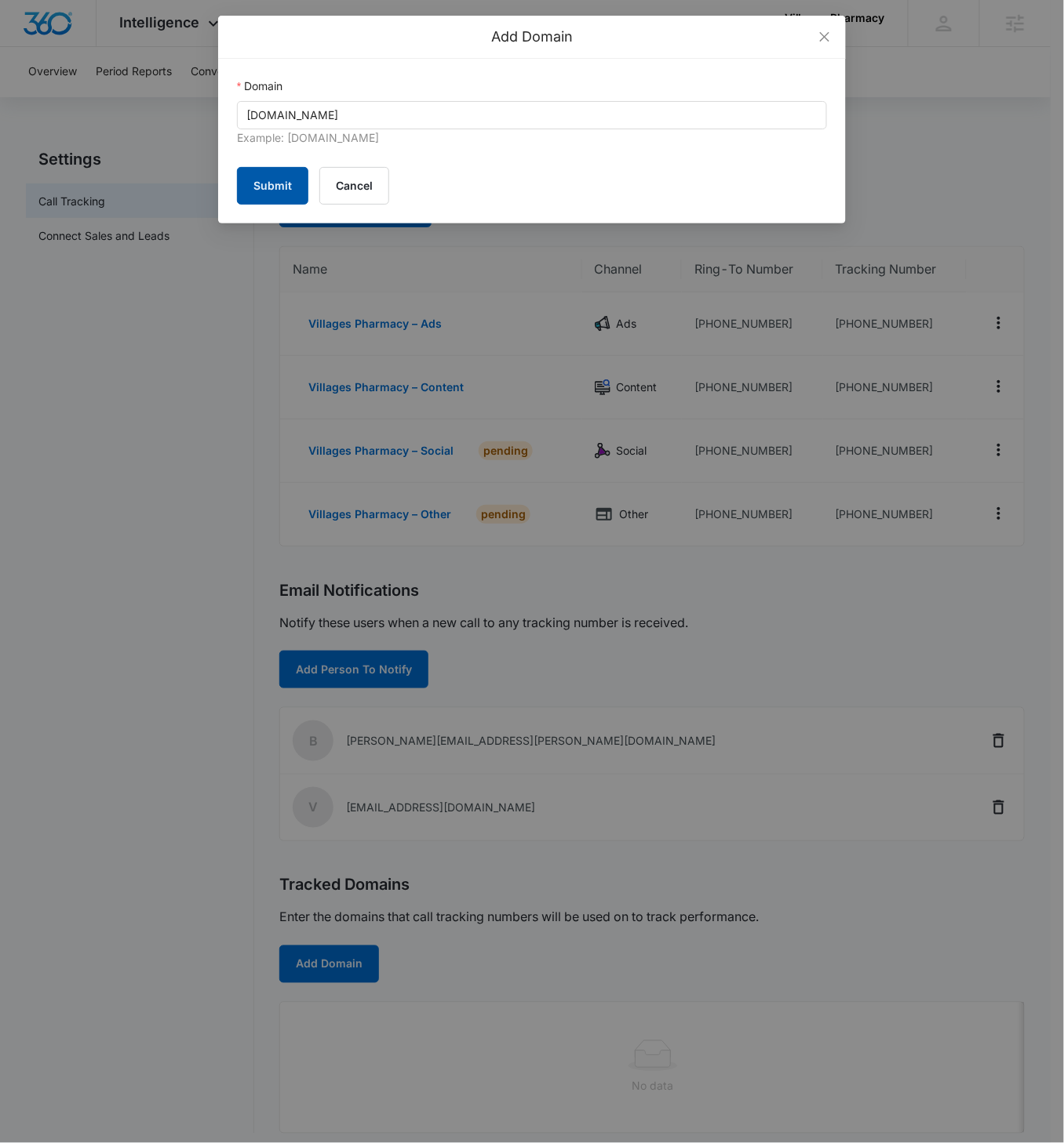
click at [296, 175] on button "Submit" at bounding box center [272, 185] width 71 height 38
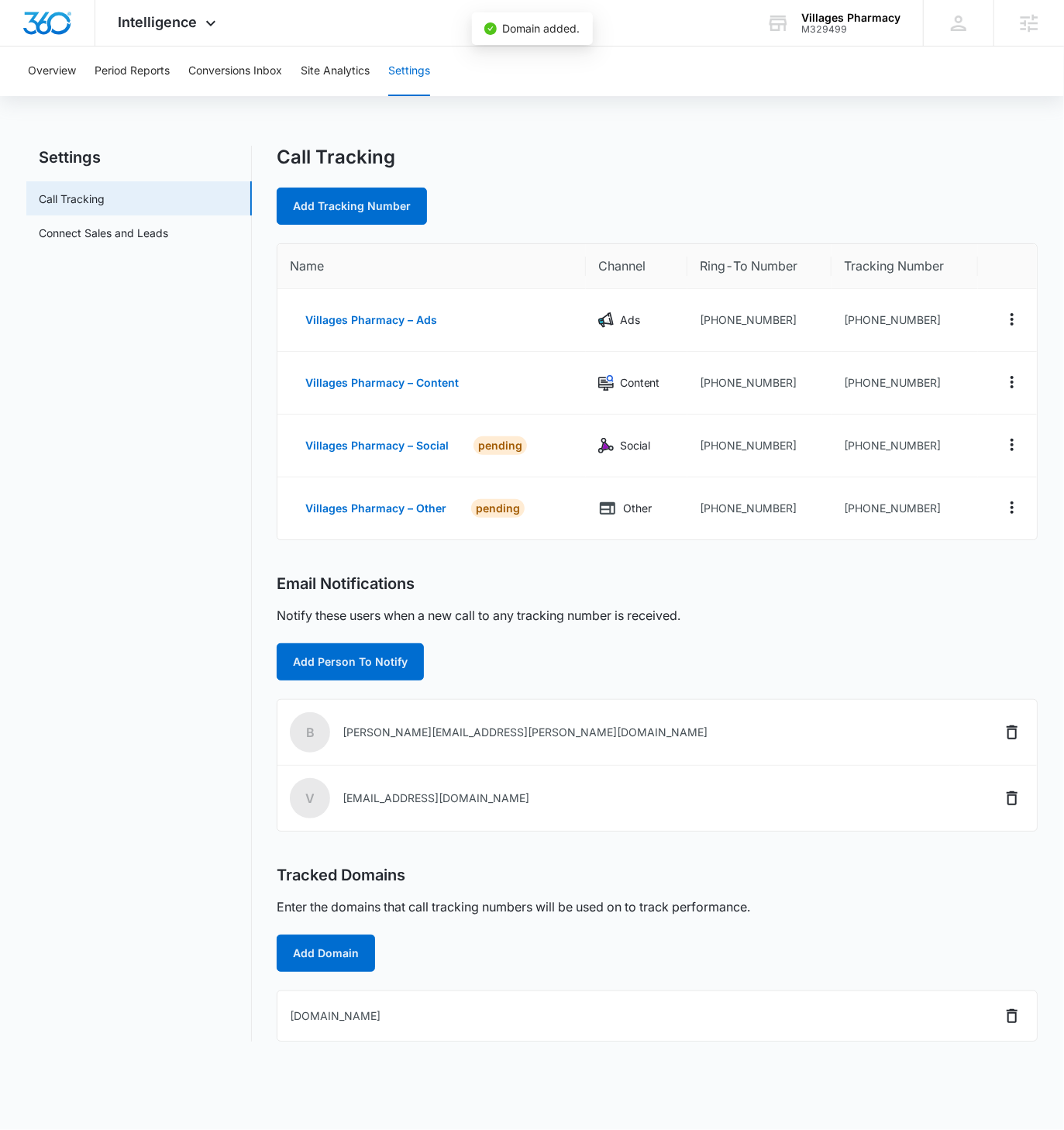
click at [200, 650] on nav "Settings Call Tracking Connect Sales and Leads" at bounding box center [139, 594] width 225 height 897
click at [914, 344] on td "[PHONE_NUMBER]" at bounding box center [904, 320] width 147 height 63
drag, startPoint x: 933, startPoint y: 325, endPoint x: 853, endPoint y: 317, distance: 80.4
click at [853, 317] on td "[PHONE_NUMBER]" at bounding box center [904, 320] width 147 height 63
copy td "7722088766"
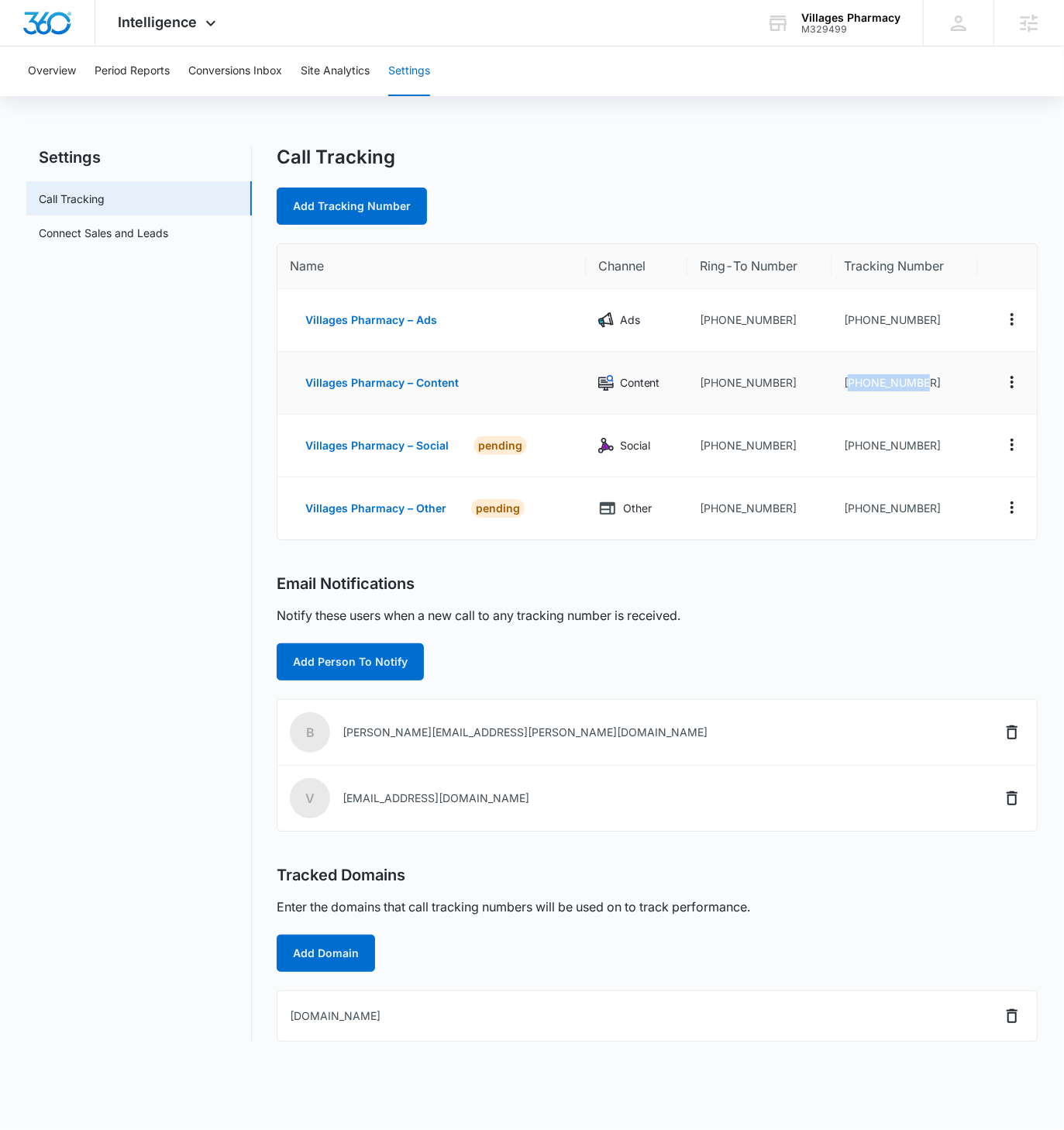
drag, startPoint x: 905, startPoint y: 378, endPoint x: 849, endPoint y: 380, distance: 56.0
click at [849, 380] on td "[PHONE_NUMBER]" at bounding box center [904, 383] width 147 height 63
click at [852, 380] on td "[PHONE_NUMBER]" at bounding box center [904, 383] width 147 height 63
drag, startPoint x: 852, startPoint y: 380, endPoint x: 967, endPoint y: 379, distance: 115.0
click at [967, 379] on td "[PHONE_NUMBER]" at bounding box center [904, 383] width 147 height 63
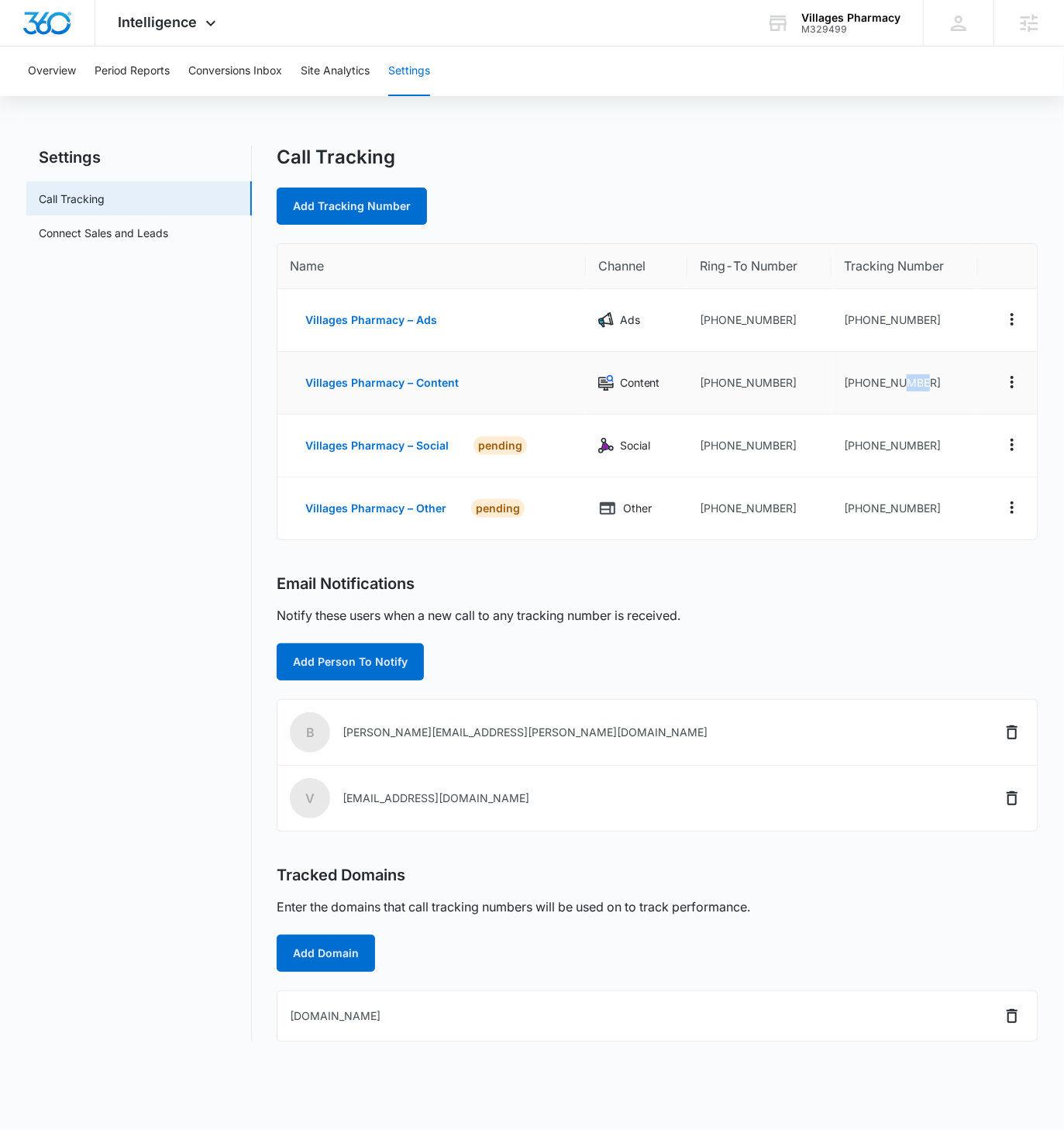
click at [907, 379] on td "[PHONE_NUMBER]" at bounding box center [904, 383] width 147 height 63
click at [924, 379] on td "[PHONE_NUMBER]" at bounding box center [904, 383] width 147 height 63
drag, startPoint x: 936, startPoint y: 381, endPoint x: 866, endPoint y: 379, distance: 70.0
click at [866, 379] on td "[PHONE_NUMBER]" at bounding box center [904, 383] width 147 height 63
drag, startPoint x: 908, startPoint y: 392, endPoint x: 958, endPoint y: 394, distance: 50.0
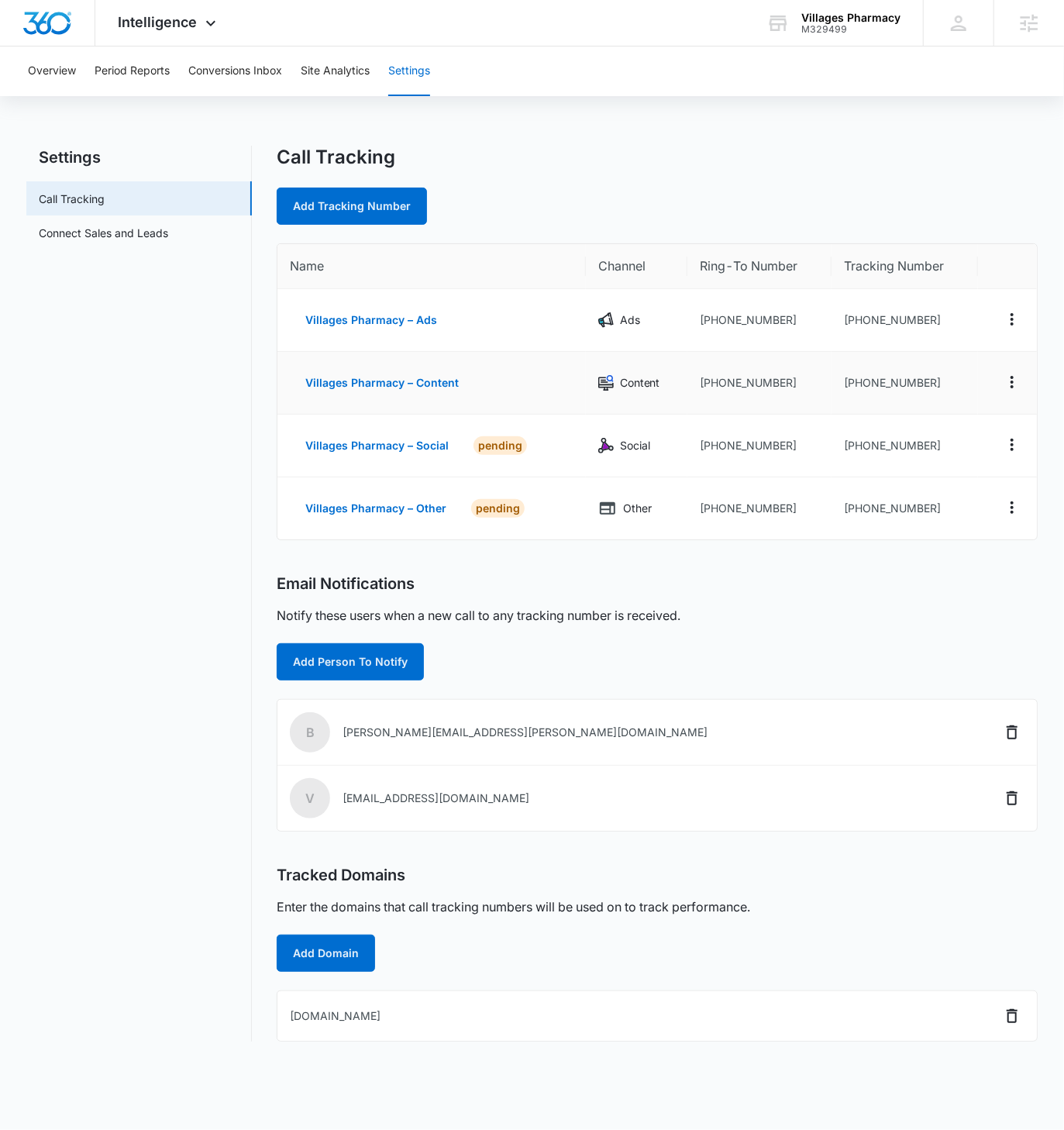
click at [909, 392] on td "[PHONE_NUMBER]" at bounding box center [904, 383] width 147 height 63
drag, startPoint x: 907, startPoint y: 381, endPoint x: 865, endPoint y: 379, distance: 42.0
click at [865, 379] on td "[PHONE_NUMBER]" at bounding box center [904, 383] width 147 height 63
click at [903, 400] on td "[PHONE_NUMBER]" at bounding box center [904, 383] width 147 height 63
drag, startPoint x: 942, startPoint y: 381, endPoint x: 827, endPoint y: 383, distance: 115.0
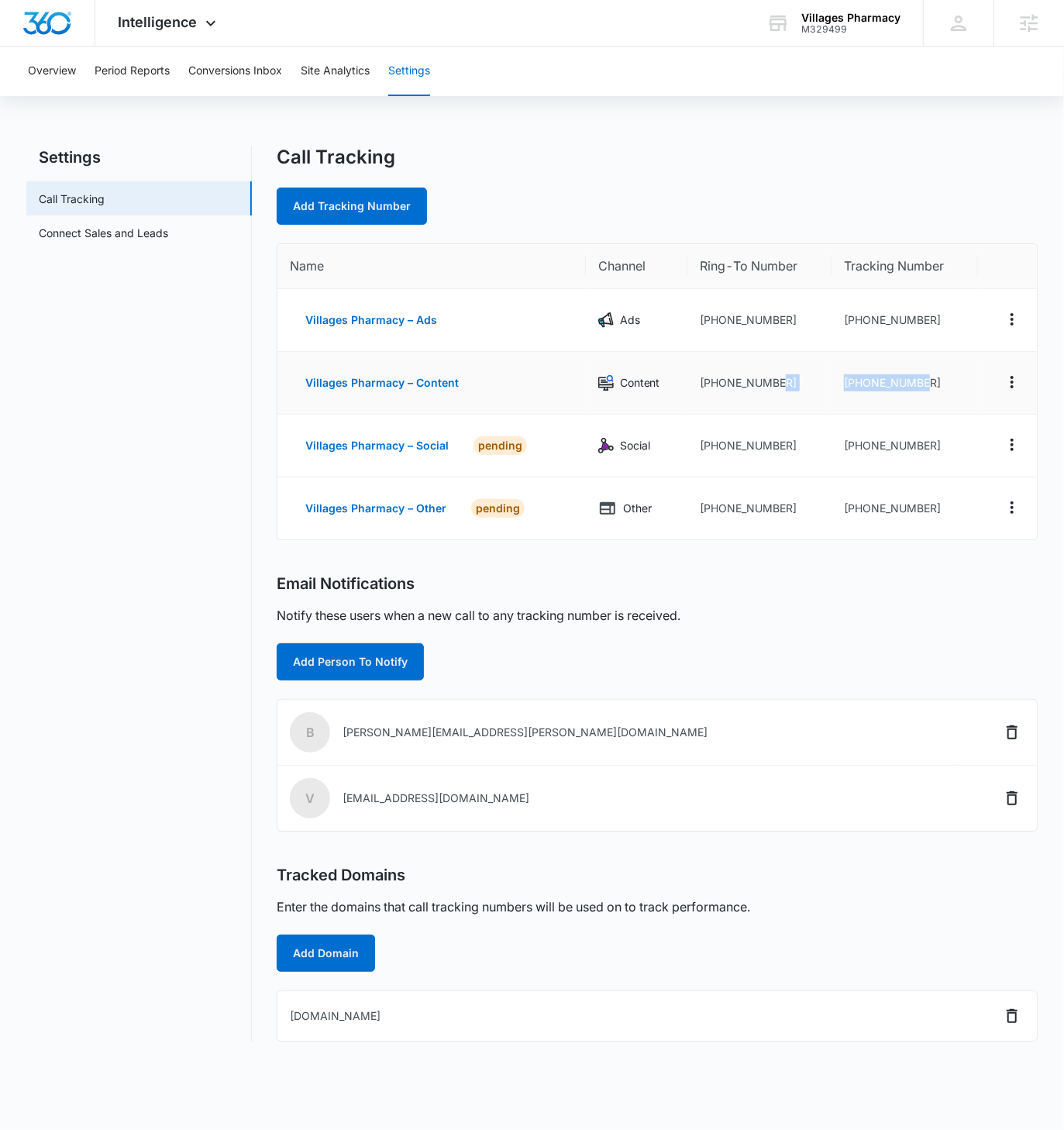
click at [827, 383] on tr "Villages Pharmacy – Content Content +17724130638 +17722088990" at bounding box center [656, 383] width 759 height 63
click at [843, 385] on td "[PHONE_NUMBER]" at bounding box center [904, 383] width 147 height 63
click at [930, 387] on td "[PHONE_NUMBER]" at bounding box center [904, 383] width 147 height 63
drag, startPoint x: 935, startPoint y: 382, endPoint x: 855, endPoint y: 381, distance: 80.0
click at [855, 381] on td "[PHONE_NUMBER]" at bounding box center [904, 383] width 147 height 63
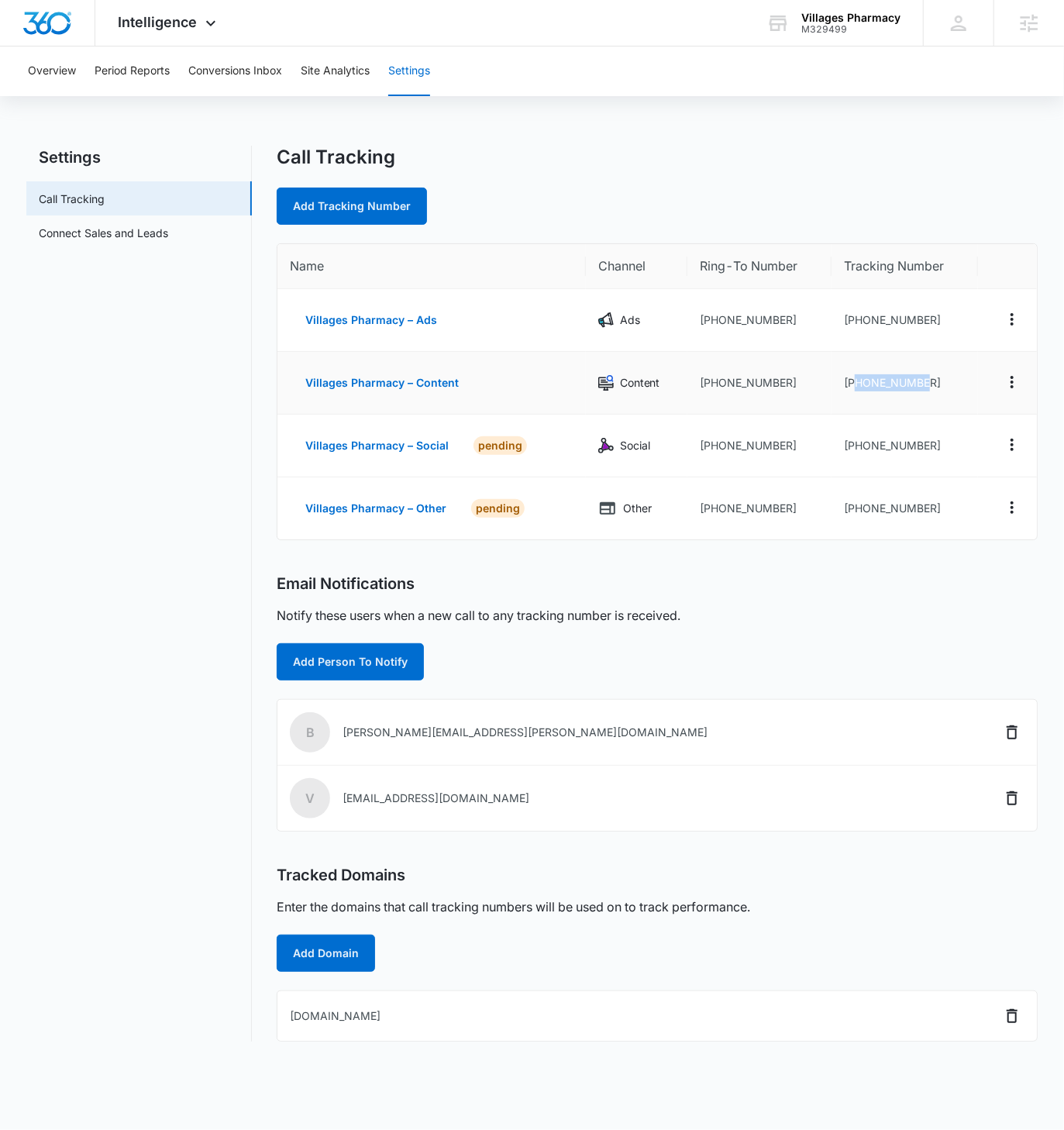
copy td "7722088990"
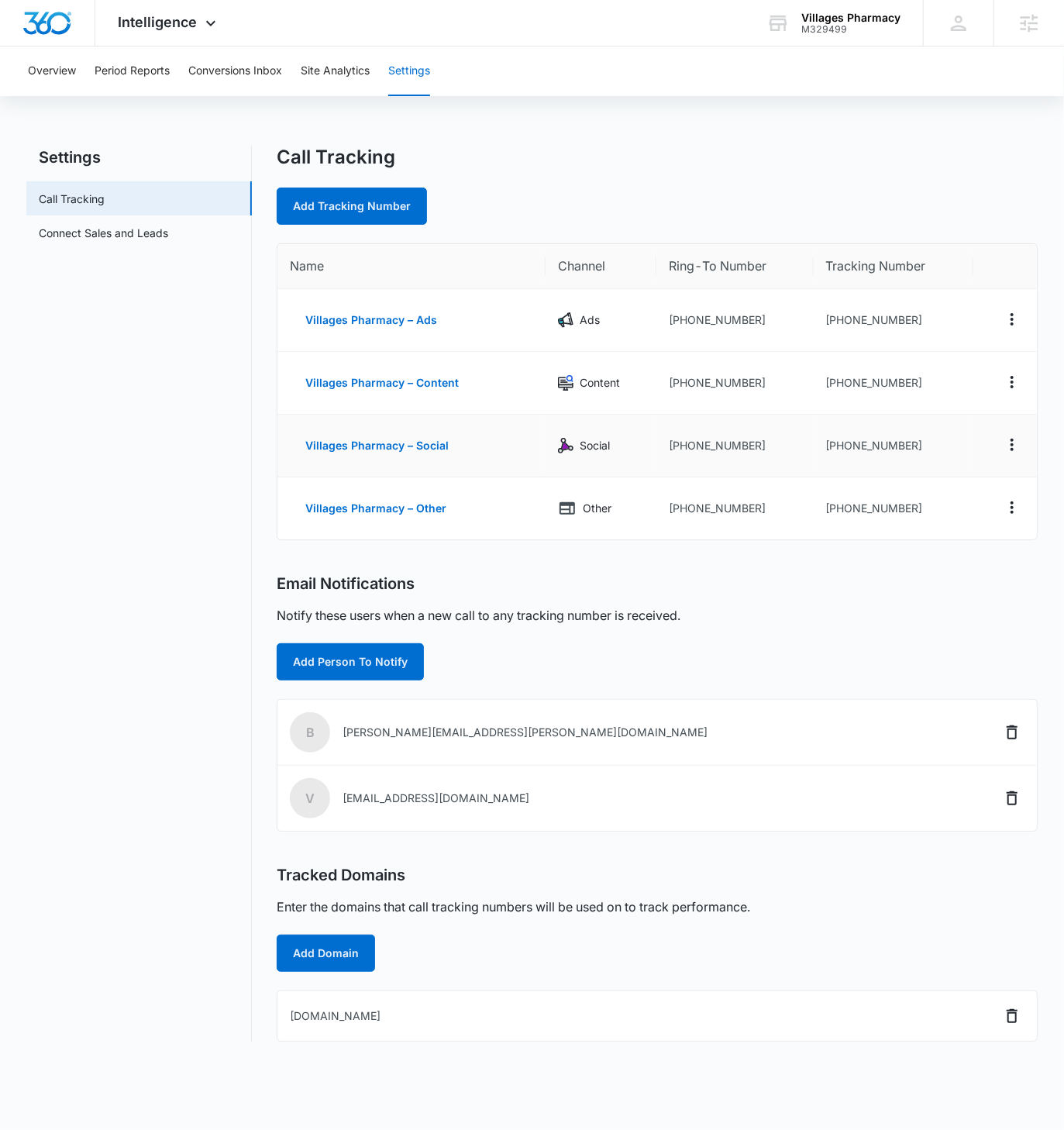
click at [913, 416] on td "[PHONE_NUMBER]" at bounding box center [893, 446] width 160 height 63
drag, startPoint x: 912, startPoint y: 439, endPoint x: 835, endPoint y: 441, distance: 77.0
click at [834, 439] on td "[PHONE_NUMBER]" at bounding box center [893, 446] width 160 height 63
copy td "7722088993"
drag, startPoint x: 902, startPoint y: 507, endPoint x: 834, endPoint y: 510, distance: 68.1
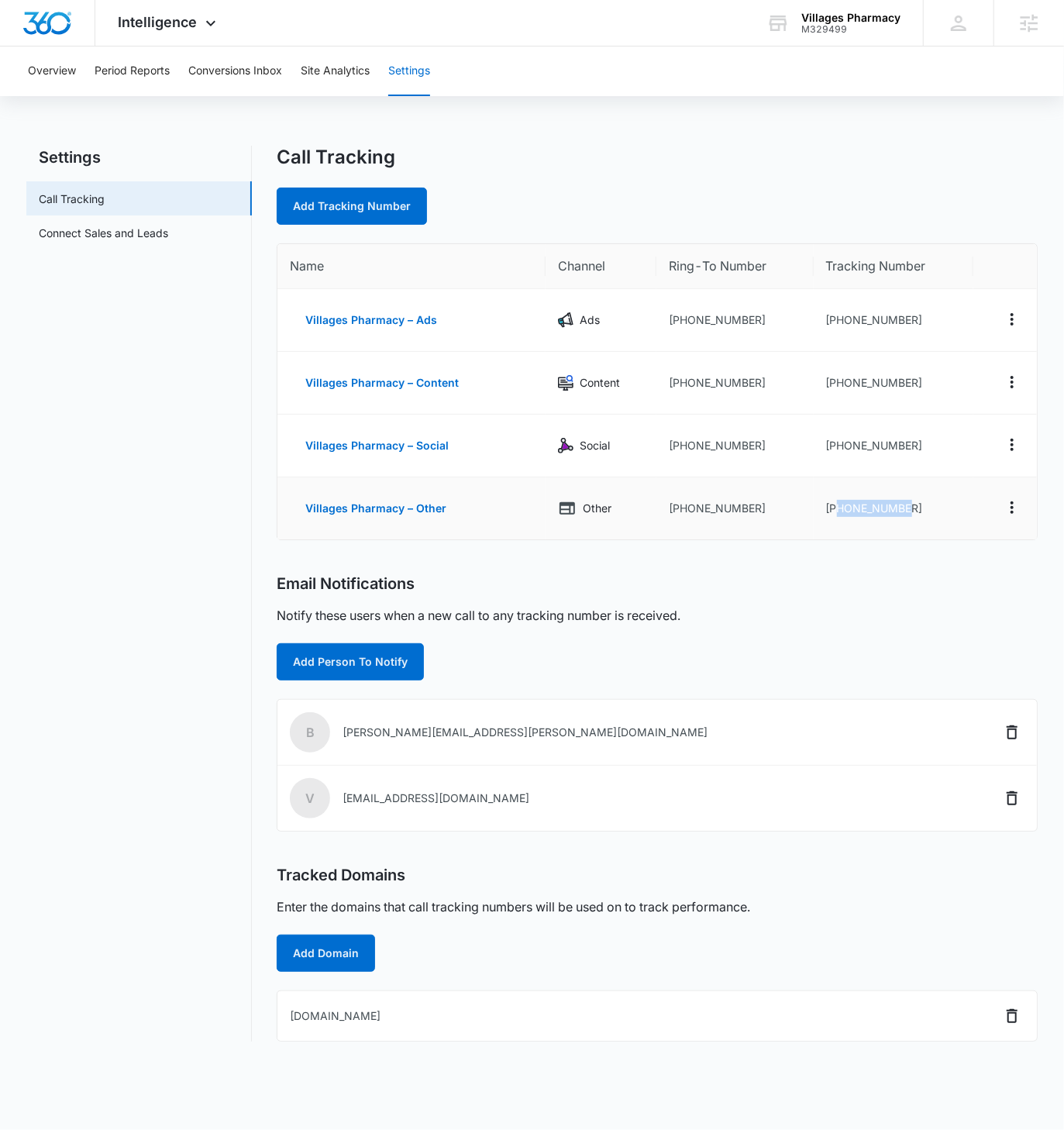
click at [834, 510] on td "[PHONE_NUMBER]" at bounding box center [893, 509] width 160 height 62
copy td "7722089023"
click at [209, 513] on nav "Settings Call Tracking Connect Sales and Leads" at bounding box center [139, 594] width 225 height 897
